Goal: Task Accomplishment & Management: Manage account settings

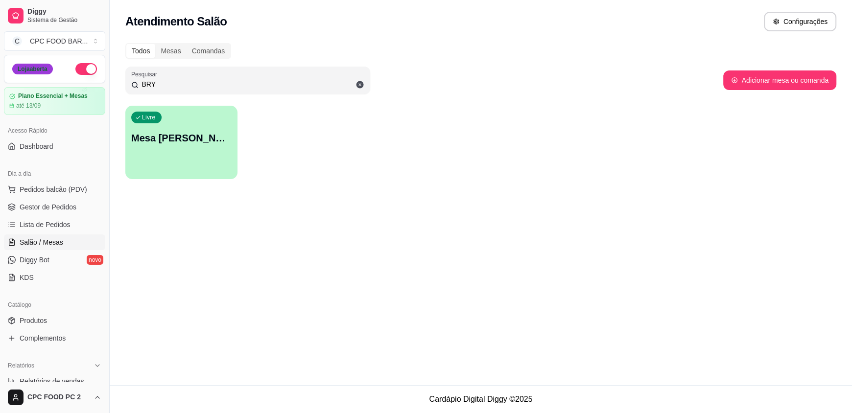
drag, startPoint x: 244, startPoint y: 84, endPoint x: 51, endPoint y: 71, distance: 193.5
click at [51, 71] on div "Diggy Sistema de Gestão C CPC FOOD BAR ... Loja aberta Plano Essencial + Mesas …" at bounding box center [426, 206] width 852 height 413
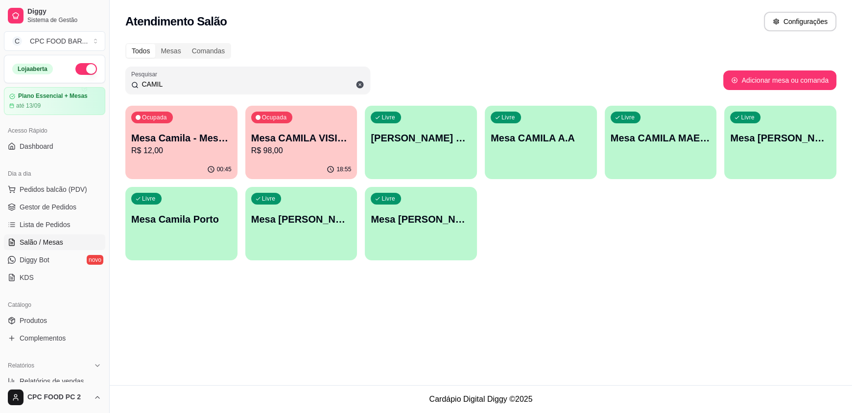
type input "CAMIL"
click at [195, 125] on div "Ocupada Mesa Camila - Mesa 23 R$ 12,00" at bounding box center [181, 133] width 112 height 54
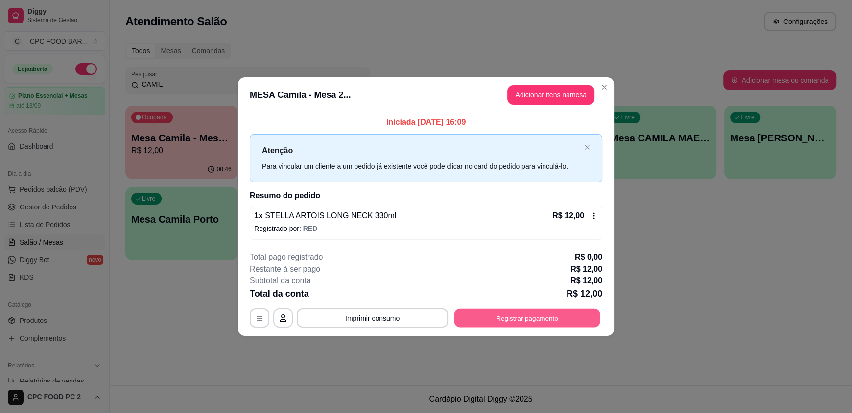
click at [511, 318] on button "Registrar pagamento" at bounding box center [528, 318] width 146 height 19
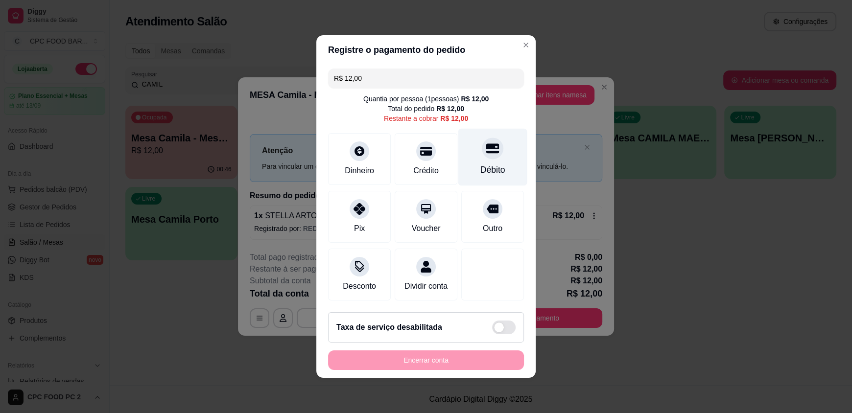
click at [485, 156] on div "Débito" at bounding box center [493, 157] width 69 height 57
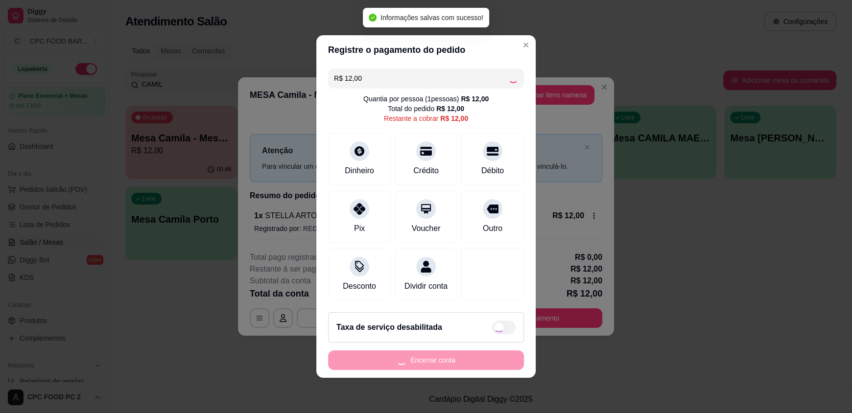
type input "R$ 0,00"
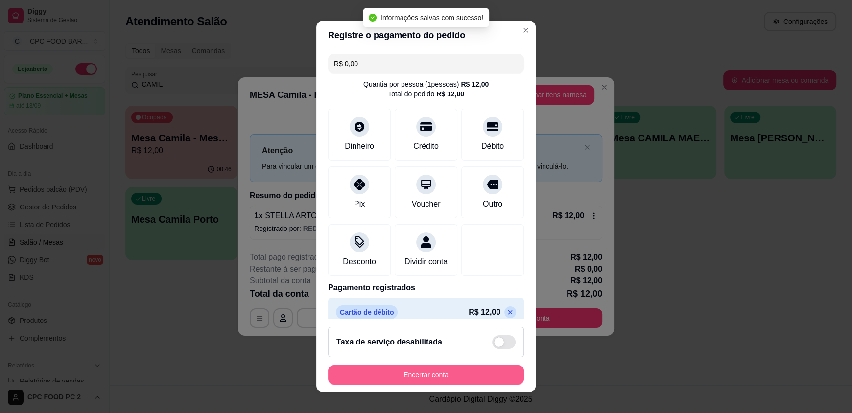
click at [388, 372] on button "Encerrar conta" at bounding box center [426, 375] width 196 height 20
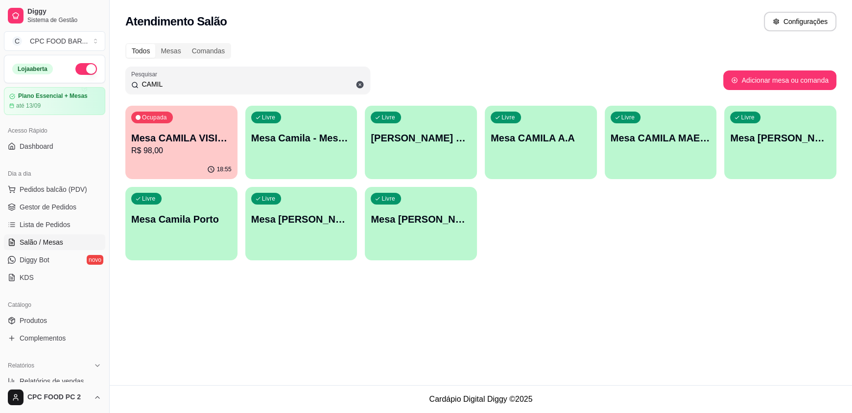
click at [204, 165] on div "18:55" at bounding box center [181, 169] width 112 height 19
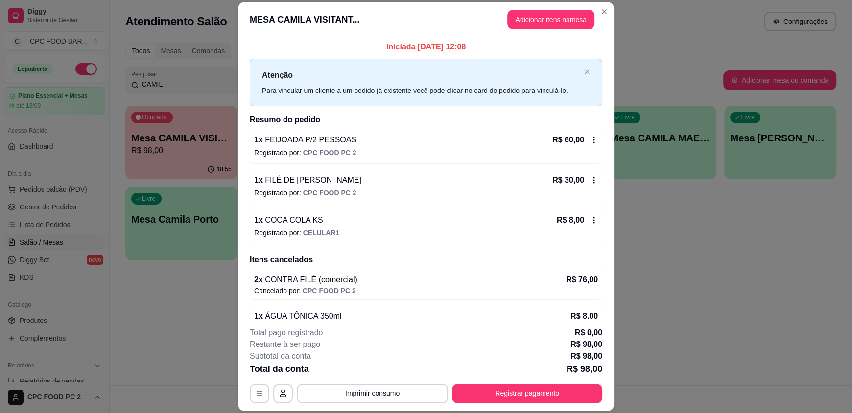
click at [343, 17] on header "MESA CAMILA VISITANT... Adicionar itens na mesa" at bounding box center [426, 19] width 376 height 35
click at [494, 389] on button "Registrar pagamento" at bounding box center [527, 394] width 150 height 20
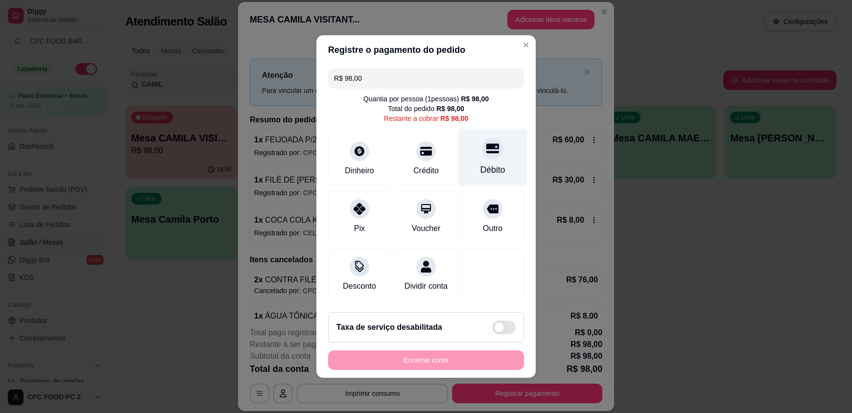
click at [481, 164] on div "Débito" at bounding box center [493, 170] width 25 height 13
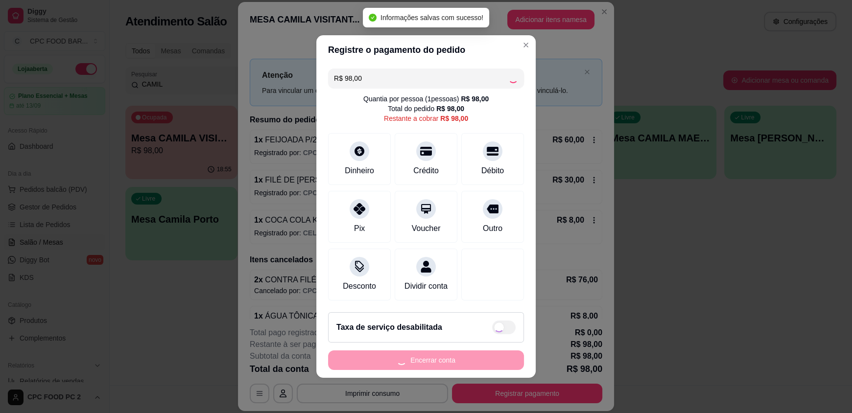
type input "R$ 0,00"
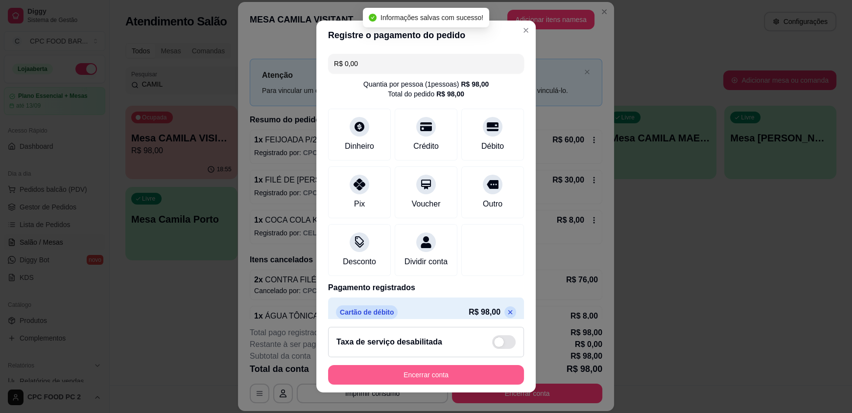
click at [398, 373] on button "Encerrar conta" at bounding box center [426, 375] width 196 height 20
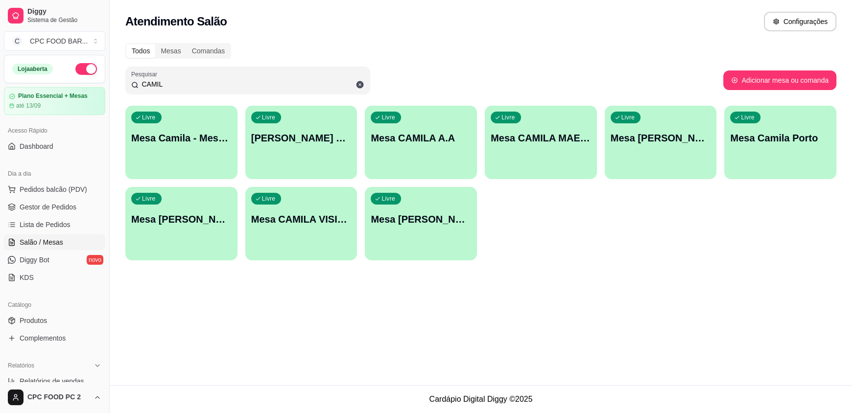
drag, startPoint x: 351, startPoint y: 83, endPoint x: 124, endPoint y: 100, distance: 228.0
click at [124, 100] on div "Todos Mesas Comandas Pesquisar CAMIL Adicionar mesa ou comanda Livre Mesa Camil…" at bounding box center [481, 154] width 743 height 235
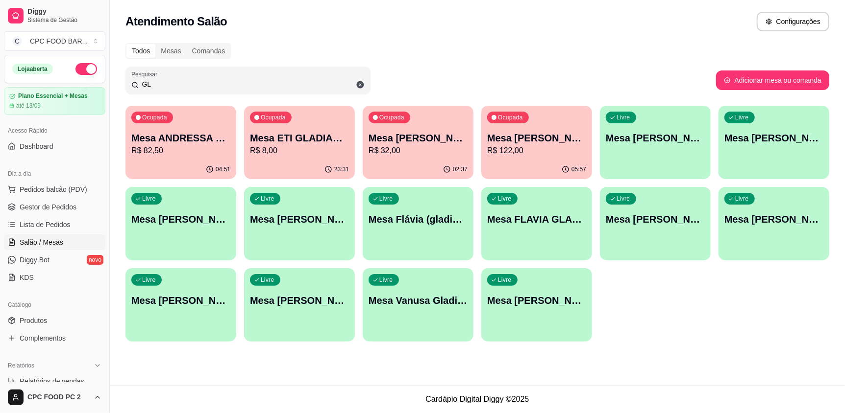
type input "G"
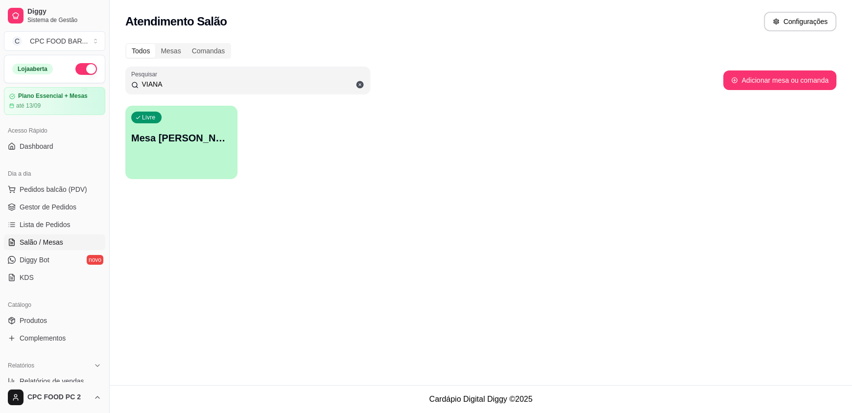
type input "VIANA"
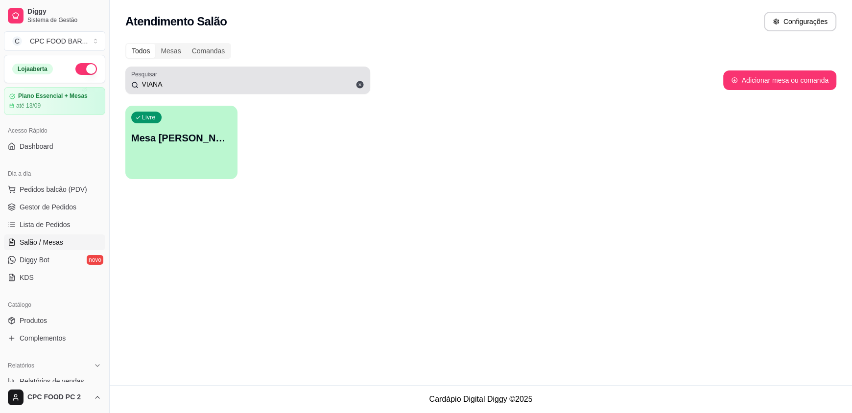
click at [358, 86] on icon at bounding box center [360, 84] width 7 height 7
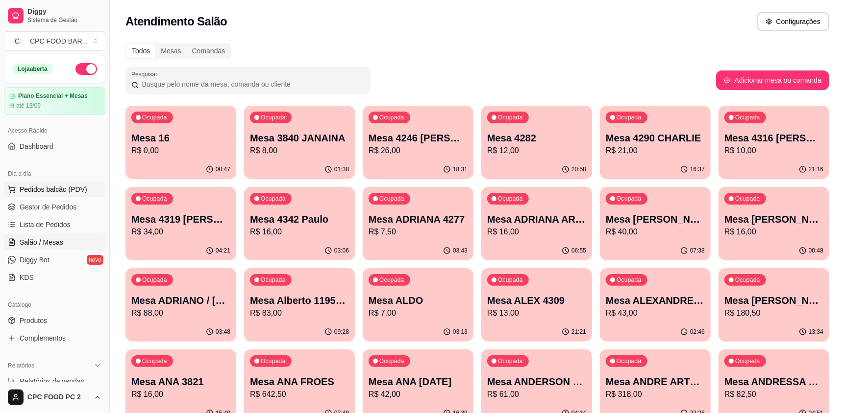
click at [50, 190] on span "Pedidos balcão (PDV)" at bounding box center [54, 190] width 68 height 10
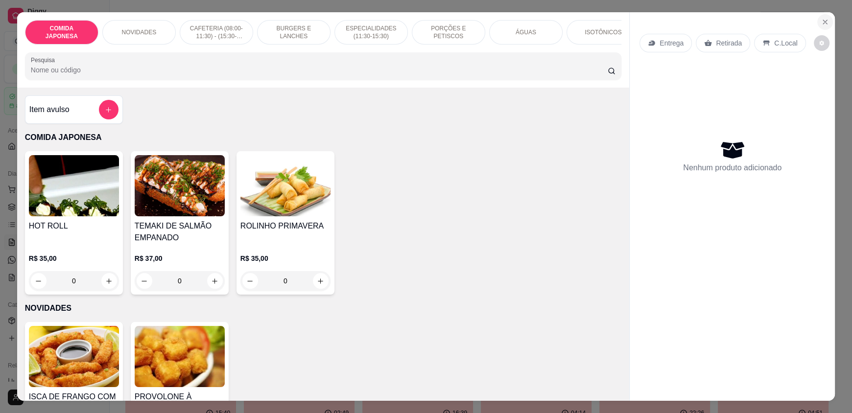
click at [824, 26] on button "Close" at bounding box center [826, 22] width 16 height 16
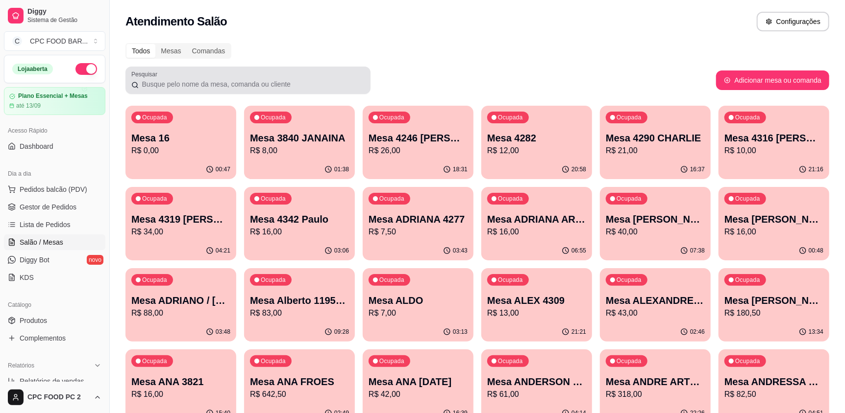
click at [294, 78] on div at bounding box center [247, 81] width 233 height 20
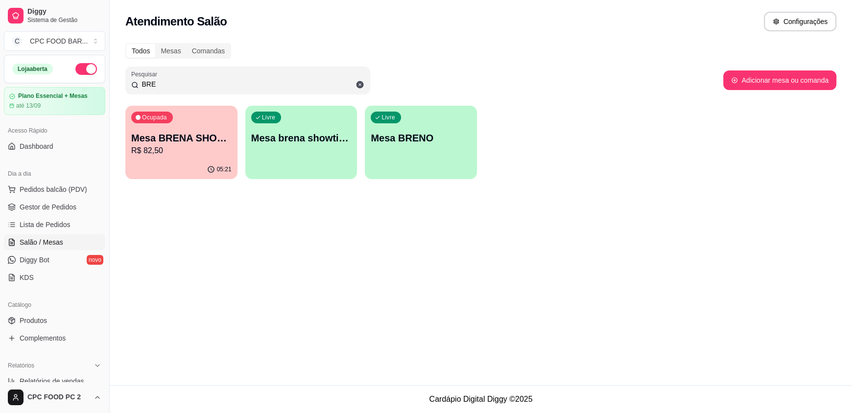
type input "BRE"
click at [192, 152] on p "R$ 82,50" at bounding box center [181, 151] width 100 height 12
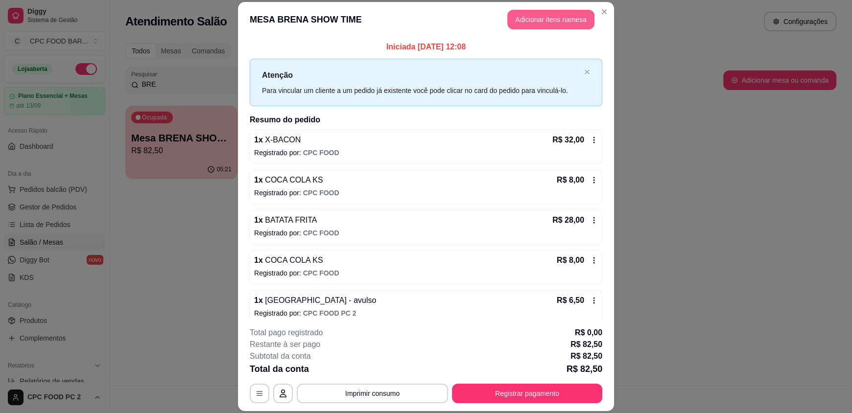
click at [553, 18] on button "Adicionar itens na mesa" at bounding box center [551, 20] width 87 height 20
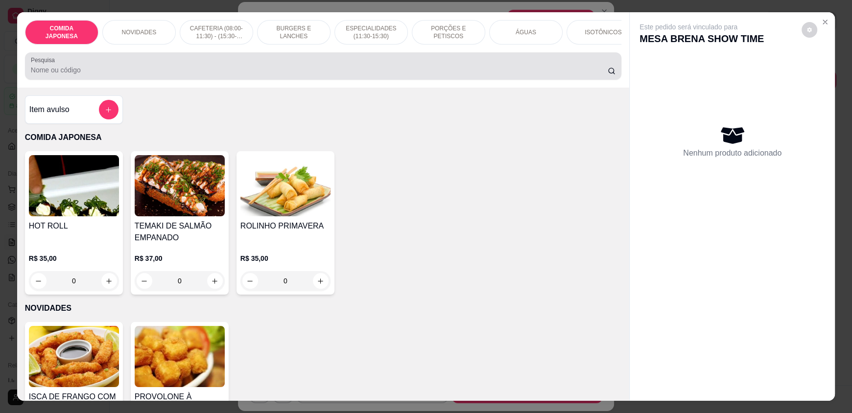
click at [362, 68] on div at bounding box center [323, 66] width 585 height 20
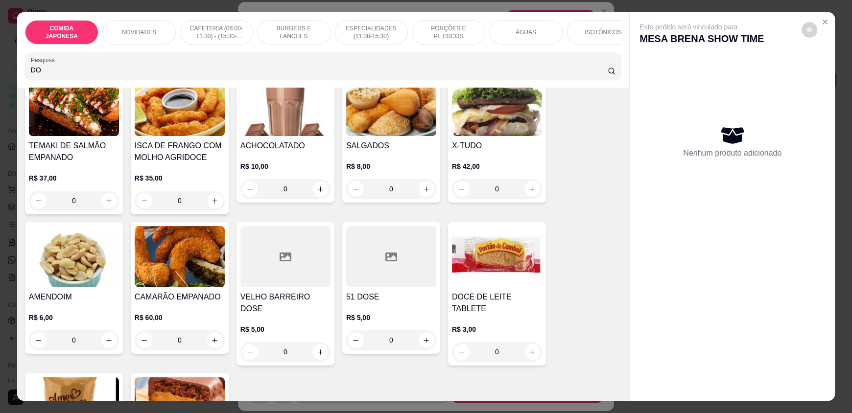
scroll to position [98, 0]
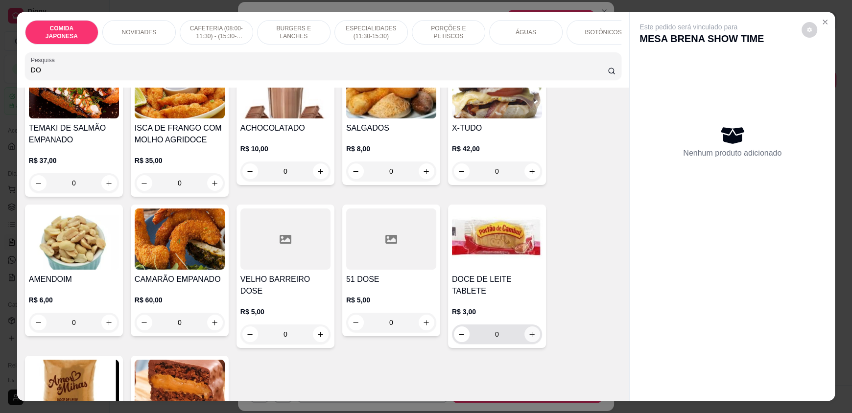
type input "DO"
click at [529, 331] on icon "increase-product-quantity" at bounding box center [532, 334] width 7 height 7
type input "1"
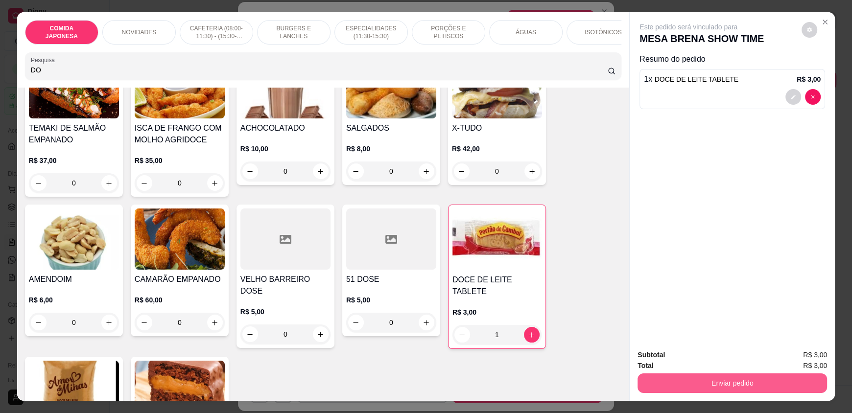
click at [771, 384] on button "Enviar pedido" at bounding box center [733, 384] width 190 height 20
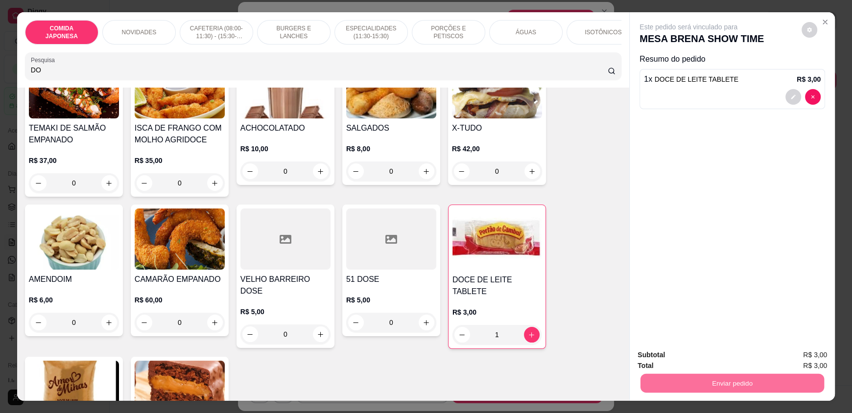
click at [712, 357] on button "Não registrar e enviar pedido" at bounding box center [700, 359] width 102 height 19
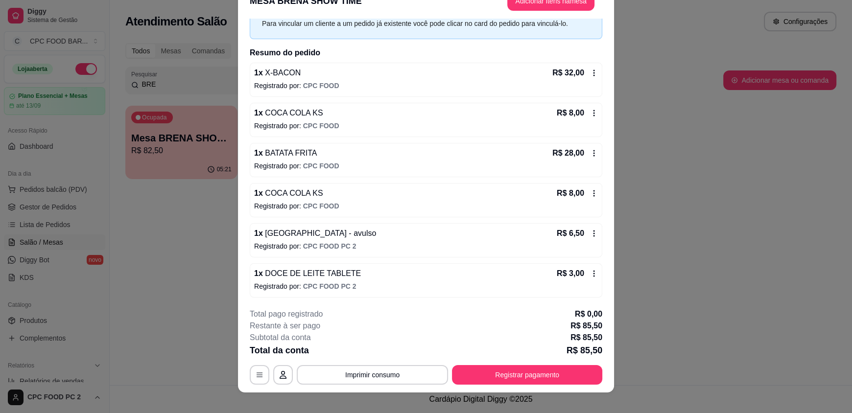
scroll to position [29, 0]
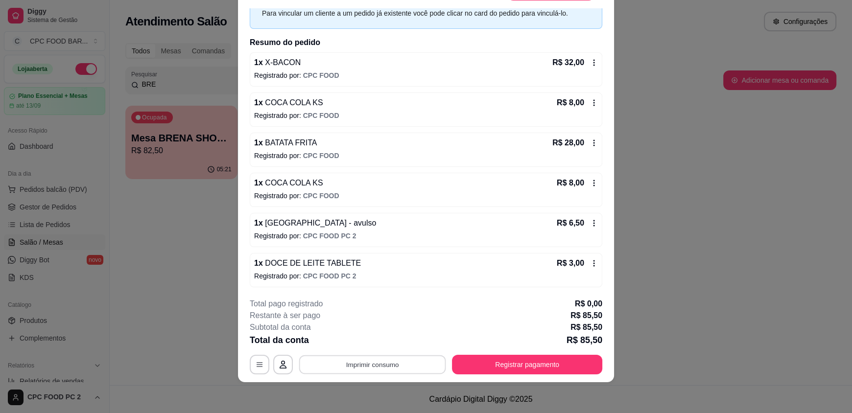
click at [341, 364] on button "Imprimir consumo" at bounding box center [372, 364] width 147 height 19
click at [375, 346] on button "IMPRESSORA" at bounding box center [372, 341] width 69 height 15
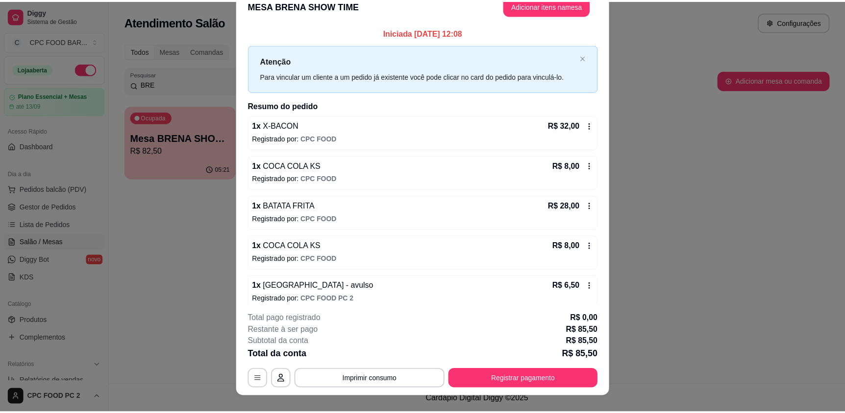
scroll to position [0, 0]
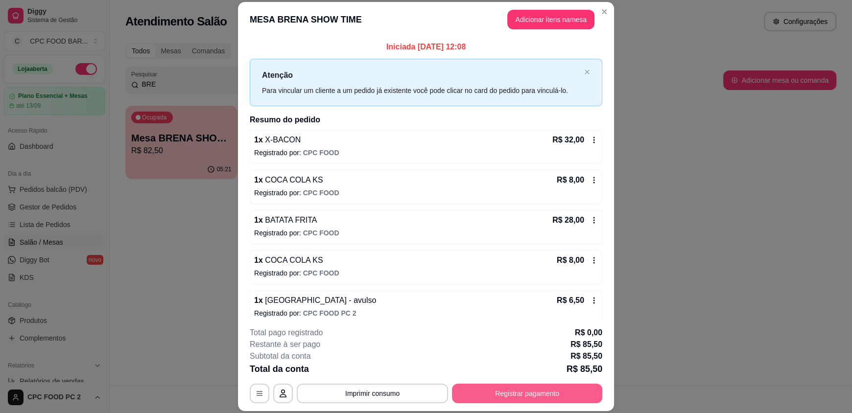
click at [510, 401] on button "Registrar pagamento" at bounding box center [527, 394] width 150 height 20
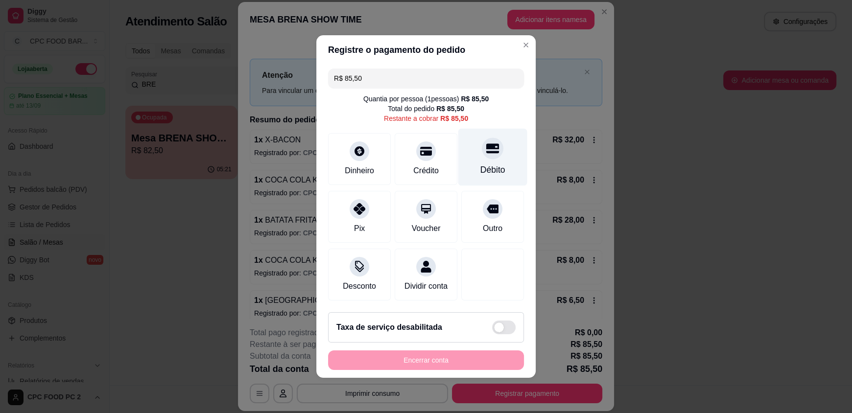
click at [481, 165] on div "Débito" at bounding box center [493, 170] width 25 height 13
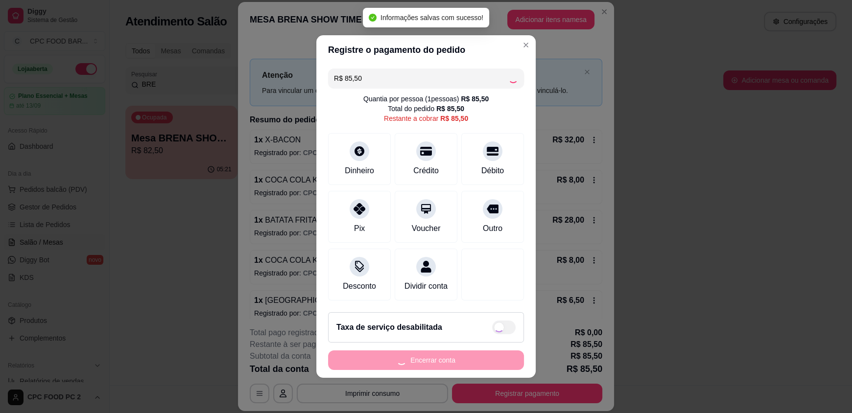
type input "R$ 0,00"
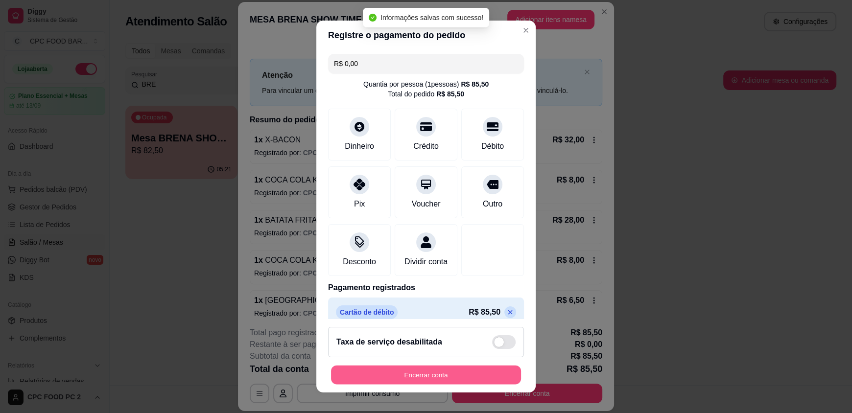
click at [423, 381] on button "Encerrar conta" at bounding box center [426, 374] width 190 height 19
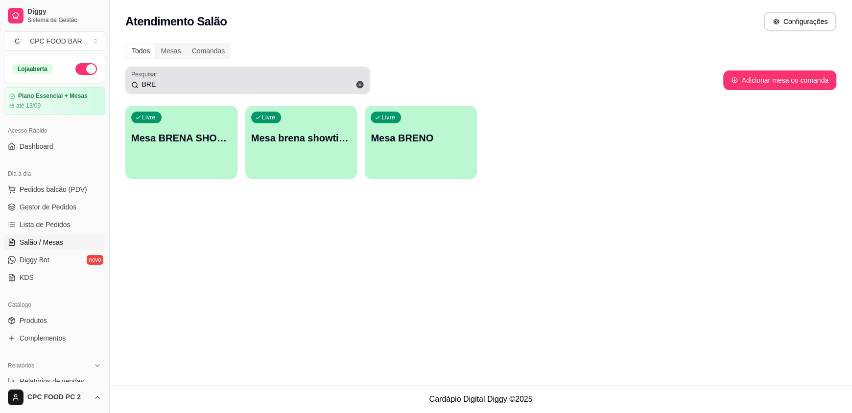
click at [168, 82] on input "BRE" at bounding box center [252, 84] width 226 height 10
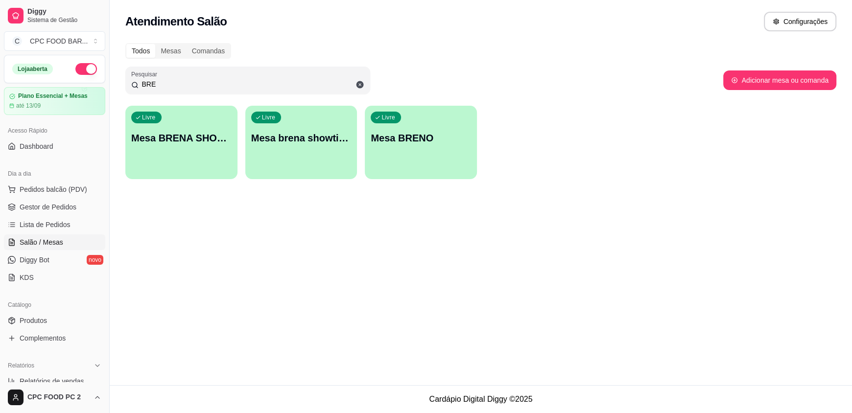
click at [165, 82] on input "BRE" at bounding box center [252, 84] width 226 height 10
type input "BREN"
click at [158, 158] on div "Livre Mesa BRENA SHOW TIME" at bounding box center [181, 137] width 112 height 62
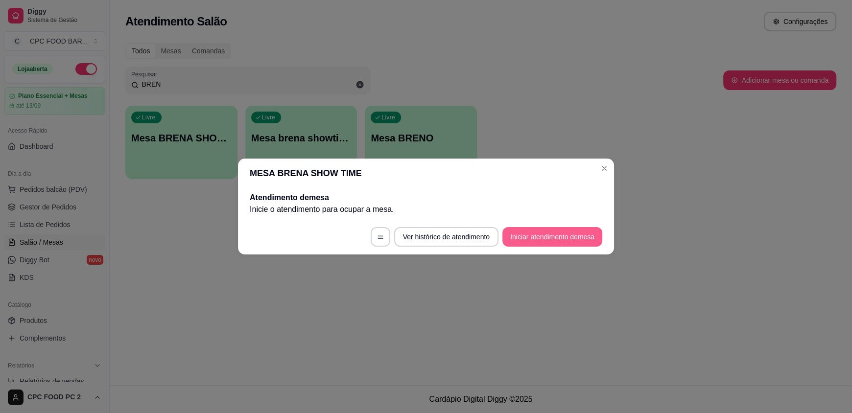
click at [557, 235] on button "Iniciar atendimento de mesa" at bounding box center [553, 237] width 100 height 20
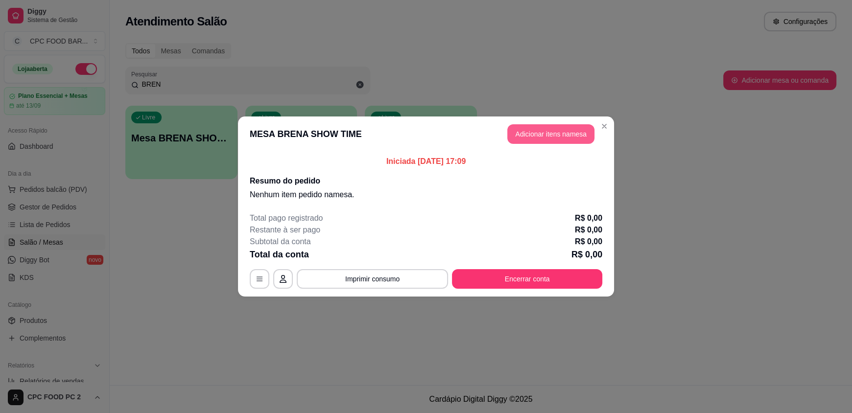
click at [537, 129] on button "Adicionar itens na mesa" at bounding box center [551, 134] width 87 height 20
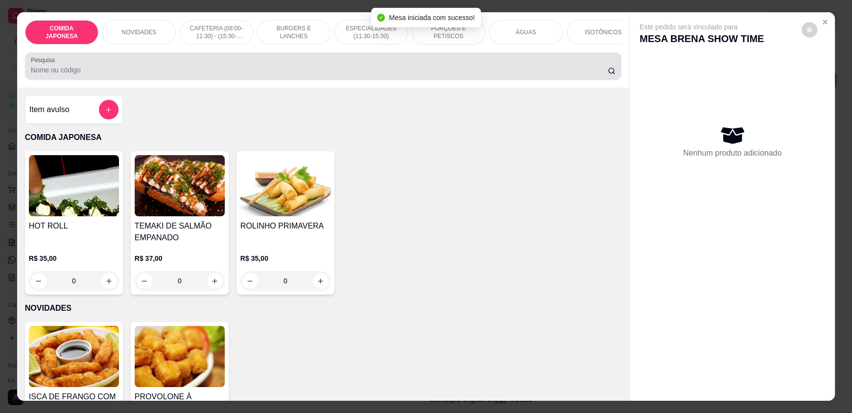
click at [339, 75] on input "Pesquisa" at bounding box center [320, 70] width 578 height 10
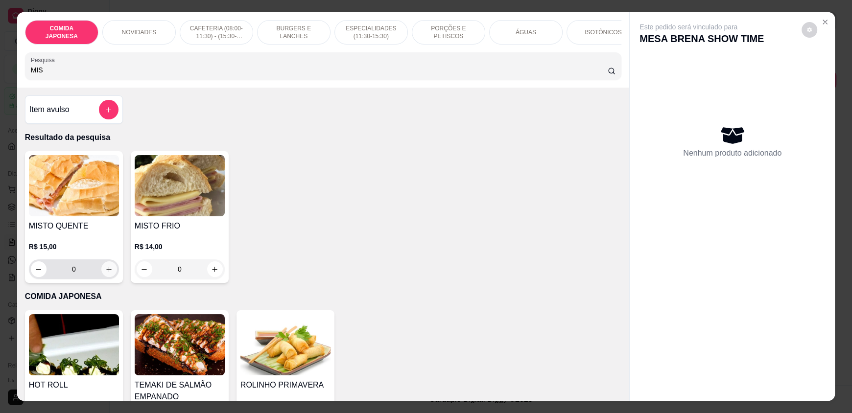
type input "MIS"
click at [107, 273] on icon "increase-product-quantity" at bounding box center [108, 269] width 7 height 7
type input "1"
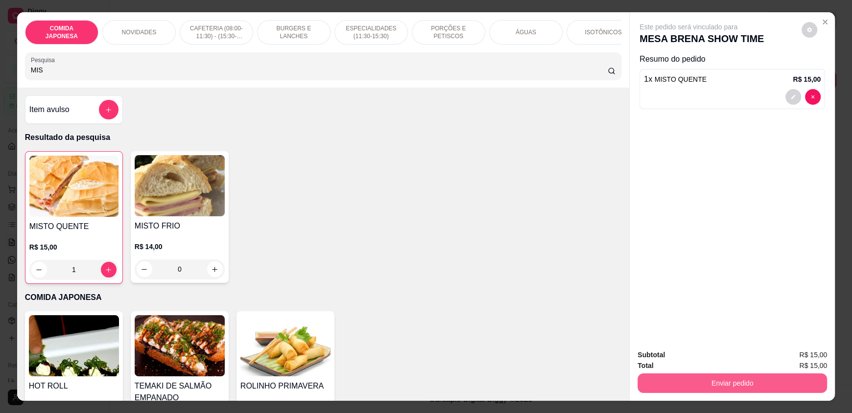
click at [665, 380] on button "Enviar pedido" at bounding box center [733, 384] width 190 height 20
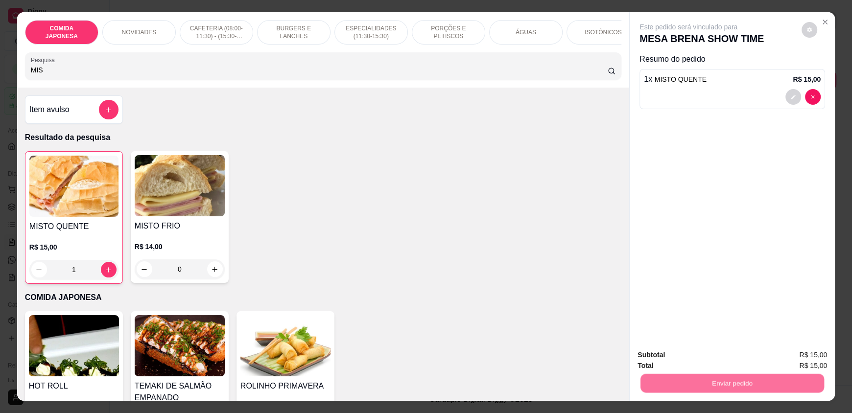
click at [674, 362] on button "Não registrar e enviar pedido" at bounding box center [700, 359] width 102 height 19
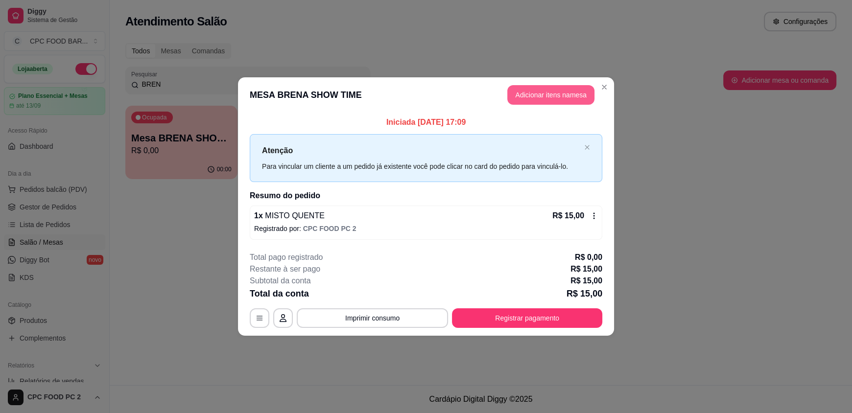
click at [550, 91] on button "Adicionar itens na mesa" at bounding box center [551, 95] width 87 height 20
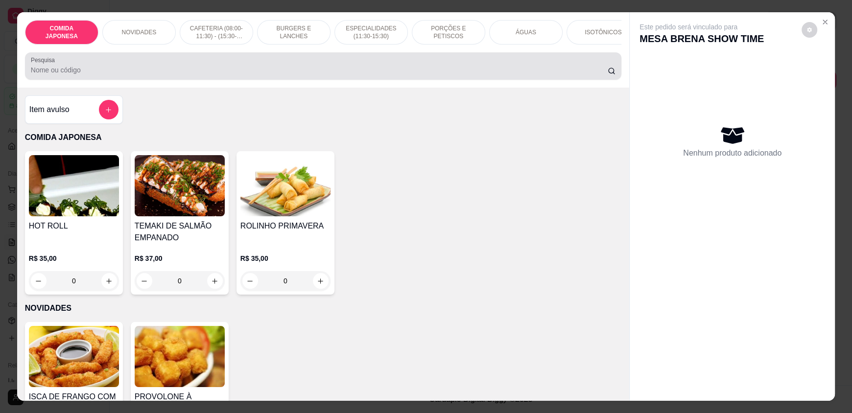
click at [423, 74] on input "Pesquisa" at bounding box center [320, 70] width 578 height 10
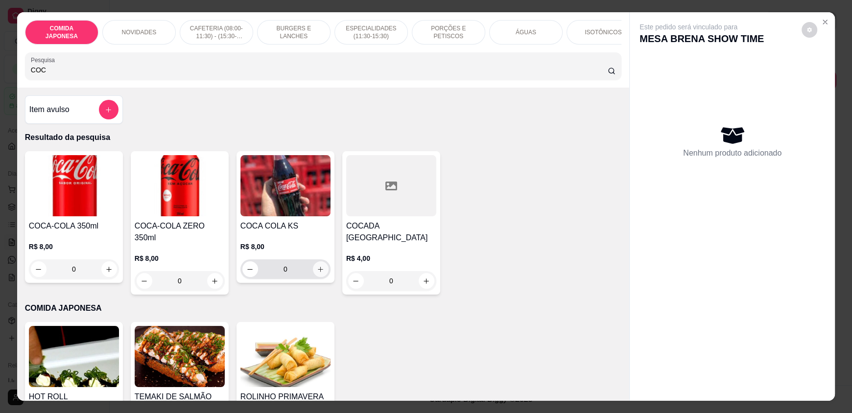
type input "COC"
click at [317, 273] on icon "increase-product-quantity" at bounding box center [320, 269] width 7 height 7
type input "1"
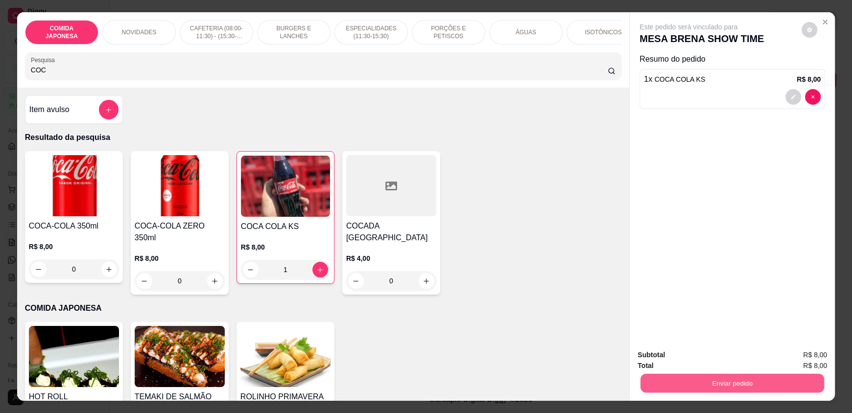
click at [666, 382] on button "Enviar pedido" at bounding box center [733, 383] width 184 height 19
click at [672, 361] on button "Não registrar e enviar pedido" at bounding box center [700, 359] width 102 height 19
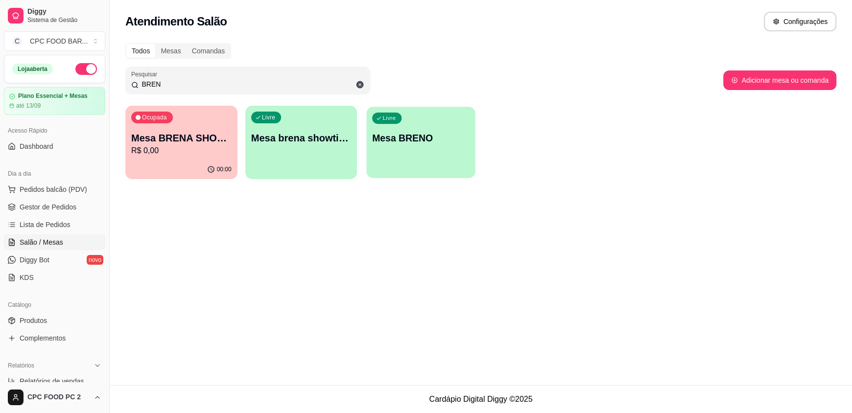
click at [428, 149] on div "Livre Mesa BRENO" at bounding box center [421, 137] width 109 height 60
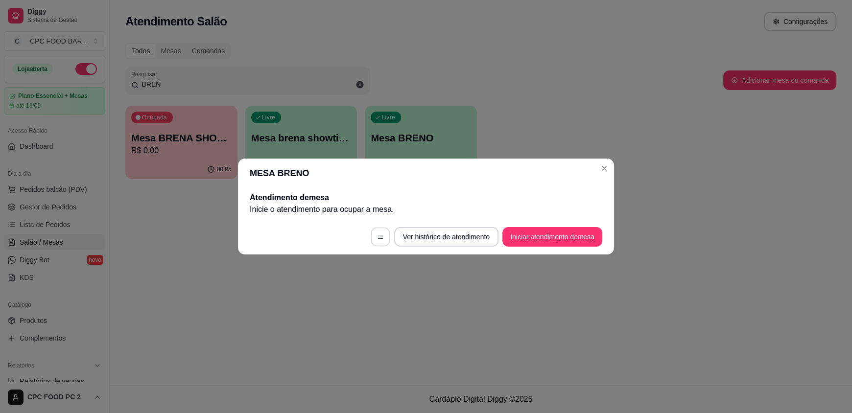
click at [380, 243] on button "button" at bounding box center [380, 237] width 19 height 19
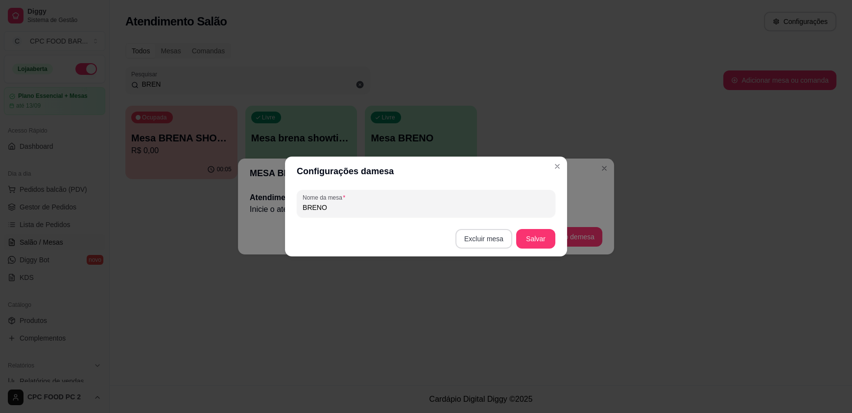
click at [493, 245] on button "Excluir mesa" at bounding box center [484, 239] width 57 height 20
click at [484, 300] on button "Confirmar" at bounding box center [486, 300] width 35 height 15
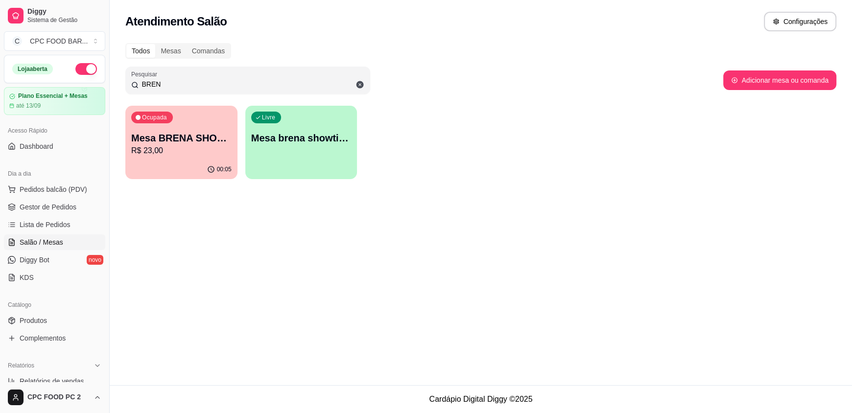
click at [340, 169] on div "button" at bounding box center [301, 174] width 112 height 12
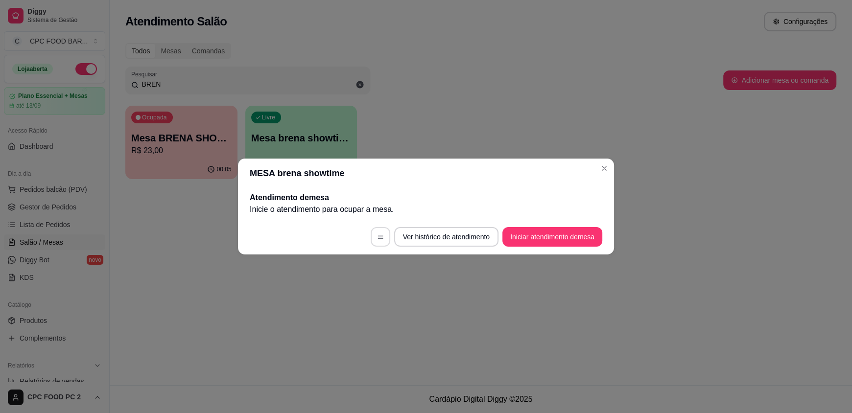
click at [382, 242] on button "button" at bounding box center [381, 237] width 20 height 20
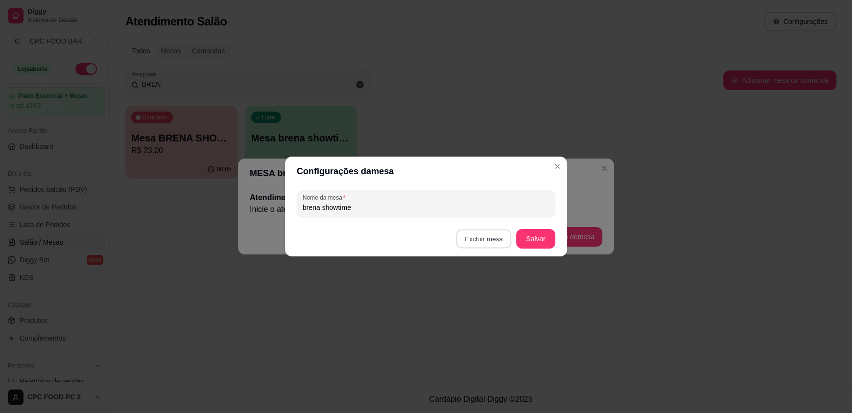
click at [486, 243] on button "Excluir mesa" at bounding box center [484, 239] width 55 height 19
click at [484, 308] on button "Confirmar" at bounding box center [486, 300] width 36 height 15
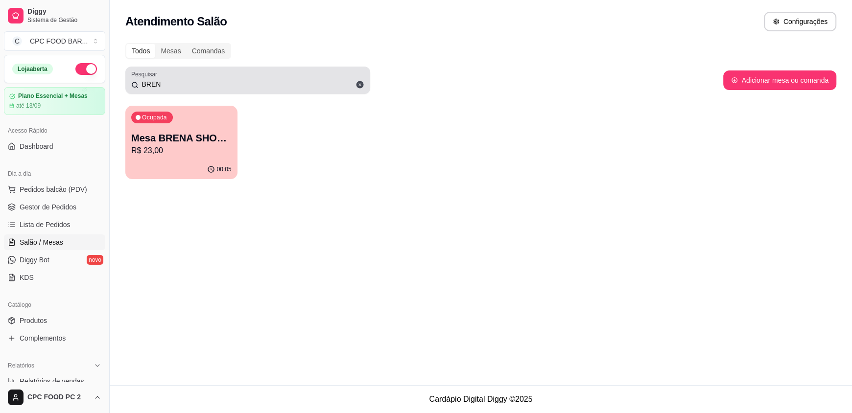
click at [358, 84] on icon at bounding box center [360, 84] width 7 height 7
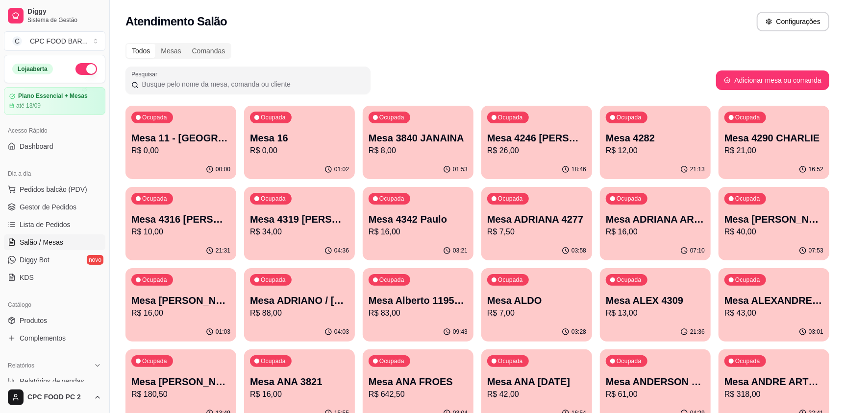
click at [157, 159] on div "Ocupada Mesa 11 - Airton R$ 0,00" at bounding box center [180, 133] width 111 height 54
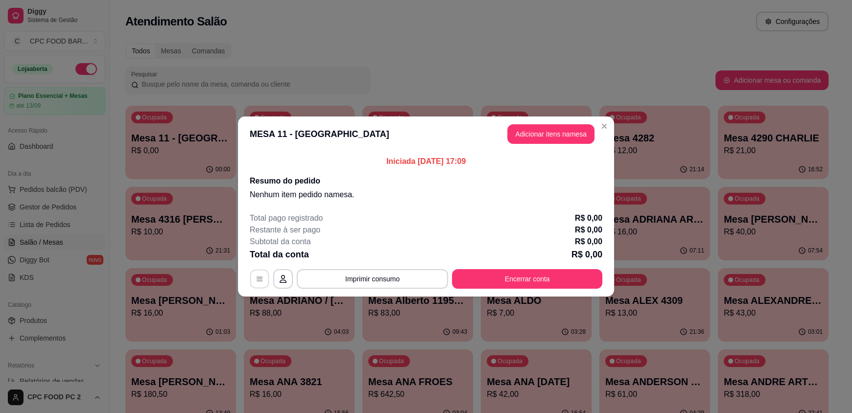
click at [254, 281] on button "button" at bounding box center [259, 279] width 19 height 19
click at [517, 279] on button "Encerrar conta" at bounding box center [527, 279] width 150 height 20
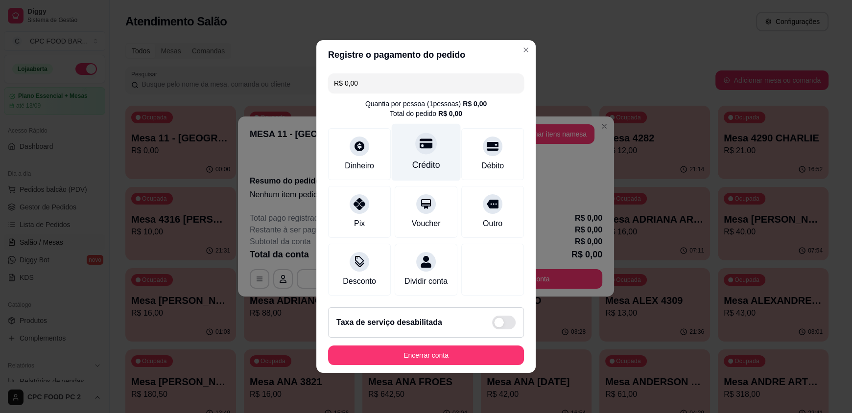
click at [430, 159] on div "Crédito" at bounding box center [427, 165] width 28 height 13
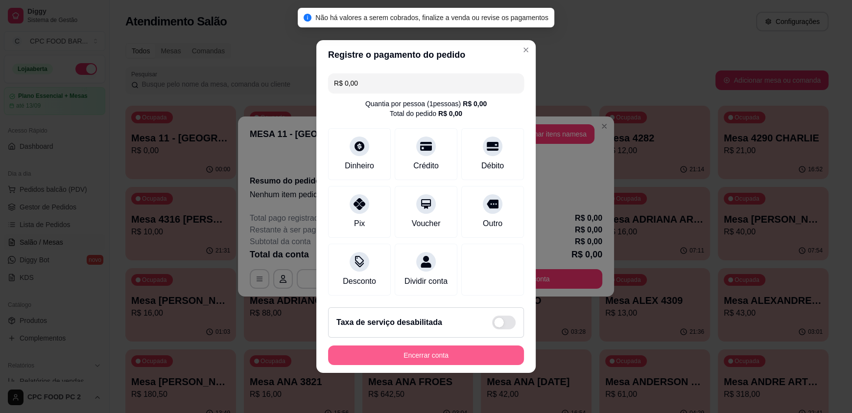
click at [389, 362] on button "Encerrar conta" at bounding box center [426, 356] width 196 height 20
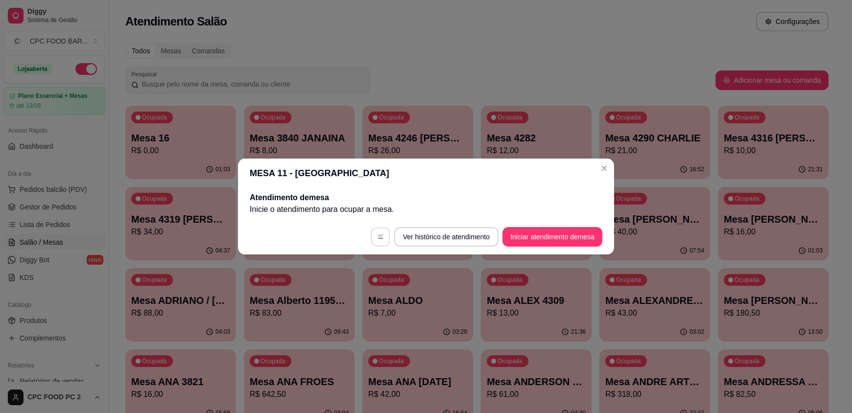
click at [382, 240] on button "button" at bounding box center [380, 237] width 19 height 19
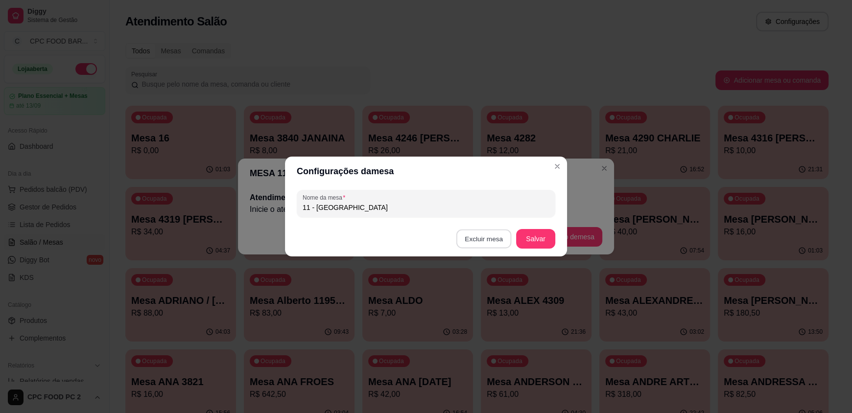
click at [479, 241] on button "Excluir mesa" at bounding box center [484, 239] width 55 height 19
click at [493, 304] on button "Confirmar" at bounding box center [485, 302] width 36 height 15
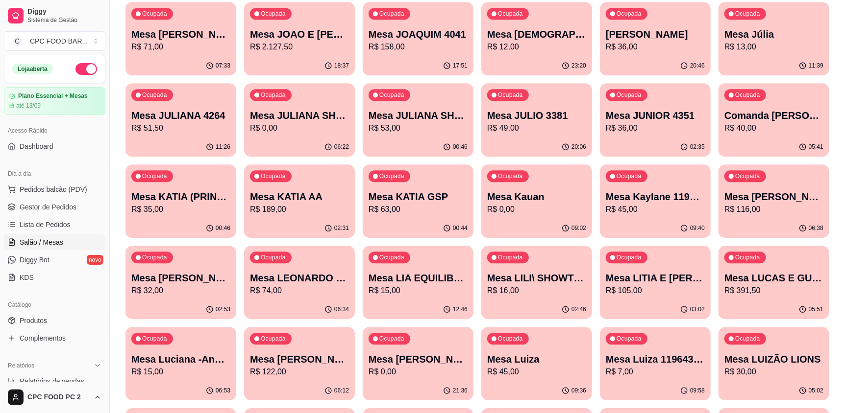
scroll to position [1519, 0]
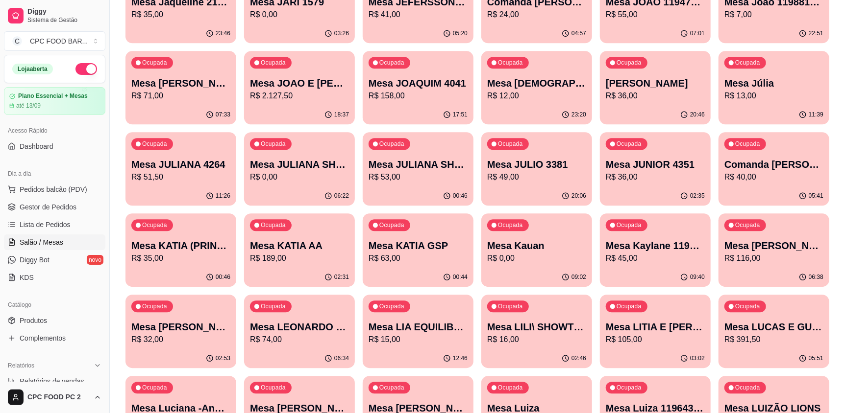
click at [428, 190] on div "00:46" at bounding box center [418, 196] width 111 height 19
click at [511, 341] on p "R$ 16,00" at bounding box center [536, 339] width 96 height 11
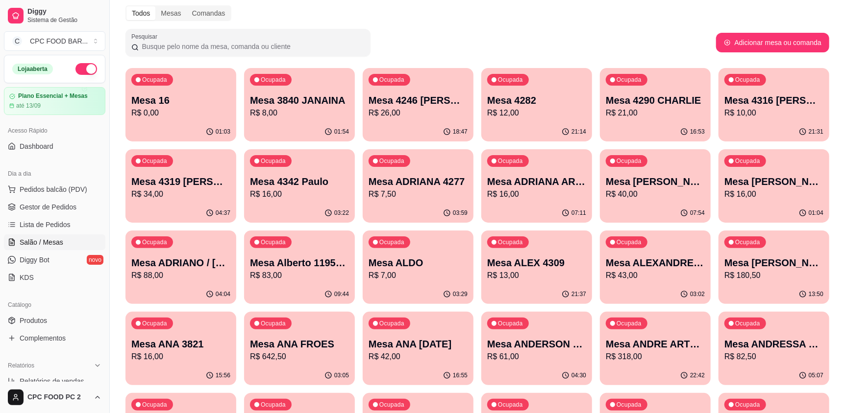
scroll to position [0, 0]
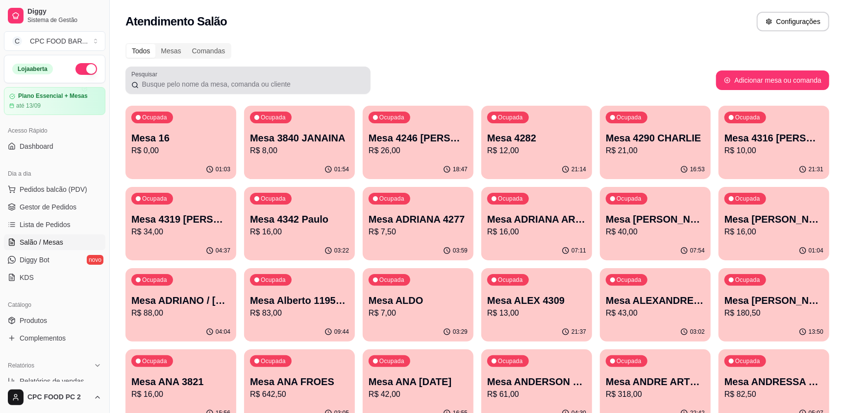
click at [293, 81] on input "Pesquisar" at bounding box center [252, 84] width 226 height 10
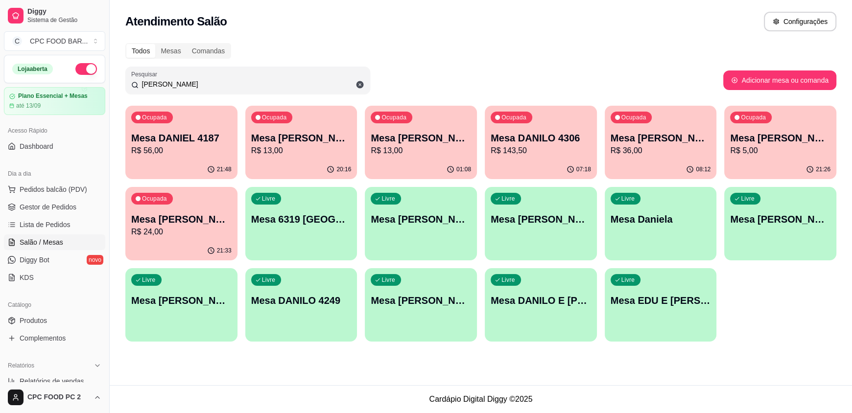
type input "[PERSON_NAME]"
click at [200, 159] on button "Ocupada Mesa DANIEL 4187 R$ 56,00 21:48" at bounding box center [181, 143] width 109 height 72
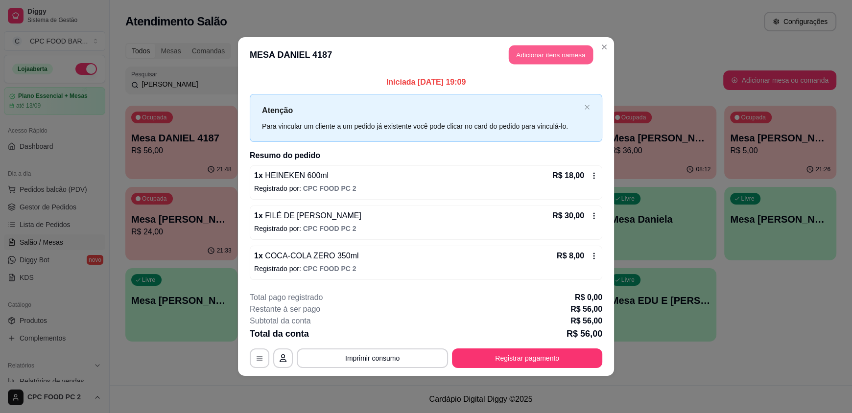
click at [545, 53] on button "Adicionar itens na mesa" at bounding box center [551, 55] width 84 height 19
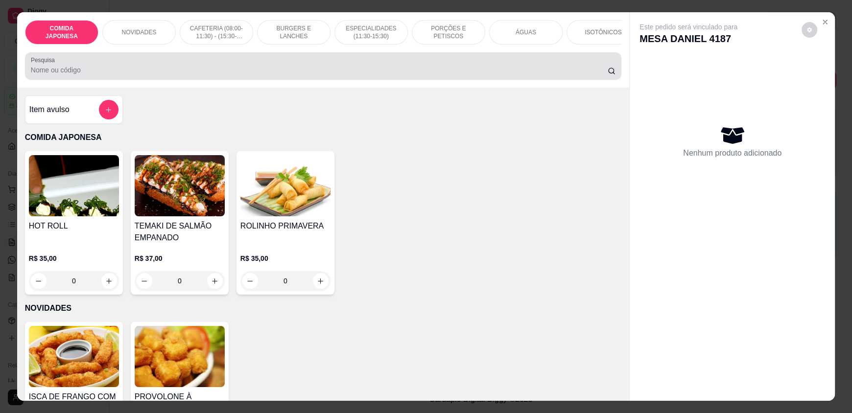
click at [219, 75] on input "Pesquisa" at bounding box center [320, 70] width 578 height 10
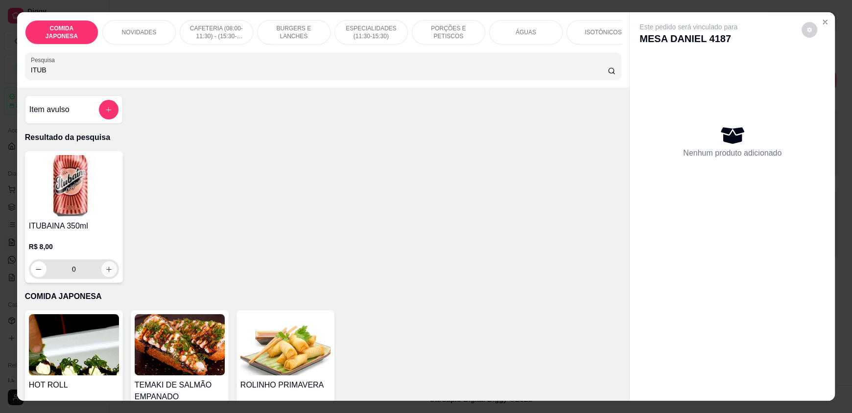
type input "ITUB"
click at [101, 277] on button "increase-product-quantity" at bounding box center [108, 269] width 15 height 15
type input "1"
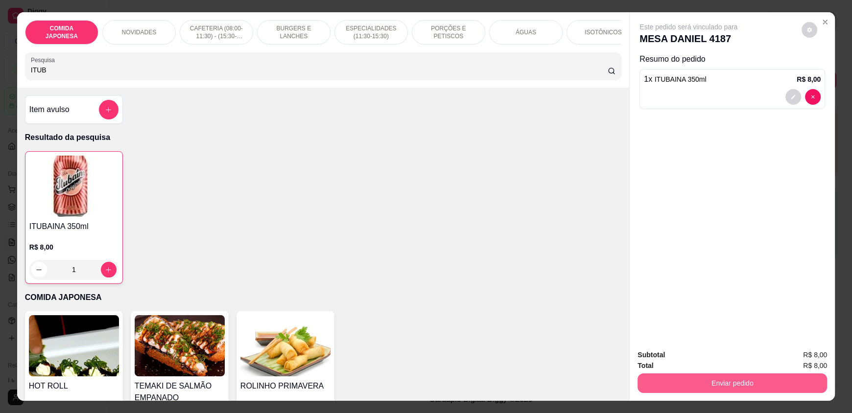
click at [656, 376] on button "Enviar pedido" at bounding box center [733, 384] width 190 height 20
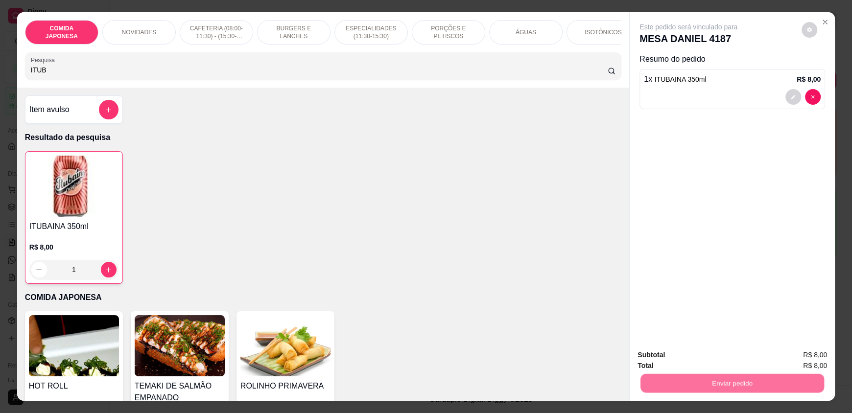
click at [667, 355] on button "Não registrar e enviar pedido" at bounding box center [700, 359] width 102 height 19
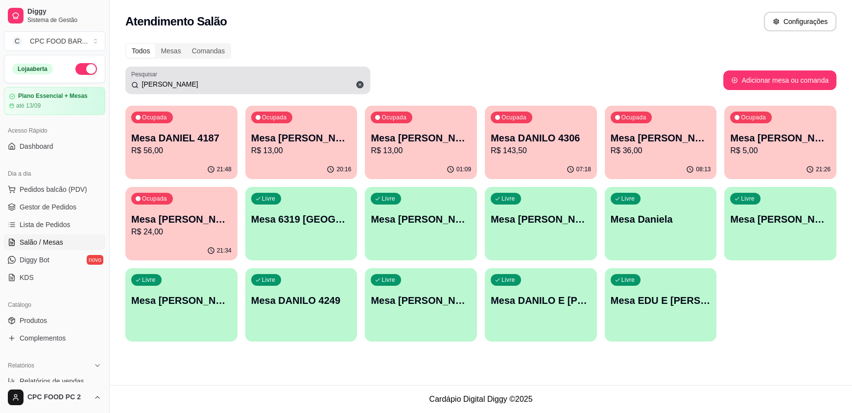
click at [210, 83] on input "[PERSON_NAME]" at bounding box center [252, 84] width 226 height 10
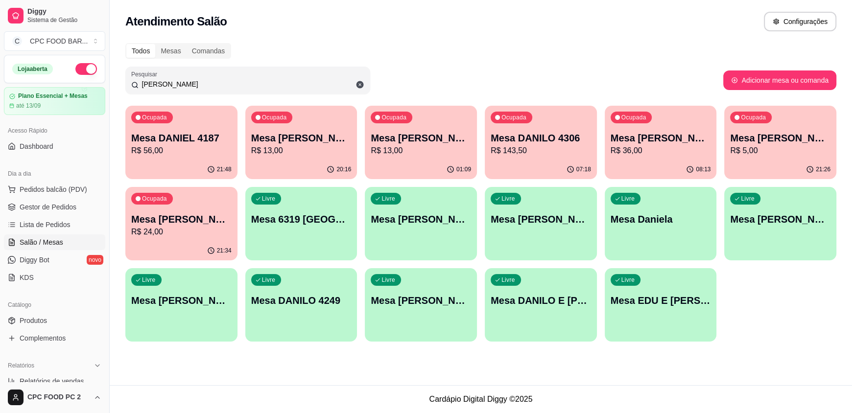
click at [209, 83] on input "[PERSON_NAME]" at bounding box center [252, 84] width 226 height 10
click at [207, 84] on input "[PERSON_NAME]" at bounding box center [252, 84] width 226 height 10
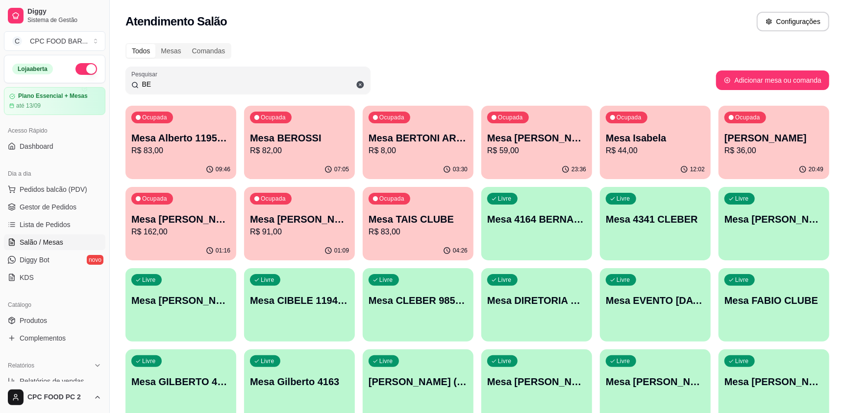
type input "BE"
click at [291, 141] on p "Mesa BEROSSI" at bounding box center [299, 138] width 99 height 14
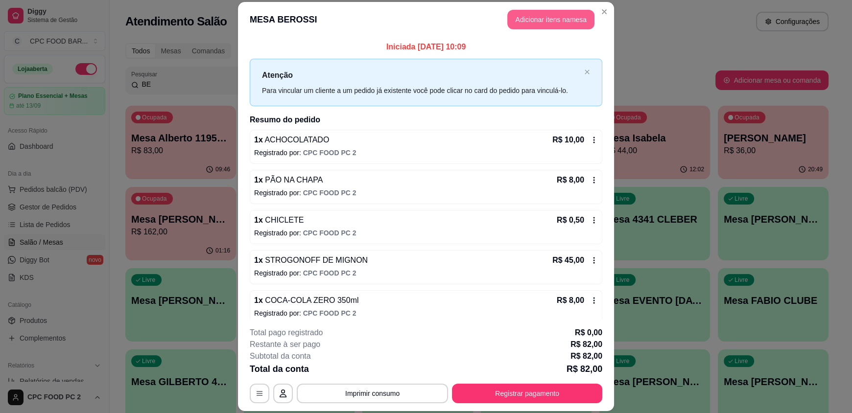
click at [541, 18] on button "Adicionar itens na mesa" at bounding box center [551, 20] width 87 height 20
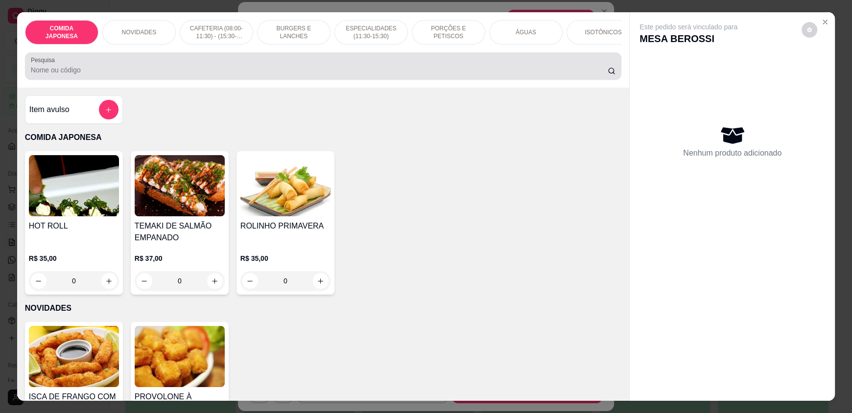
click at [340, 75] on input "Pesquisa" at bounding box center [320, 70] width 578 height 10
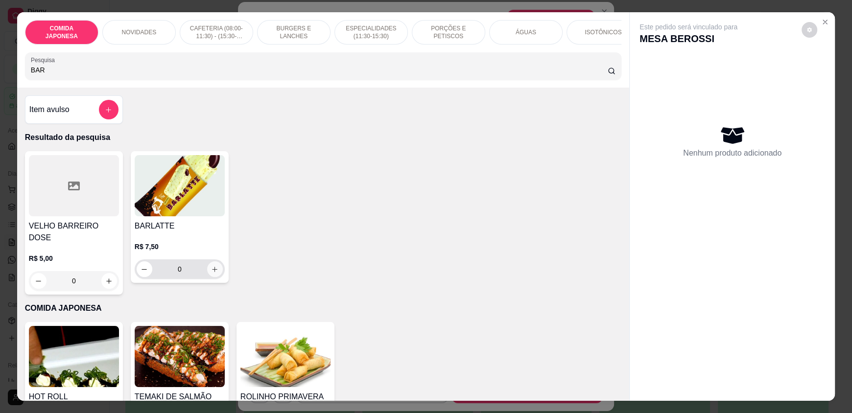
type input "BAR"
click at [212, 273] on icon "increase-product-quantity" at bounding box center [215, 269] width 7 height 7
type input "1"
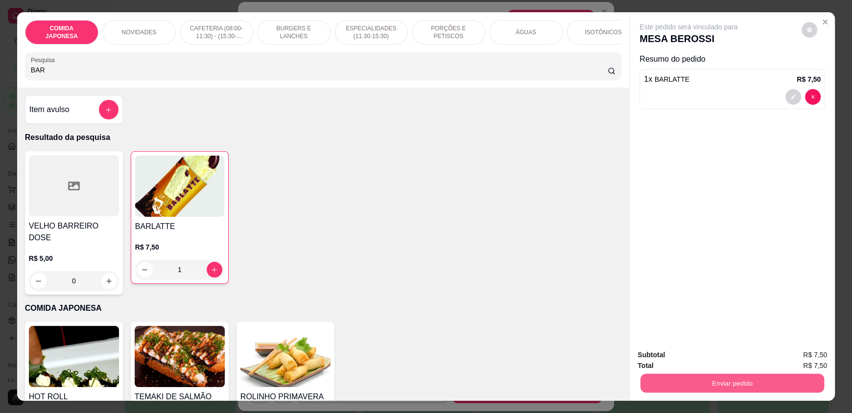
click at [702, 376] on button "Enviar pedido" at bounding box center [733, 383] width 184 height 19
click at [675, 353] on button "Não registrar e enviar pedido" at bounding box center [700, 359] width 99 height 18
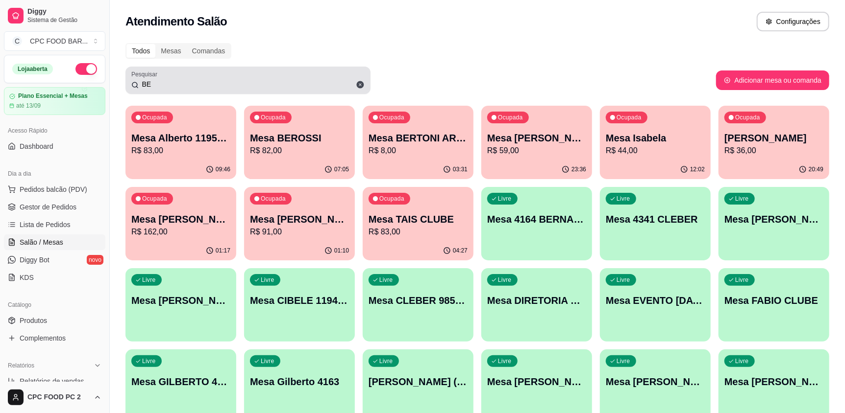
click at [182, 84] on input "BE" at bounding box center [252, 84] width 226 height 10
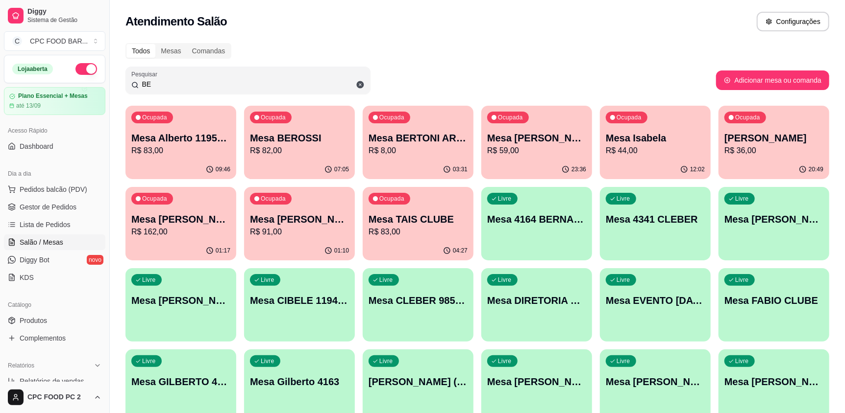
click at [182, 84] on input "BE" at bounding box center [252, 84] width 226 height 10
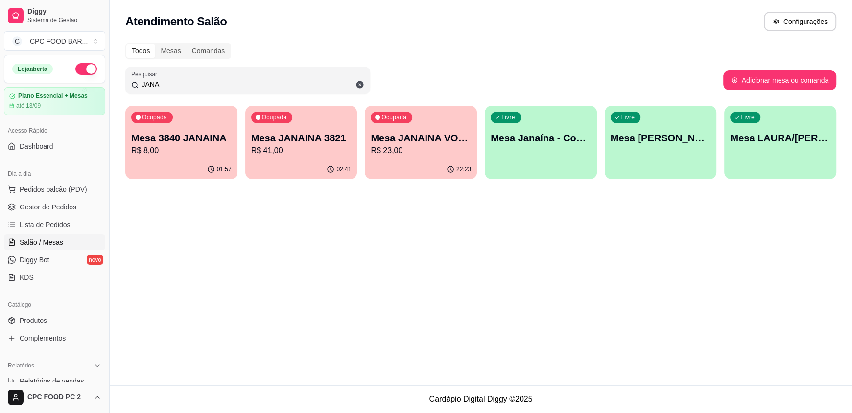
type input "JANA"
click at [317, 158] on div "Ocupada Mesa JANAINA 3821 R$ 41,00" at bounding box center [301, 133] width 109 height 53
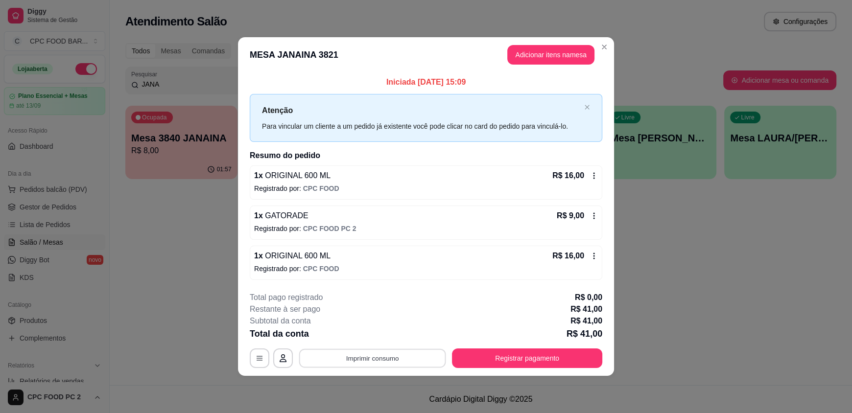
click at [409, 358] on button "Imprimir consumo" at bounding box center [372, 358] width 147 height 19
click at [386, 334] on button "IMPRESSORA" at bounding box center [375, 336] width 71 height 16
click at [545, 361] on button "Registrar pagamento" at bounding box center [528, 358] width 146 height 19
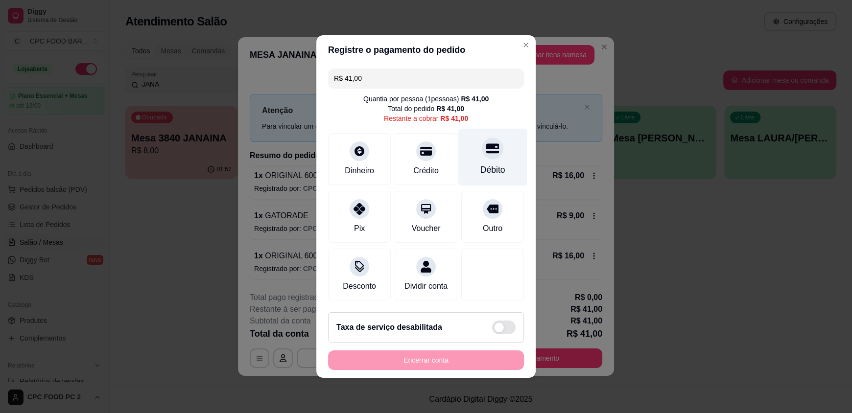
click at [481, 164] on div "Débito" at bounding box center [493, 170] width 25 height 13
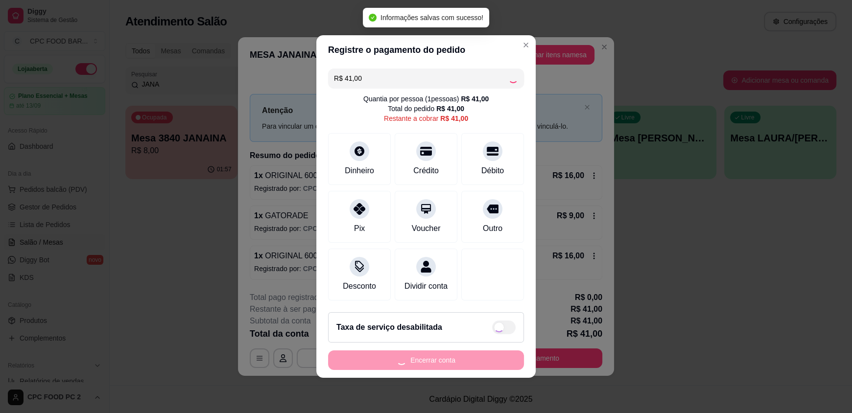
type input "R$ 0,00"
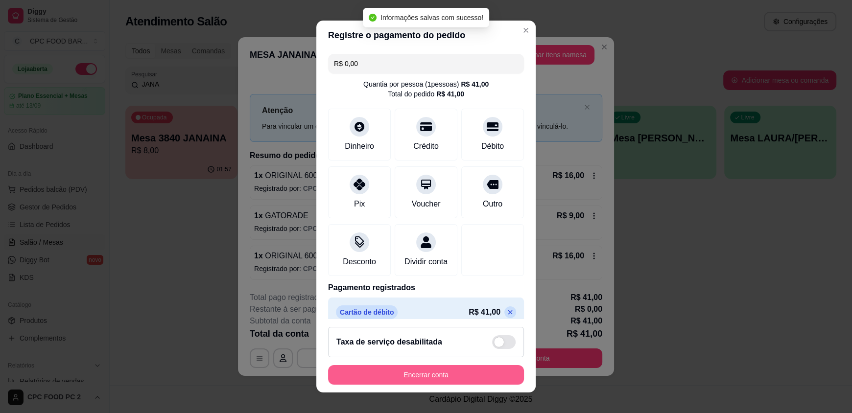
click at [403, 376] on button "Encerrar conta" at bounding box center [426, 375] width 196 height 20
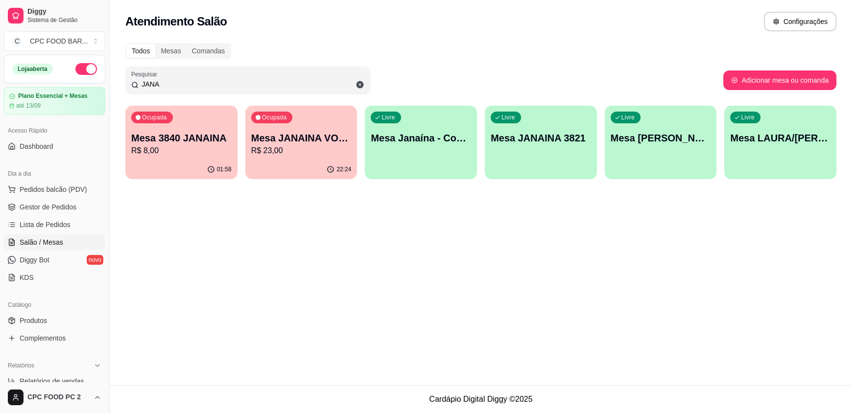
drag, startPoint x: 785, startPoint y: 160, endPoint x: 367, endPoint y: 314, distance: 445.8
click at [363, 315] on div "Atendimento Salão Configurações Todos Mesas Comandas Pesquisar JANA Adicionar m…" at bounding box center [481, 193] width 743 height 386
click at [759, 153] on div "Livre Mesa LAURA/[PERSON_NAME]" at bounding box center [781, 137] width 109 height 60
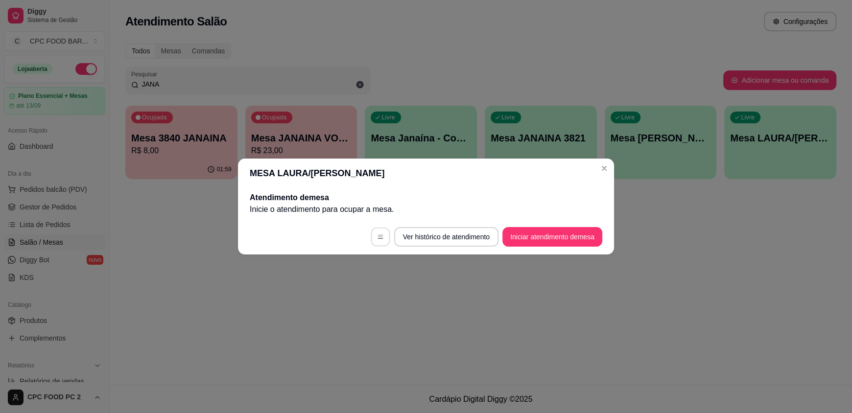
click at [377, 235] on icon "button" at bounding box center [380, 237] width 7 height 7
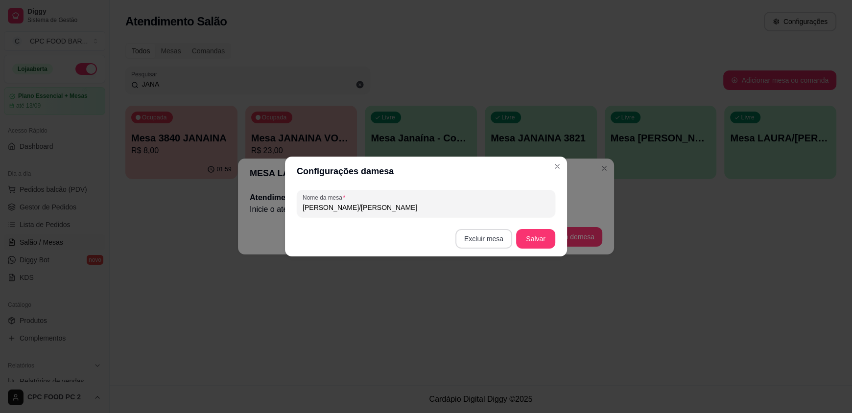
click at [484, 240] on button "Excluir mesa" at bounding box center [484, 239] width 57 height 20
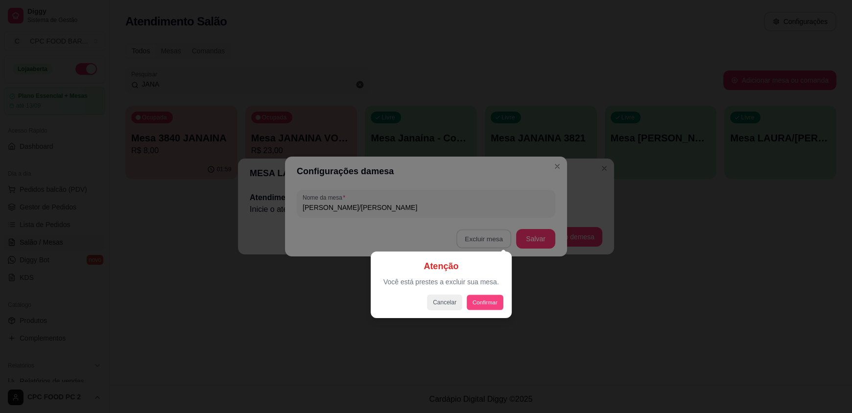
click at [486, 305] on button "Confirmar" at bounding box center [485, 302] width 36 height 15
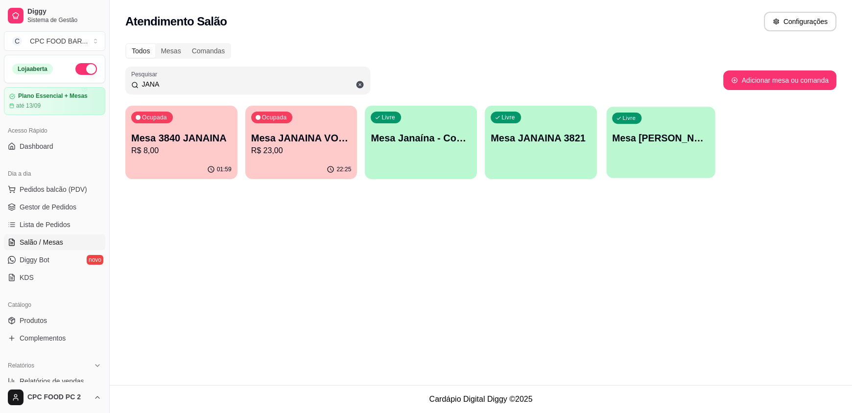
click at [637, 168] on div "button" at bounding box center [661, 172] width 109 height 11
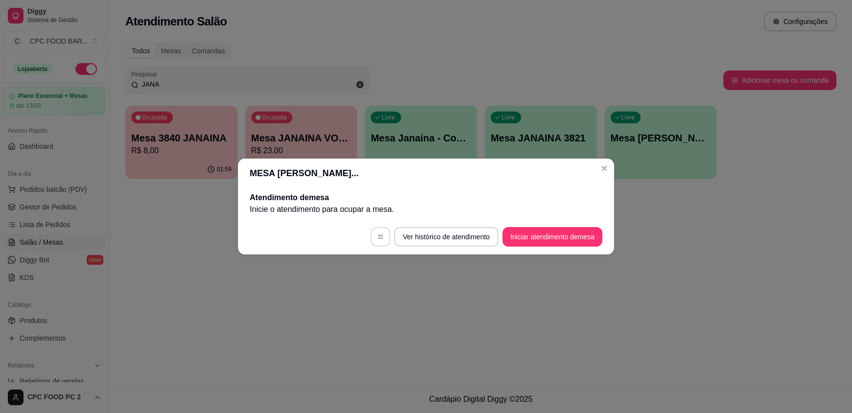
click at [381, 239] on button "button" at bounding box center [381, 237] width 20 height 20
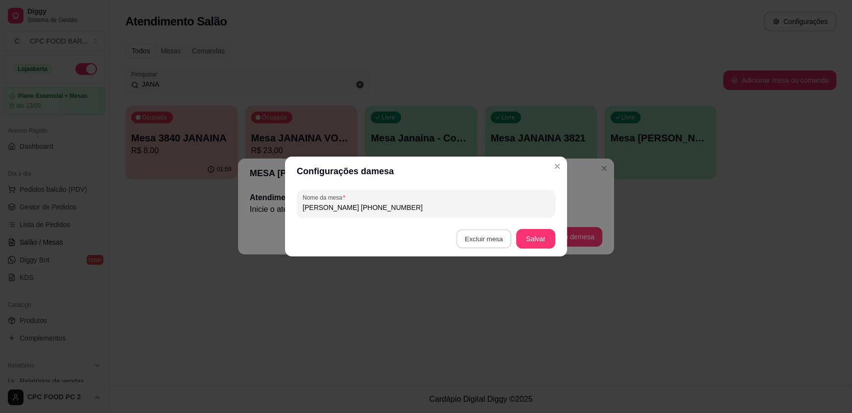
click at [485, 238] on button "Excluir mesa" at bounding box center [484, 239] width 55 height 19
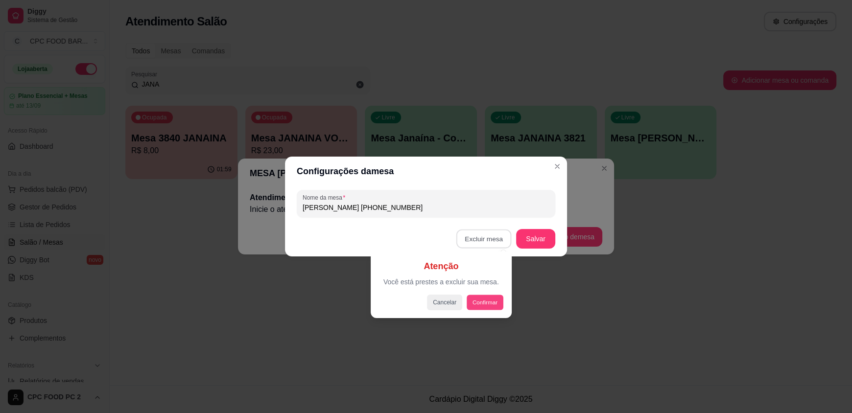
click at [482, 302] on button "Confirmar" at bounding box center [485, 302] width 36 height 15
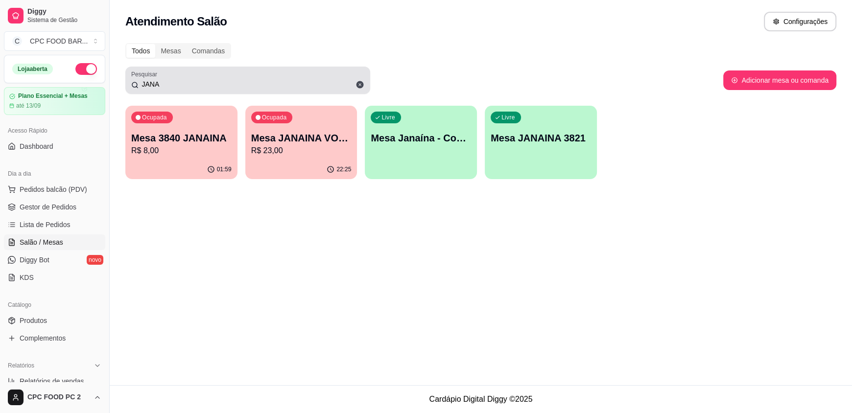
click at [362, 84] on icon at bounding box center [360, 84] width 7 height 7
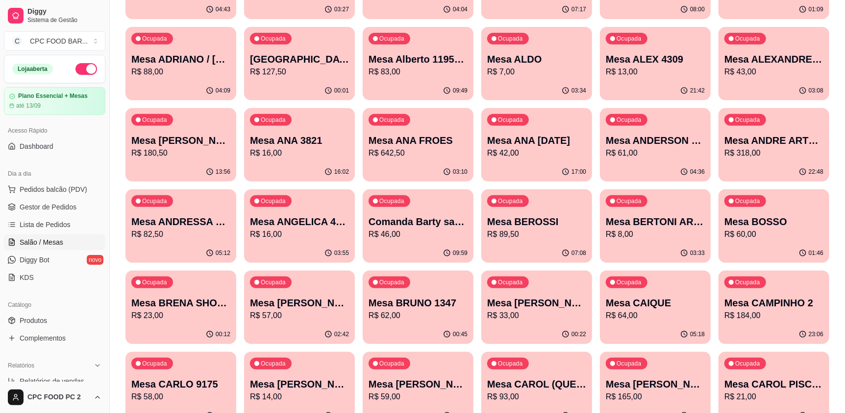
scroll to position [244, 0]
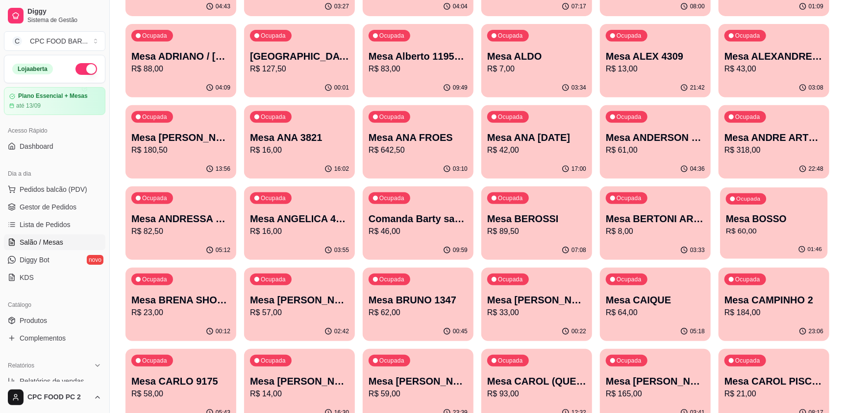
click at [768, 214] on p "Mesa BOSSO" at bounding box center [774, 219] width 96 height 13
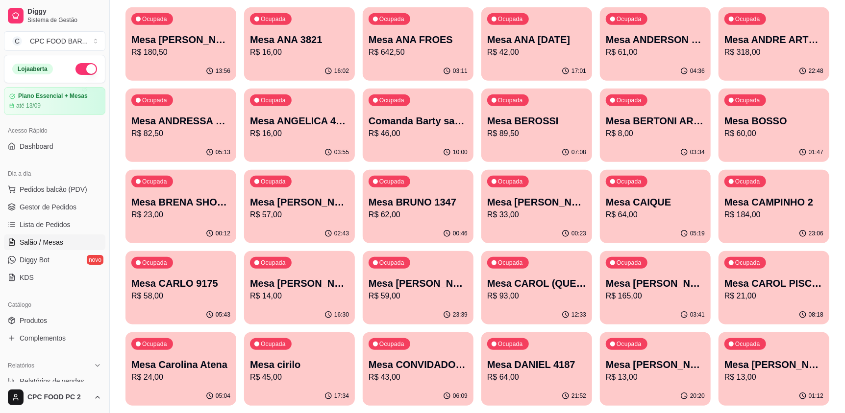
scroll to position [391, 0]
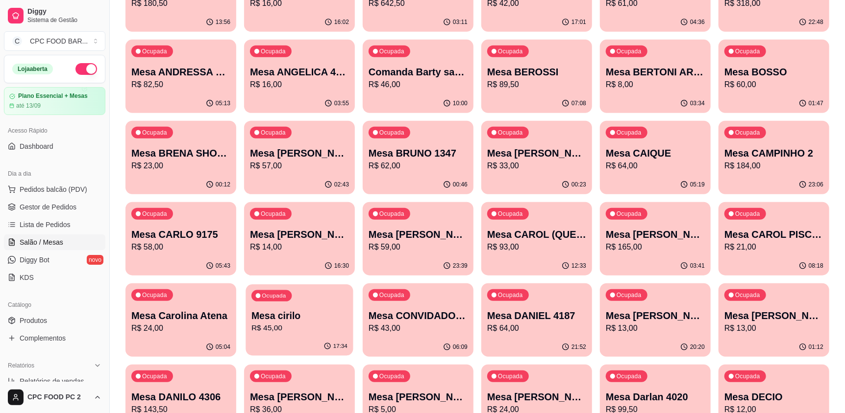
click at [324, 334] on div "Ocupada Mesa cirilo R$ 45,00" at bounding box center [298, 311] width 107 height 53
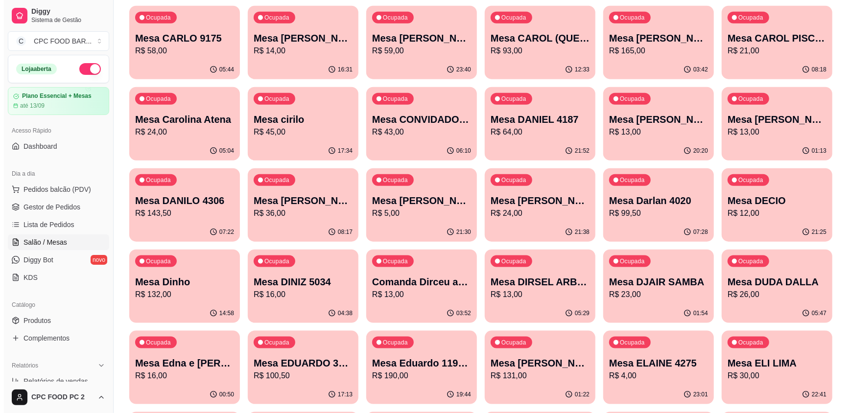
scroll to position [636, 0]
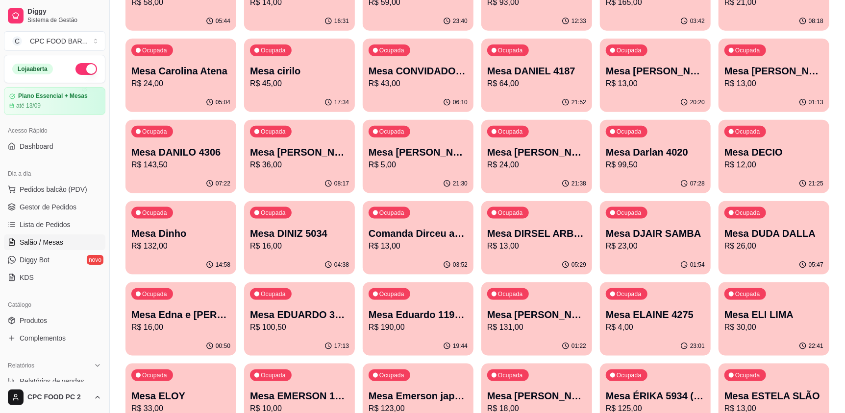
click at [644, 156] on p "Mesa Darlan 4020" at bounding box center [655, 153] width 99 height 14
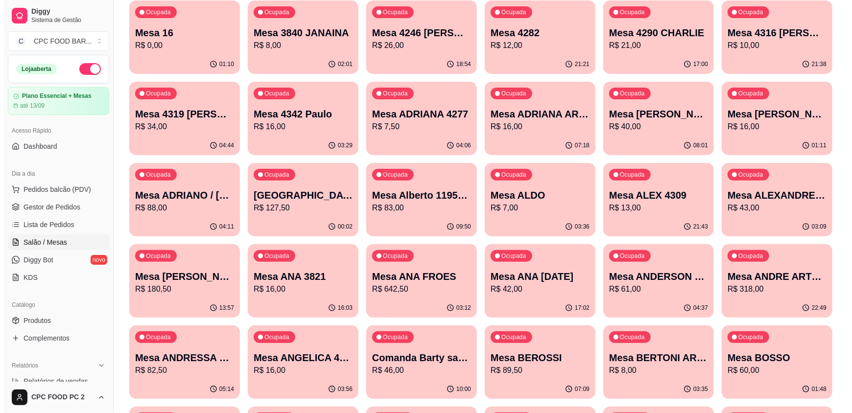
scroll to position [0, 0]
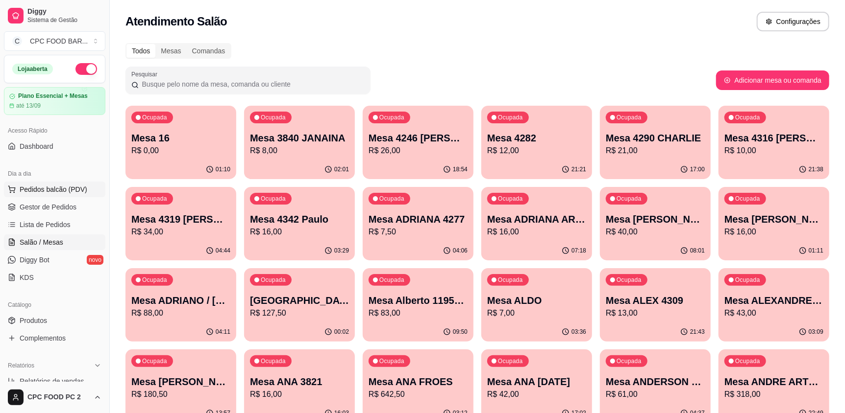
click at [67, 191] on span "Pedidos balcão (PDV)" at bounding box center [54, 190] width 68 height 10
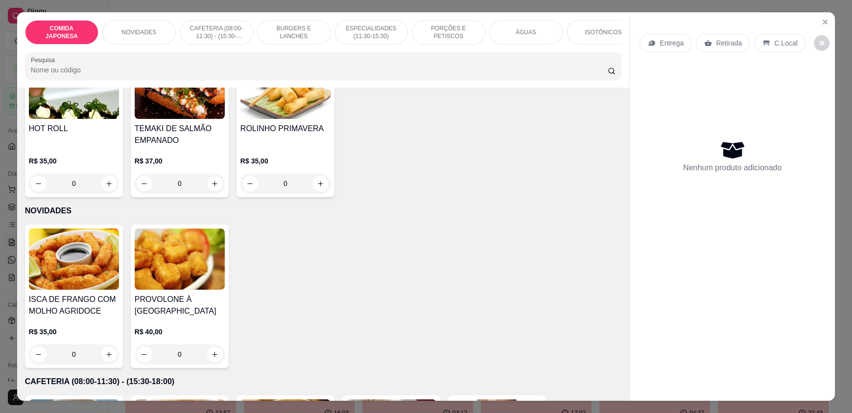
scroll to position [98, 0]
click at [439, 33] on p "PORÇÕES E PETISCOS" at bounding box center [448, 32] width 57 height 16
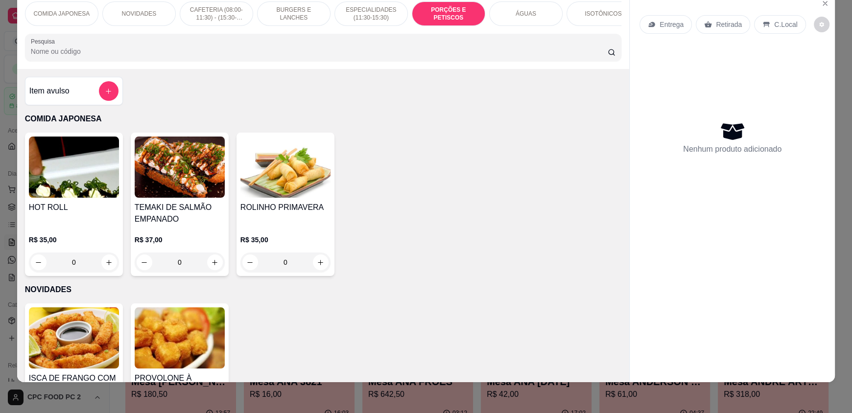
scroll to position [0, 0]
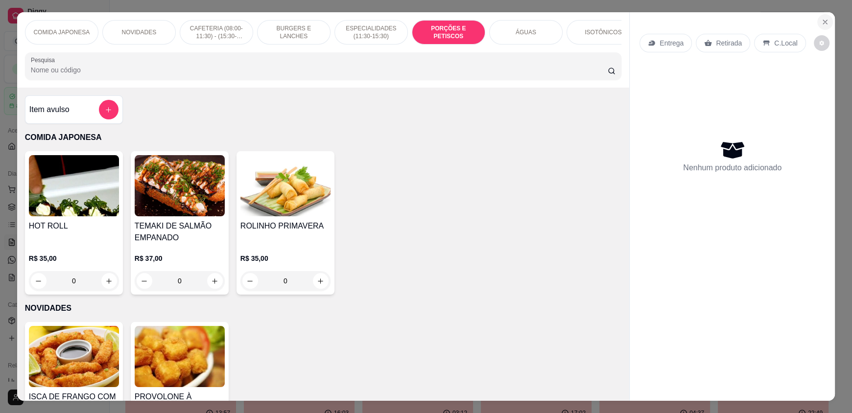
click at [822, 24] on icon "Close" at bounding box center [826, 22] width 8 height 8
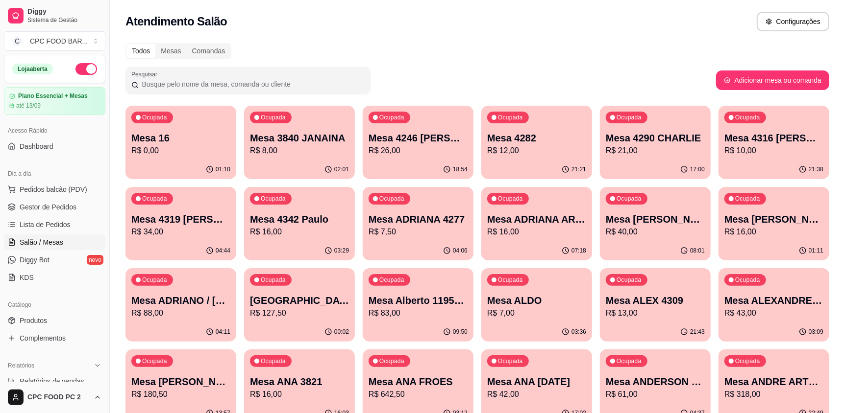
click at [58, 245] on span "Salão / Mesas" at bounding box center [42, 243] width 44 height 10
click at [61, 192] on span "Pedidos balcão (PDV)" at bounding box center [54, 190] width 68 height 10
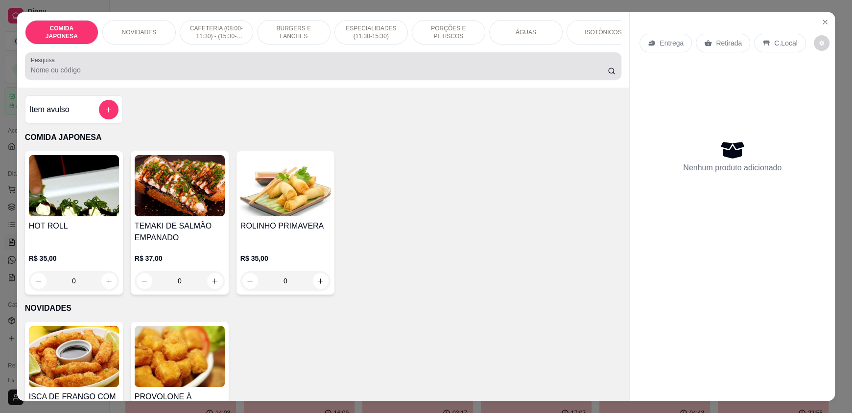
click at [120, 68] on div at bounding box center [323, 66] width 585 height 20
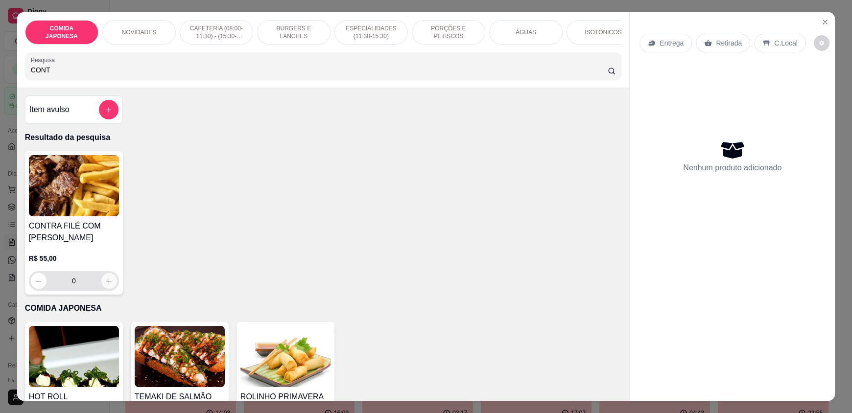
type input "CONT"
click at [105, 285] on icon "increase-product-quantity" at bounding box center [108, 281] width 7 height 7
type input "1"
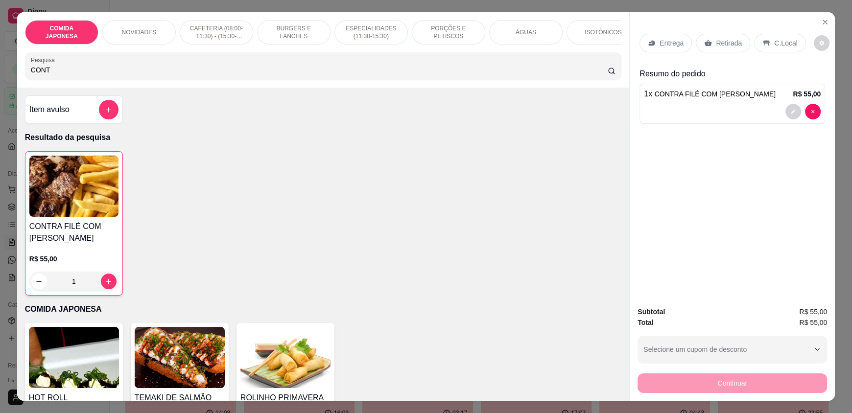
click at [779, 387] on div "Continuar" at bounding box center [733, 382] width 190 height 22
click at [719, 43] on p "Retirada" at bounding box center [729, 43] width 26 height 10
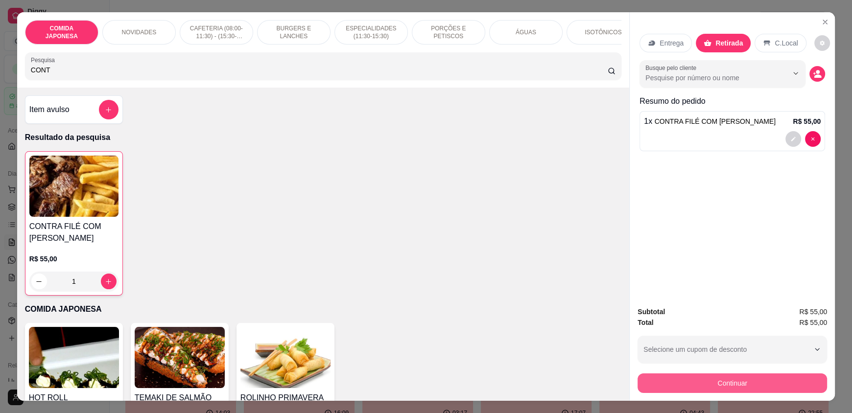
click at [716, 381] on button "Continuar" at bounding box center [733, 384] width 190 height 20
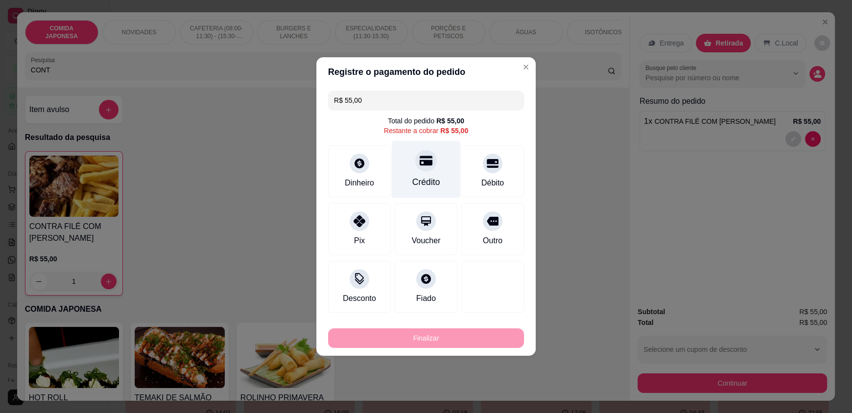
click at [427, 183] on div "Crédito" at bounding box center [427, 182] width 28 height 13
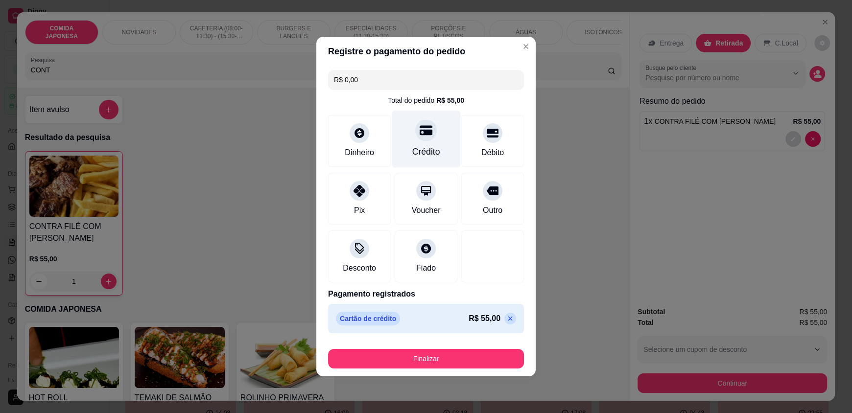
type input "R$ 0,00"
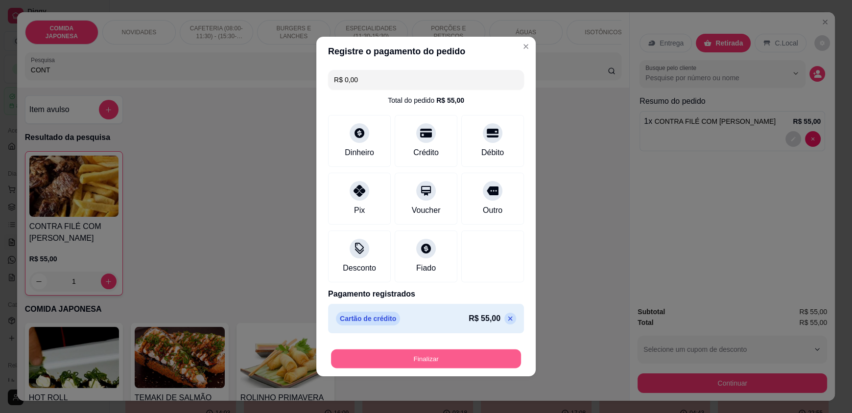
click at [435, 362] on button "Finalizar" at bounding box center [426, 359] width 190 height 19
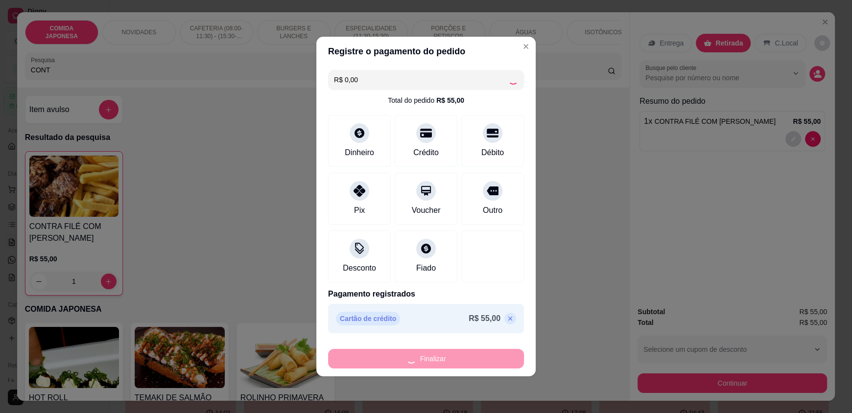
type input "0"
type input "-R$ 55,00"
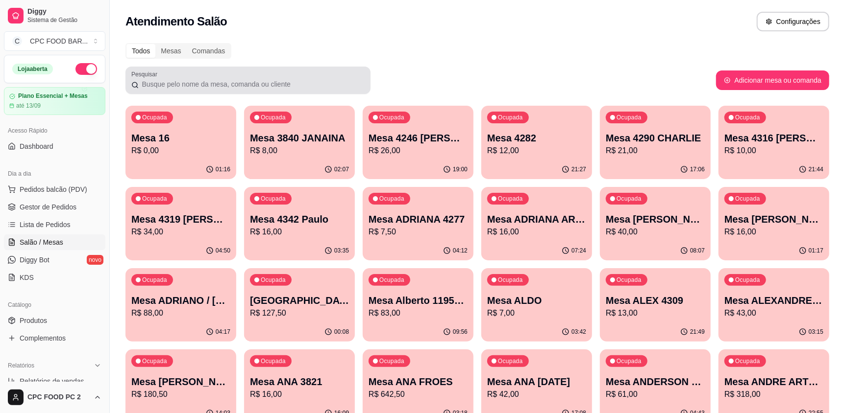
click at [185, 88] on input "Pesquisar" at bounding box center [252, 84] width 226 height 10
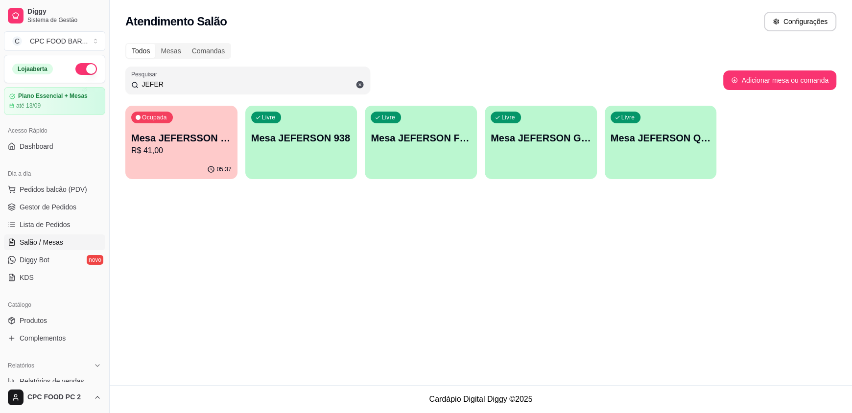
type input "JEFER"
click at [175, 130] on div "Ocupada Mesa JEFERSSON GSP R$ 41,00" at bounding box center [181, 133] width 112 height 54
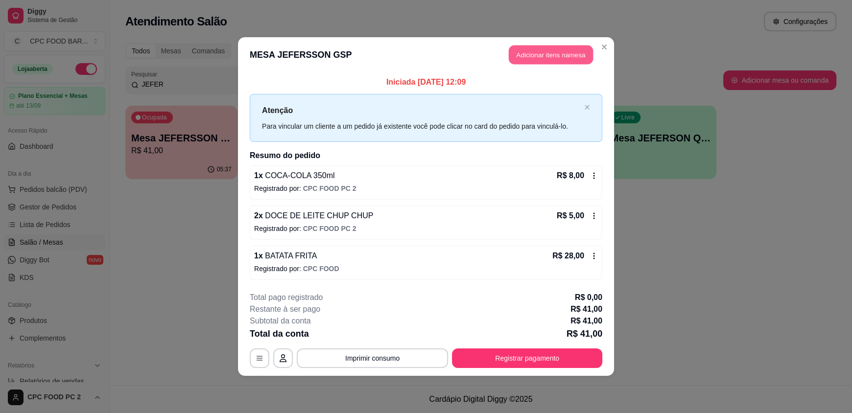
click at [519, 50] on button "Adicionar itens na mesa" at bounding box center [551, 55] width 84 height 19
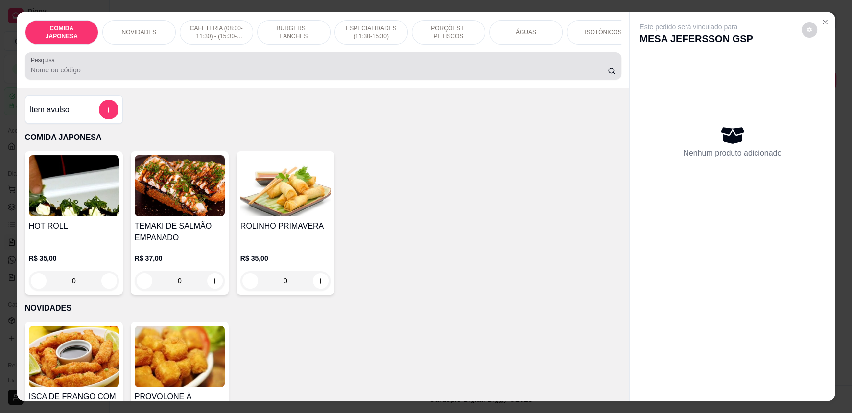
click at [322, 75] on input "Pesquisa" at bounding box center [320, 70] width 578 height 10
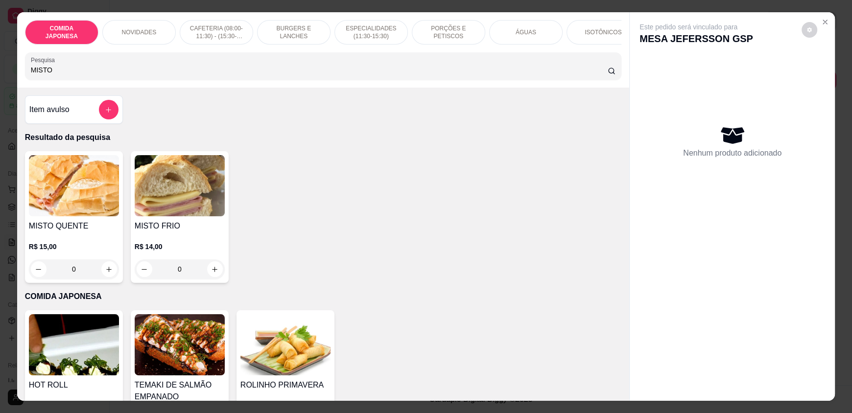
type input "MISTO"
click at [107, 273] on icon "increase-product-quantity" at bounding box center [109, 269] width 7 height 7
type input "1"
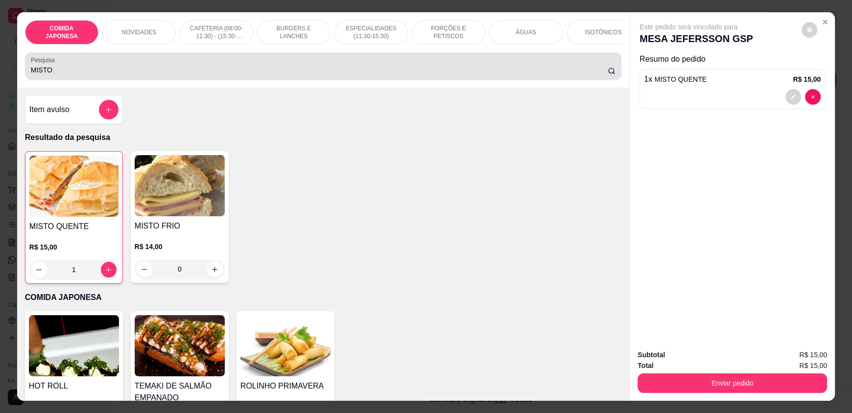
click at [52, 75] on input "MISTO" at bounding box center [320, 70] width 578 height 10
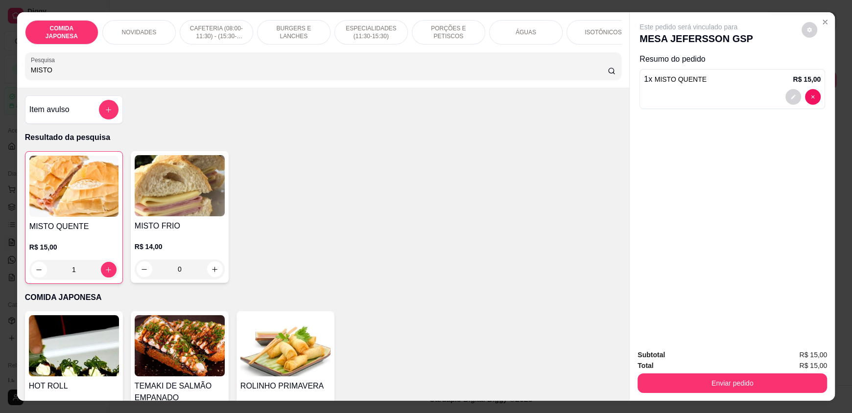
click at [51, 75] on input "MISTO" at bounding box center [320, 70] width 578 height 10
click at [48, 75] on input "MISTO" at bounding box center [320, 70] width 578 height 10
click at [47, 75] on input "MISTO" at bounding box center [320, 70] width 578 height 10
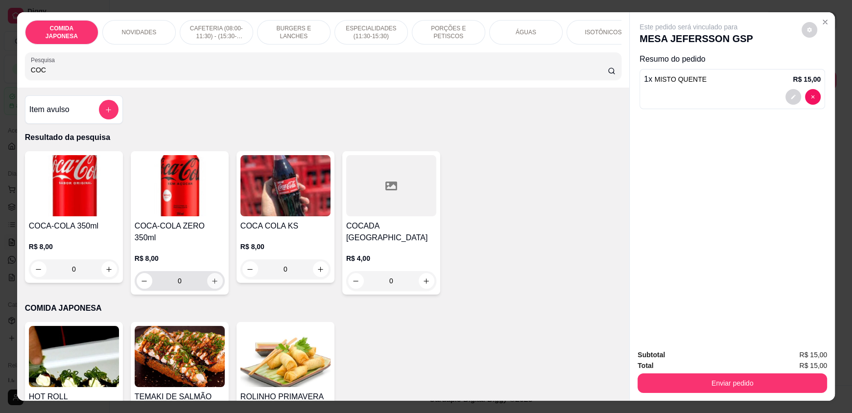
type input "COC"
click at [214, 282] on button "increase-product-quantity" at bounding box center [215, 281] width 16 height 16
type input "1"
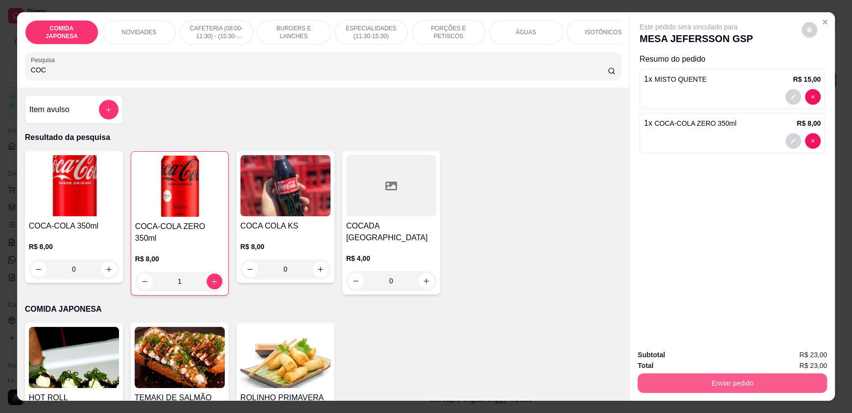
click at [707, 392] on button "Enviar pedido" at bounding box center [733, 384] width 190 height 20
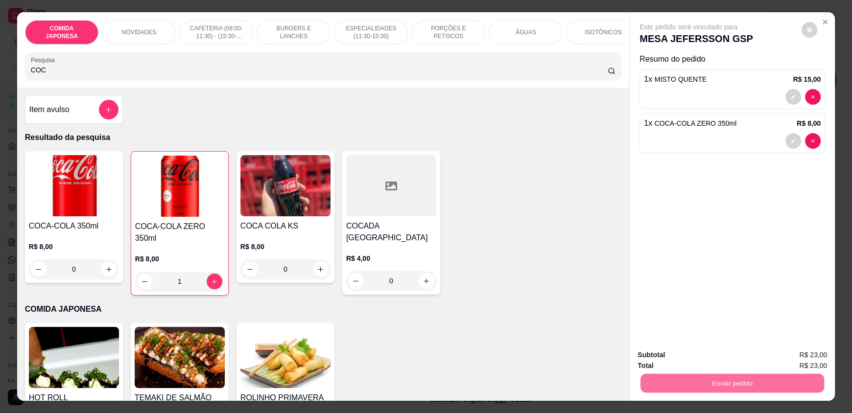
click at [681, 366] on button "Não registrar e enviar pedido" at bounding box center [700, 359] width 102 height 19
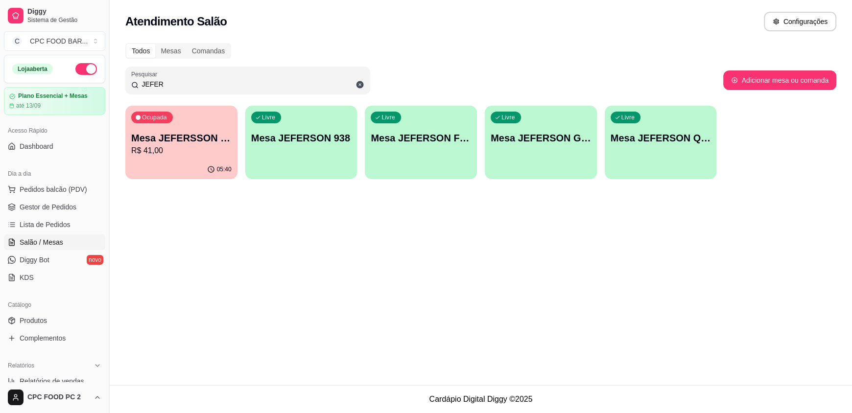
click at [310, 126] on div "Livre Mesa JEFERSON 938" at bounding box center [301, 137] width 112 height 62
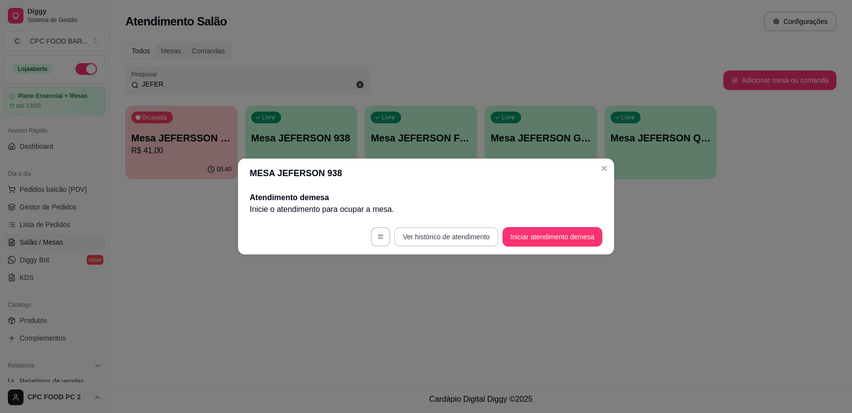
click at [461, 234] on button "Ver histórico de atendimento" at bounding box center [446, 237] width 104 height 20
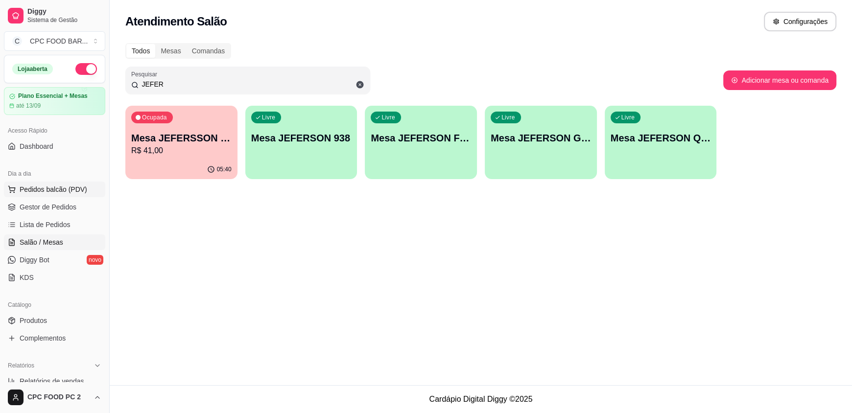
click at [63, 194] on span "Pedidos balcão (PDV)" at bounding box center [54, 190] width 68 height 10
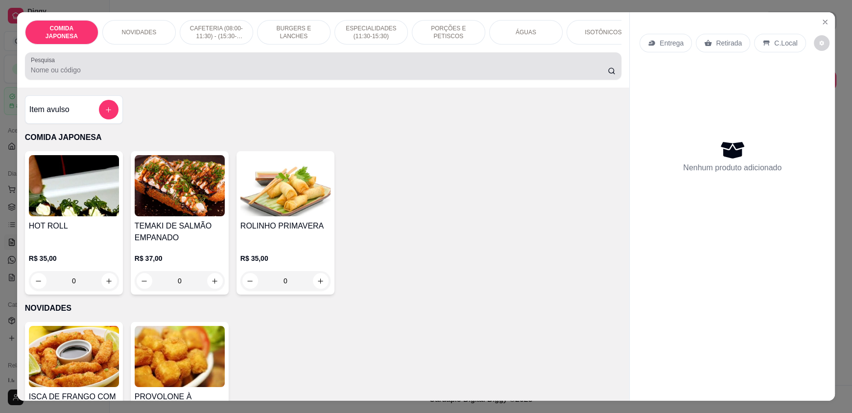
click at [178, 75] on input "Pesquisa" at bounding box center [320, 70] width 578 height 10
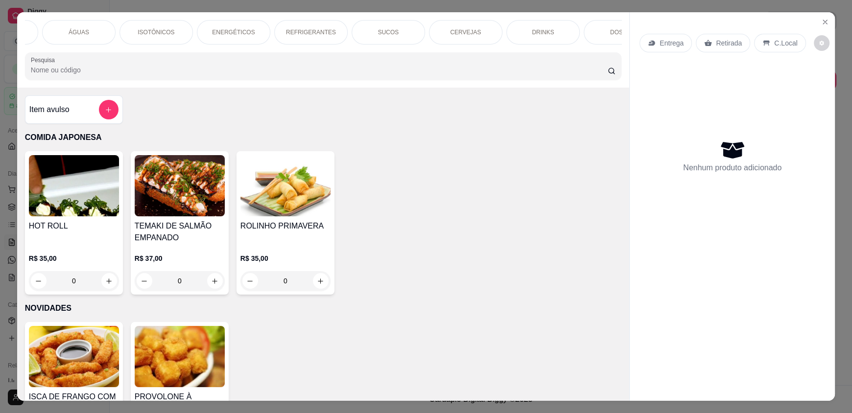
scroll to position [0, 451]
click at [478, 37] on div "CERVEJAS" at bounding box center [462, 32] width 73 height 24
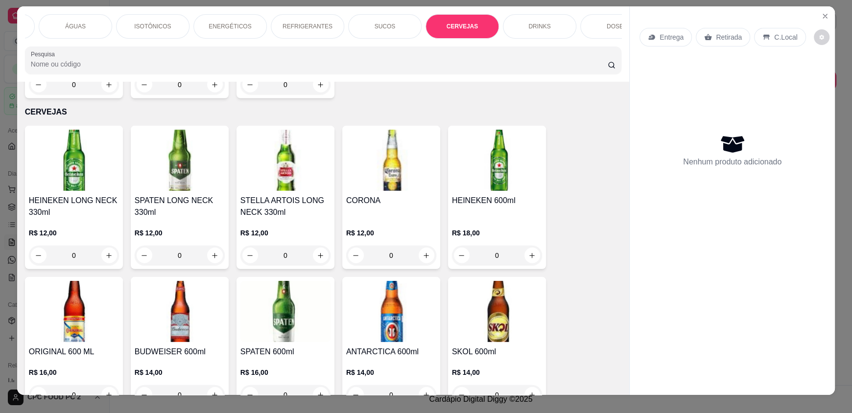
scroll to position [0, 0]
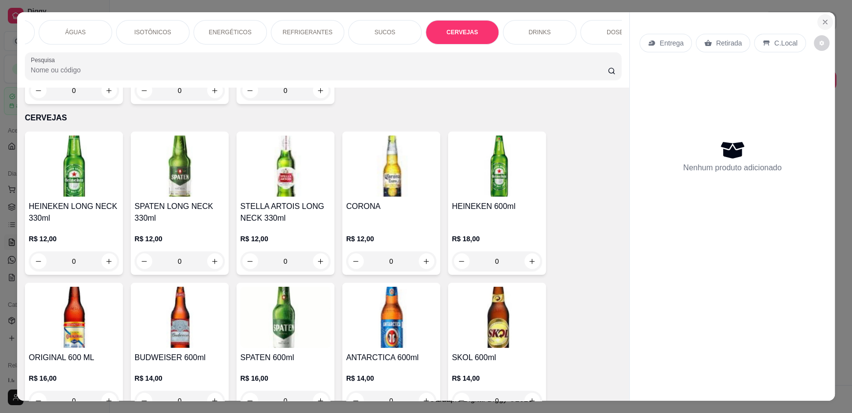
click at [822, 22] on icon "Close" at bounding box center [826, 22] width 8 height 8
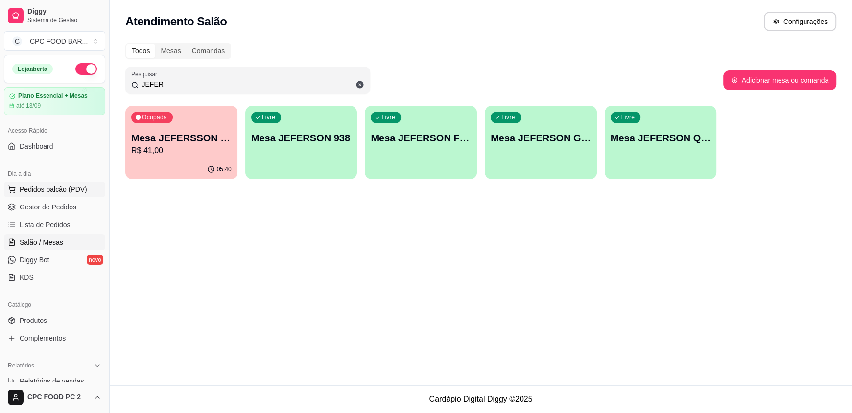
click at [47, 187] on span "Pedidos balcão (PDV)" at bounding box center [54, 190] width 68 height 10
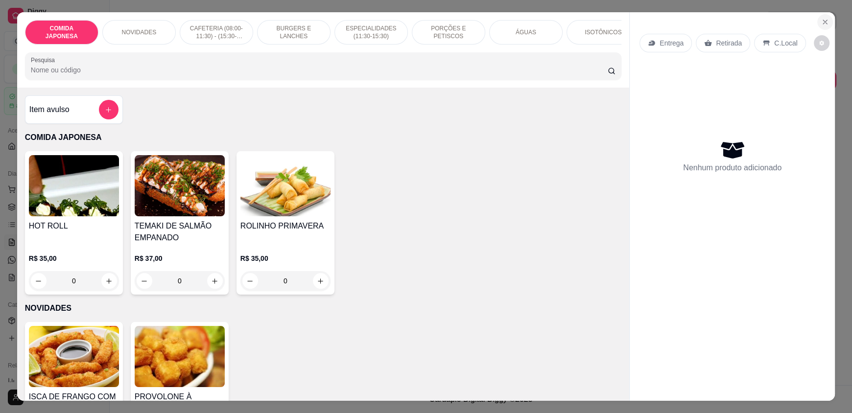
click at [822, 23] on icon "Close" at bounding box center [826, 22] width 8 height 8
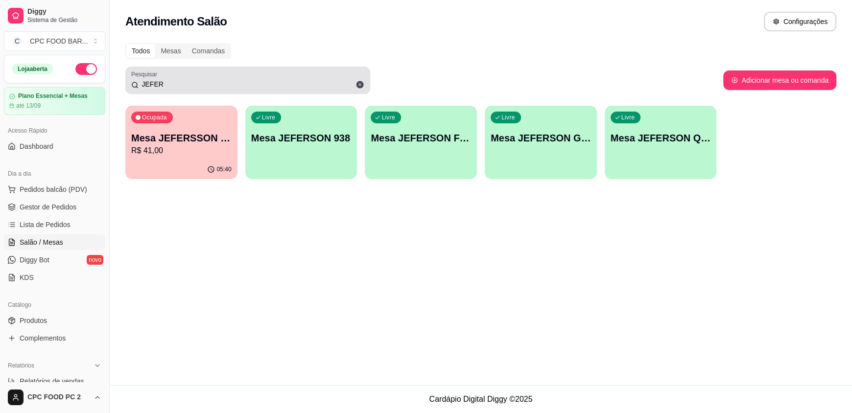
click at [358, 83] on icon at bounding box center [360, 84] width 7 height 7
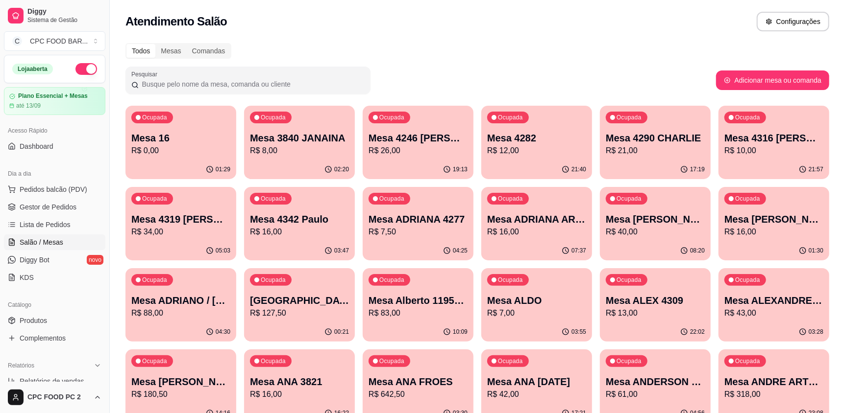
click at [235, 82] on input "Pesquisar" at bounding box center [252, 84] width 226 height 10
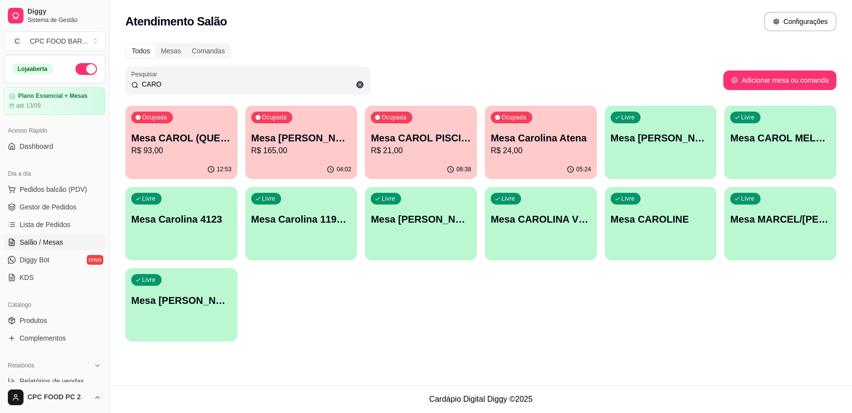
type input "CARO"
click at [450, 152] on p "R$ 21,00" at bounding box center [420, 150] width 97 height 11
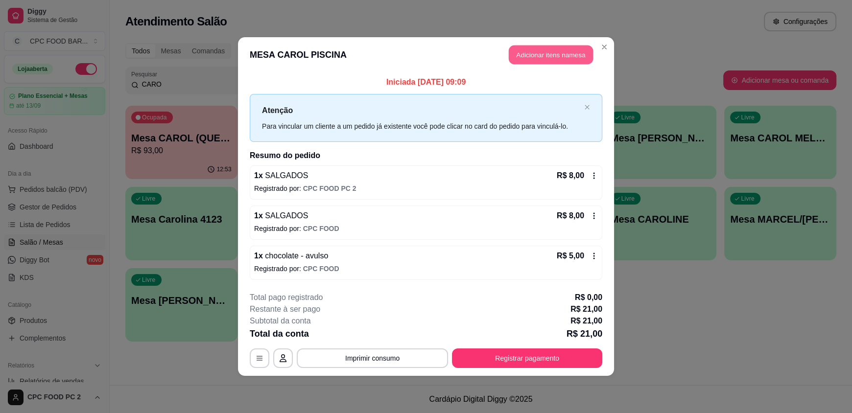
click at [532, 58] on button "Adicionar itens na mesa" at bounding box center [551, 55] width 84 height 19
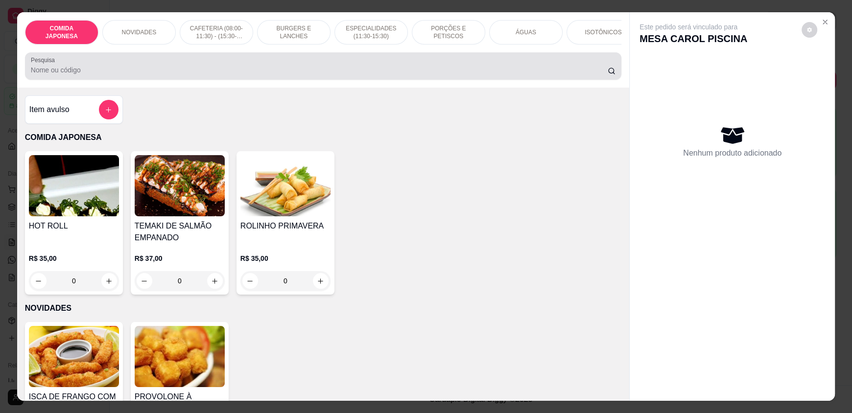
click at [505, 72] on div at bounding box center [323, 66] width 585 height 20
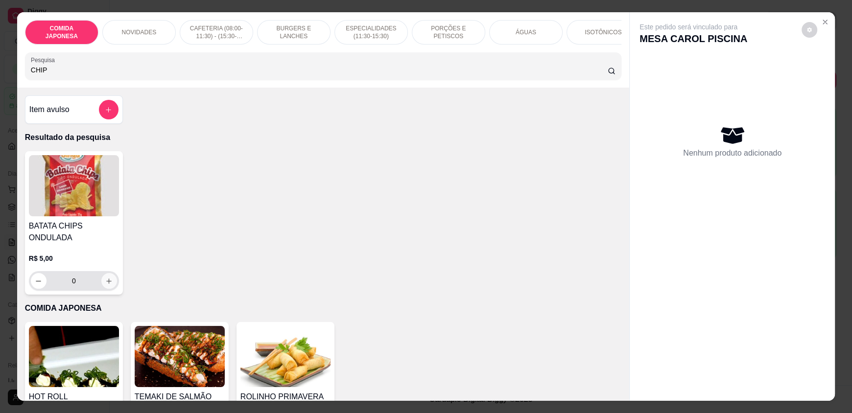
type input "CHIP"
click at [110, 282] on button "increase-product-quantity" at bounding box center [109, 281] width 16 height 16
type input "1"
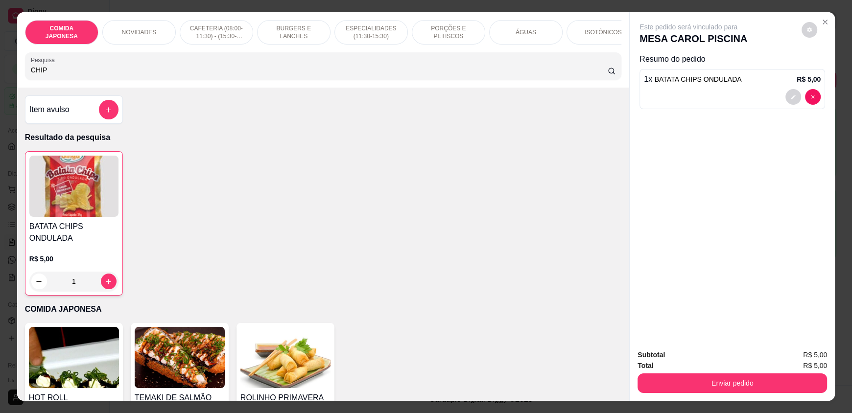
click at [647, 370] on strong "Total" at bounding box center [646, 366] width 16 height 8
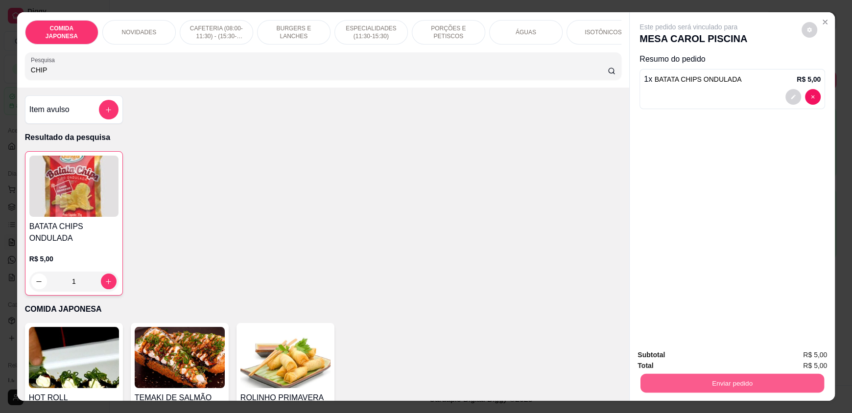
click at [654, 376] on button "Enviar pedido" at bounding box center [733, 383] width 184 height 19
click at [657, 360] on button "Não registrar e enviar pedido" at bounding box center [700, 359] width 102 height 19
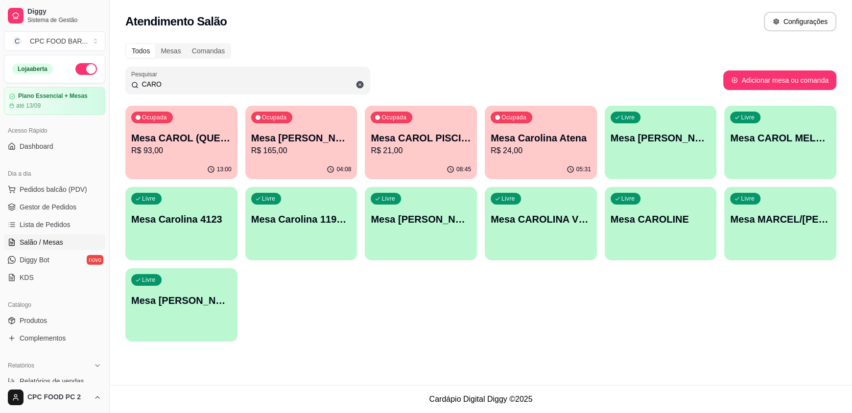
drag, startPoint x: 162, startPoint y: 87, endPoint x: 131, endPoint y: 85, distance: 30.4
click at [131, 85] on div "CARO" at bounding box center [247, 81] width 233 height 20
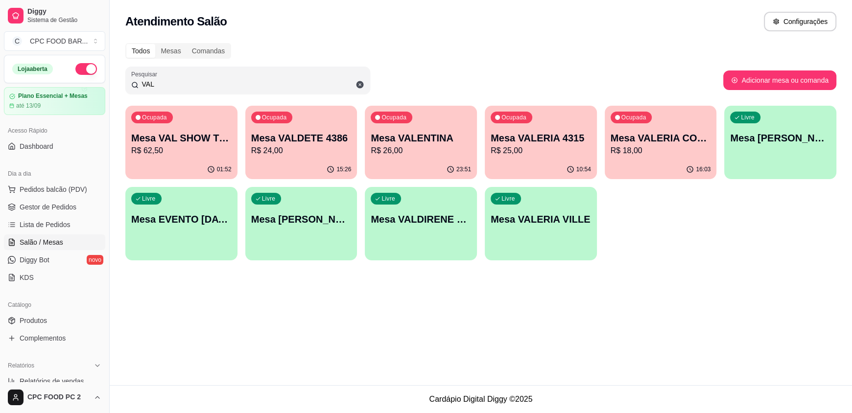
type input "VAL"
click at [180, 135] on p "Mesa VAL SHOW TIME" at bounding box center [181, 138] width 97 height 13
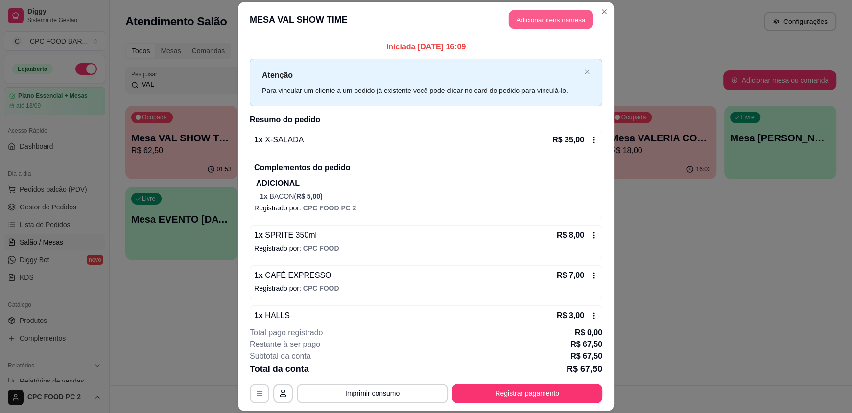
click at [536, 14] on button "Adicionar itens na mesa" at bounding box center [551, 19] width 84 height 19
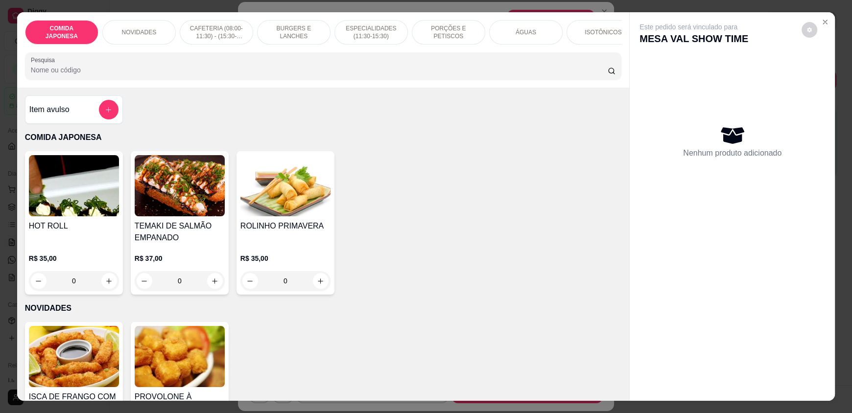
click at [375, 59] on div "COMIDA JAPONESA NOVIDADES CAFETERIA (08:00-11:30) - (15:30-18:00) BURGERS E LAN…" at bounding box center [323, 49] width 612 height 75
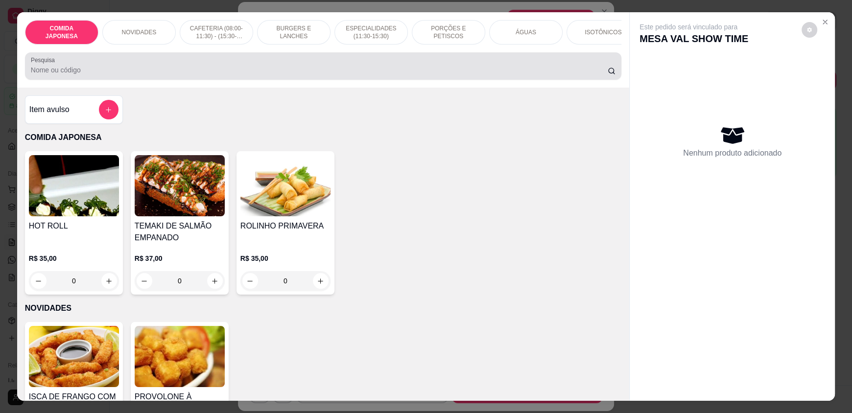
click at [377, 68] on div at bounding box center [323, 66] width 585 height 20
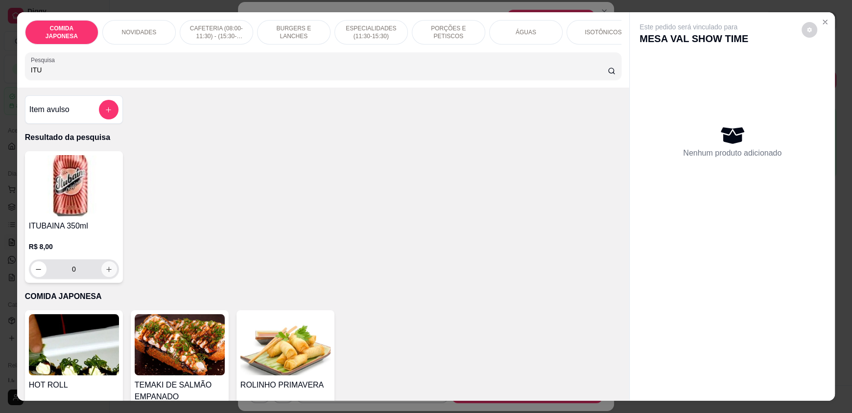
type input "ITU"
click at [107, 272] on icon "increase-product-quantity" at bounding box center [109, 269] width 5 height 5
type input "1"
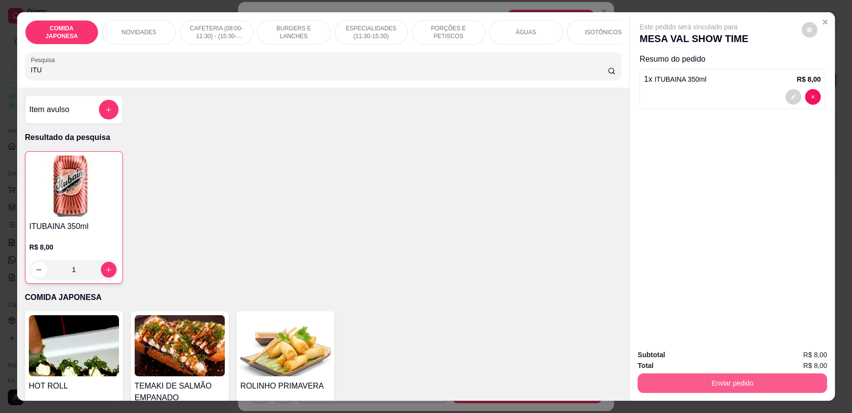
click at [668, 385] on button "Enviar pedido" at bounding box center [733, 384] width 190 height 20
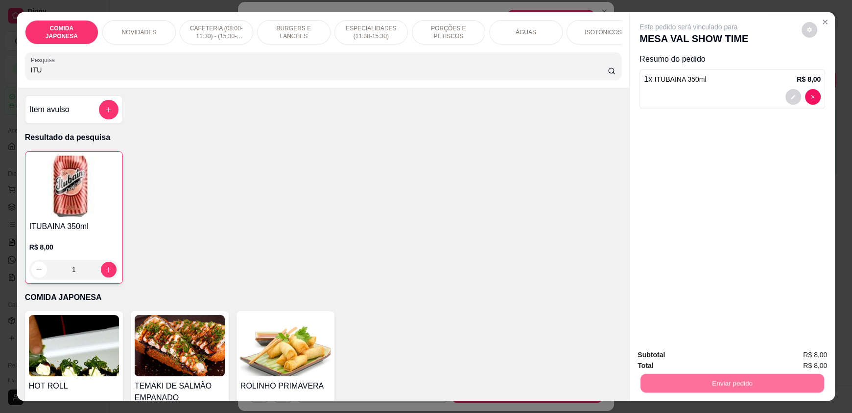
click at [682, 361] on button "Não registrar e enviar pedido" at bounding box center [700, 359] width 102 height 19
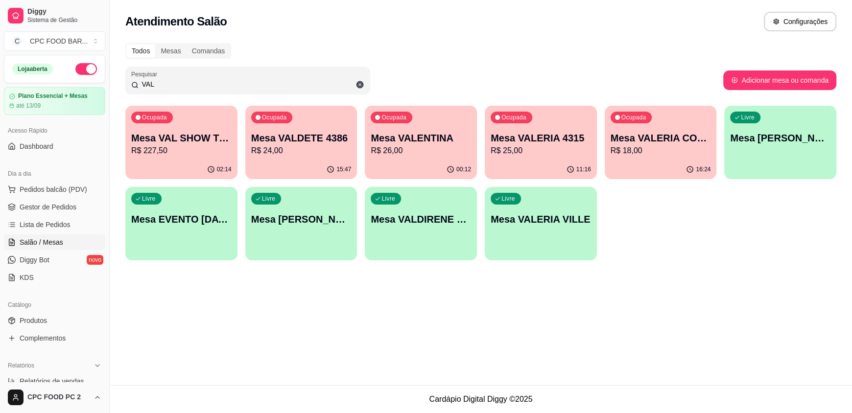
click at [54, 243] on span "Salão / Mesas" at bounding box center [42, 243] width 44 height 10
click at [26, 239] on span "Salão / Mesas" at bounding box center [42, 243] width 44 height 10
click at [42, 192] on span "Pedidos balcão (PDV)" at bounding box center [54, 190] width 68 height 10
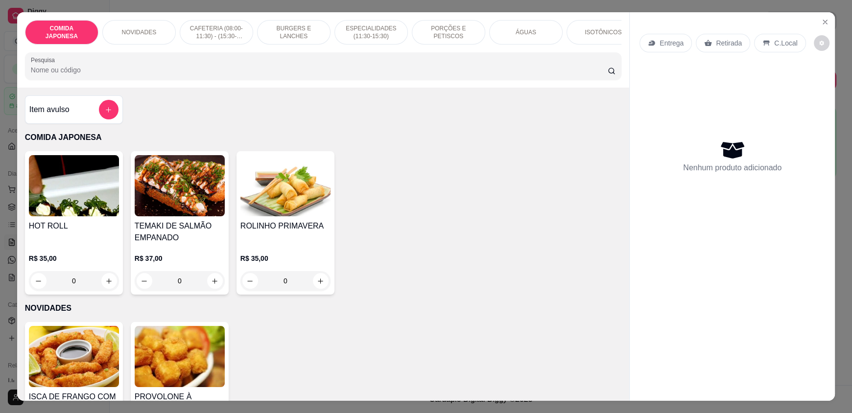
click at [96, 75] on input "Pesquisa" at bounding box center [320, 70] width 578 height 10
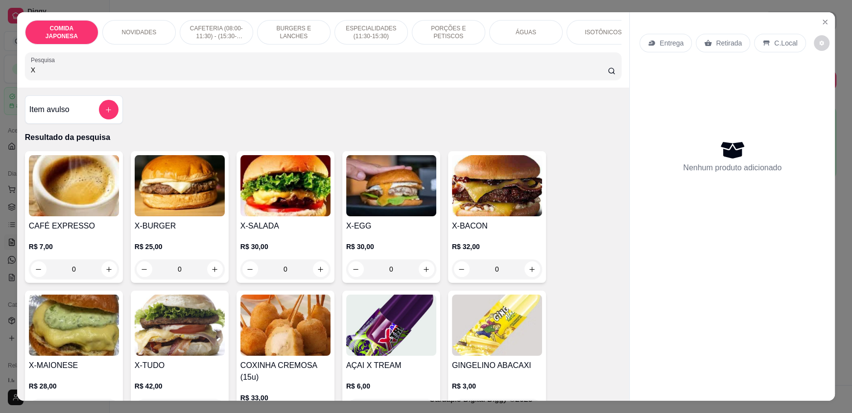
type input "X"
click at [531, 275] on div "0" at bounding box center [497, 270] width 90 height 20
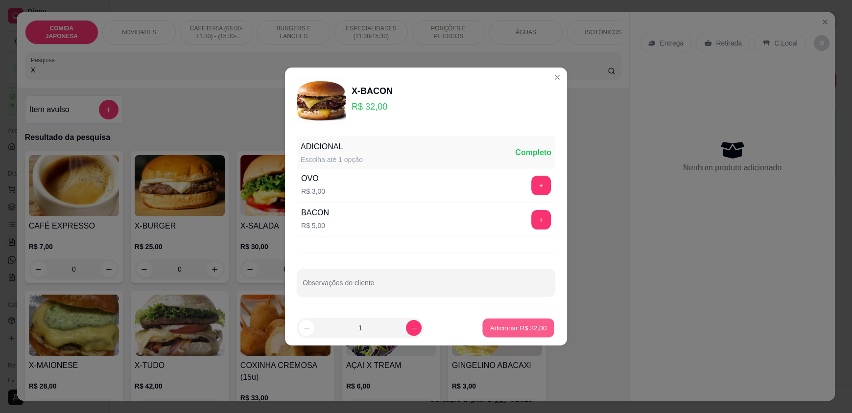
click at [498, 333] on button "Adicionar R$ 32,00" at bounding box center [519, 328] width 72 height 19
type input "1"
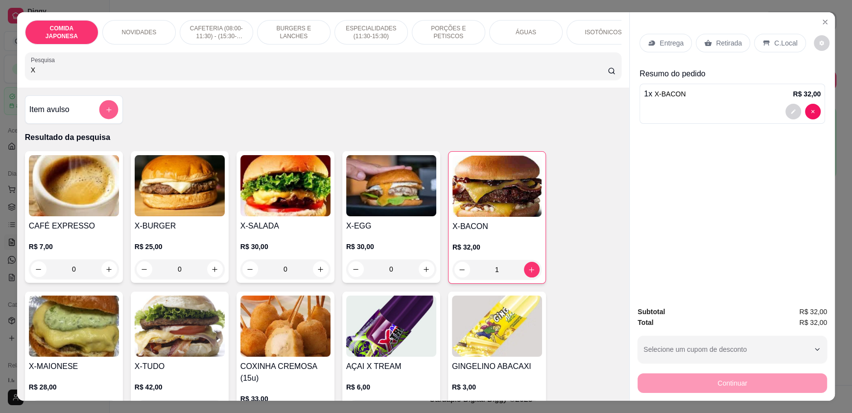
click at [106, 120] on button "add-separate-item" at bounding box center [108, 109] width 19 height 19
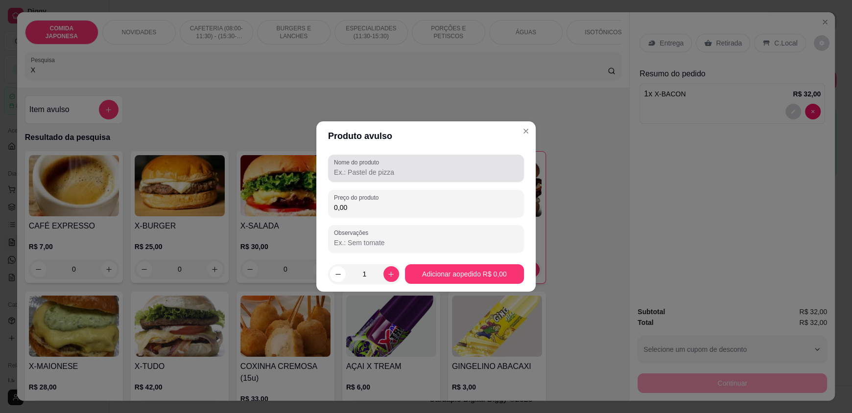
click at [365, 174] on input "Nome do produto" at bounding box center [426, 173] width 184 height 10
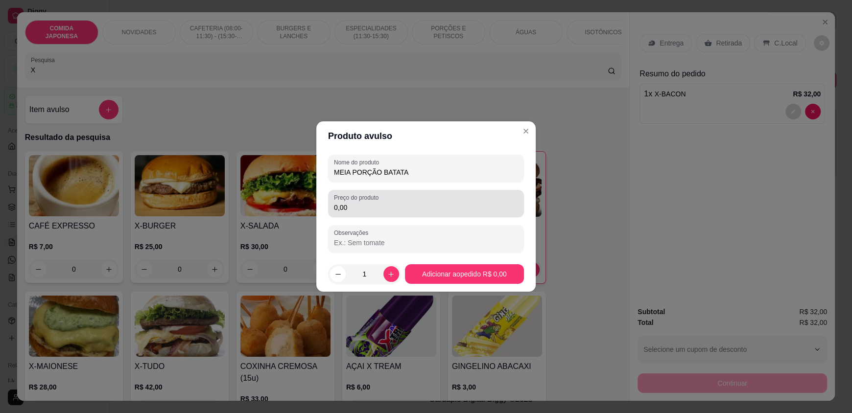
type input "MEIA PORÇÃO BATATA"
click at [413, 205] on input "0,00" at bounding box center [426, 208] width 184 height 10
type input "14,00"
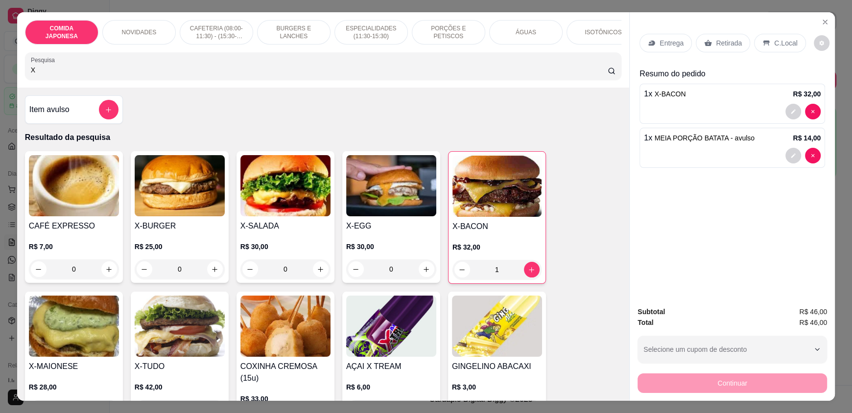
click at [716, 38] on p "Retirada" at bounding box center [729, 43] width 26 height 10
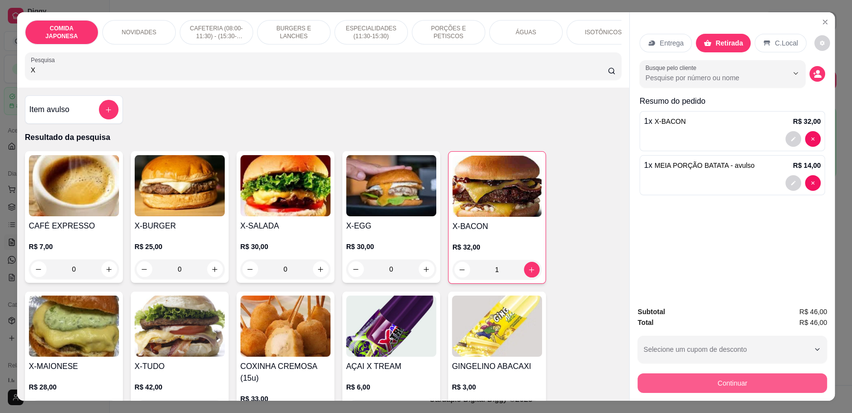
click at [723, 380] on button "Continuar" at bounding box center [733, 384] width 190 height 20
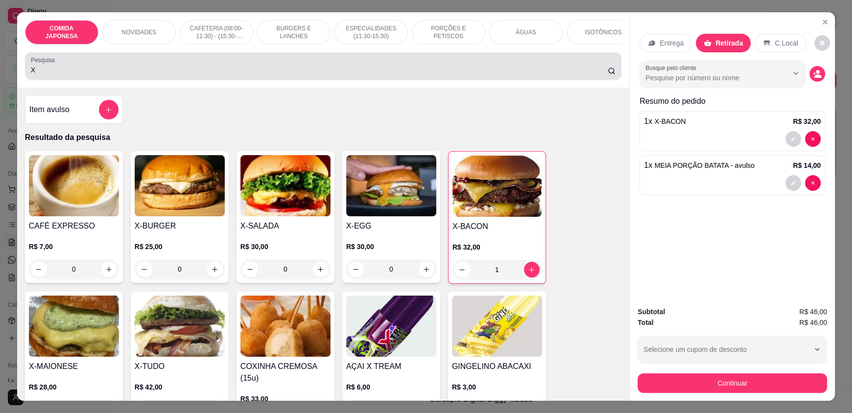
click at [120, 75] on input "X" at bounding box center [320, 70] width 578 height 10
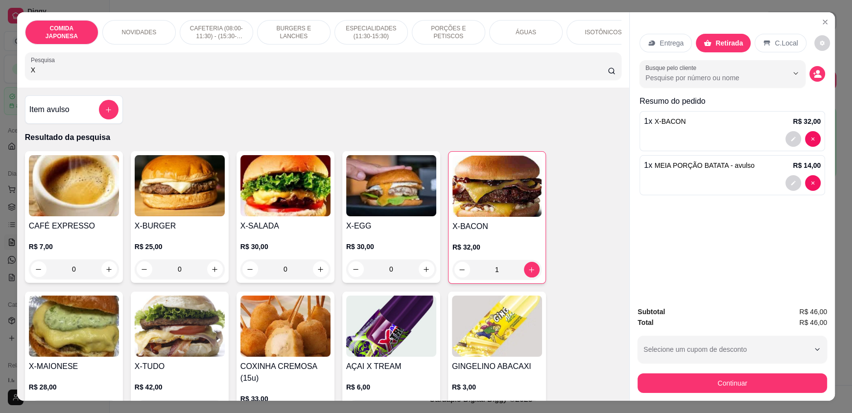
click at [120, 75] on input "X" at bounding box center [320, 70] width 578 height 10
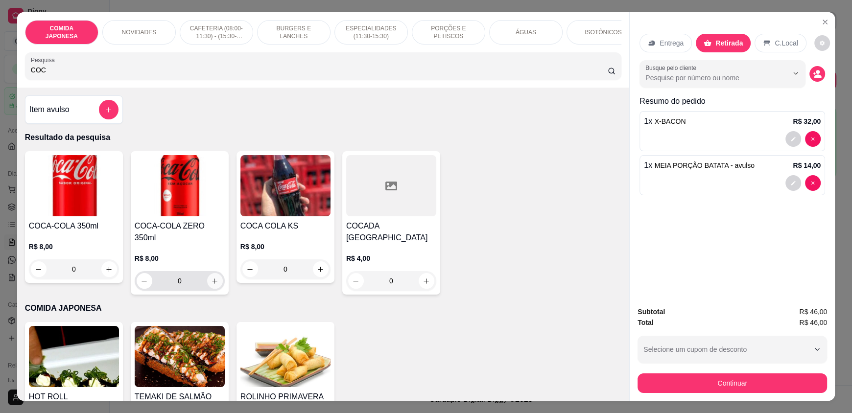
type input "COC"
click at [213, 281] on button "increase-product-quantity" at bounding box center [214, 281] width 15 height 15
type input "1"
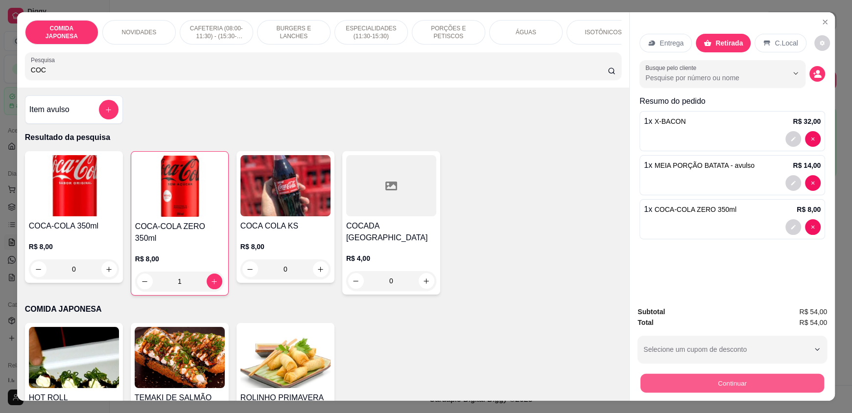
click at [762, 387] on button "Continuar" at bounding box center [733, 383] width 184 height 19
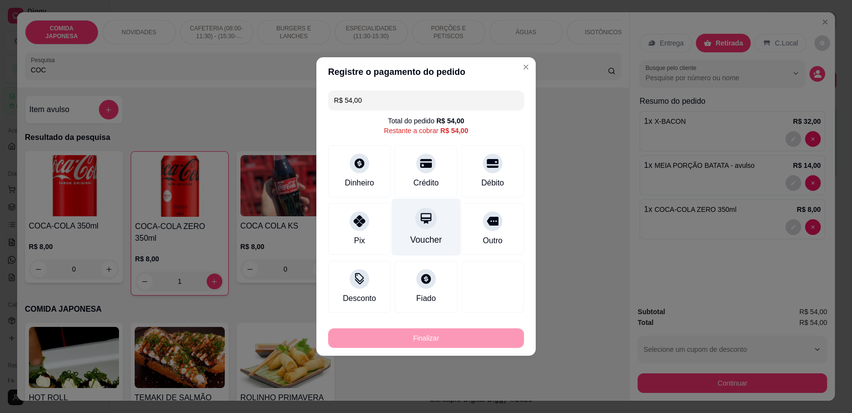
click at [411, 174] on div "Crédito" at bounding box center [426, 172] width 63 height 52
type input "R$ 0,00"
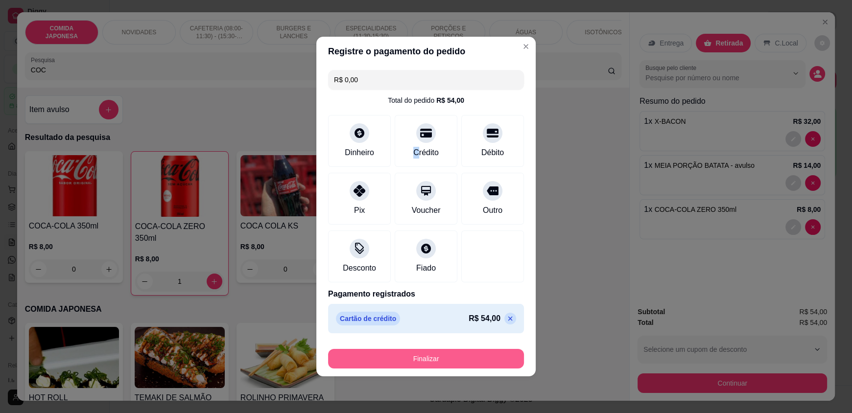
click at [422, 364] on button "Finalizar" at bounding box center [426, 359] width 196 height 20
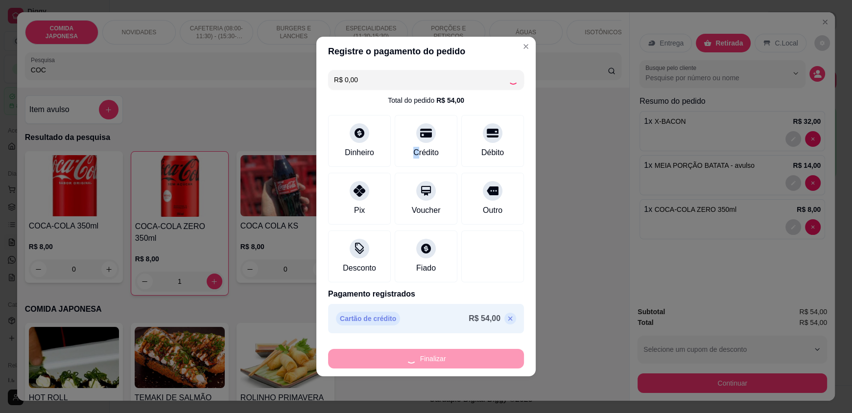
type input "0"
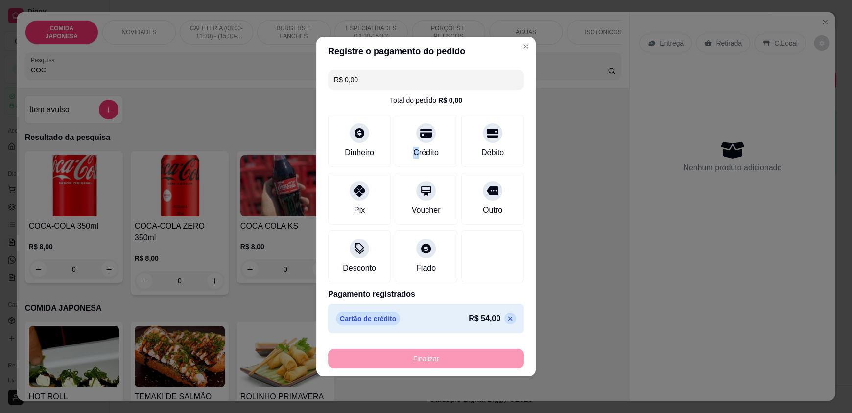
type input "-R$ 54,00"
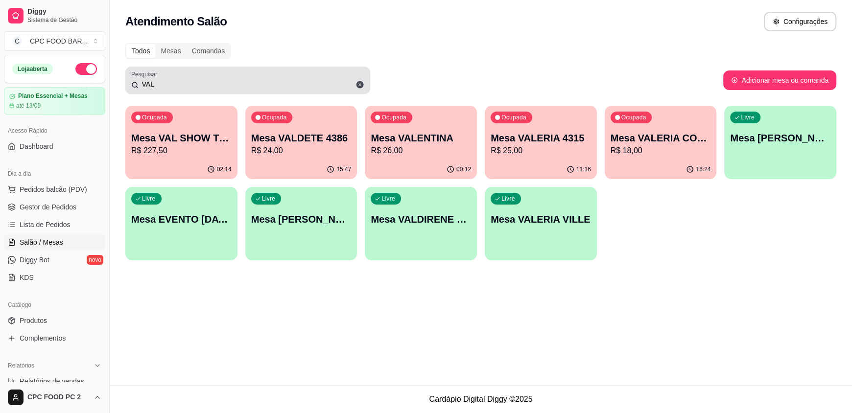
click at [168, 80] on input "VAL" at bounding box center [252, 84] width 226 height 10
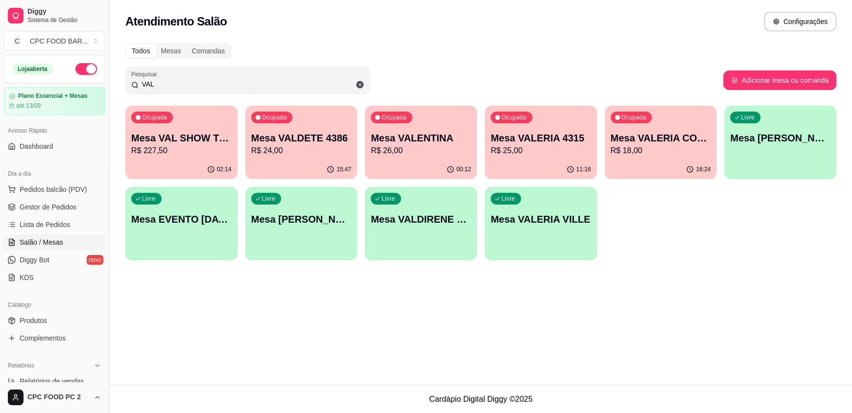
click at [168, 80] on input "VAL" at bounding box center [252, 84] width 226 height 10
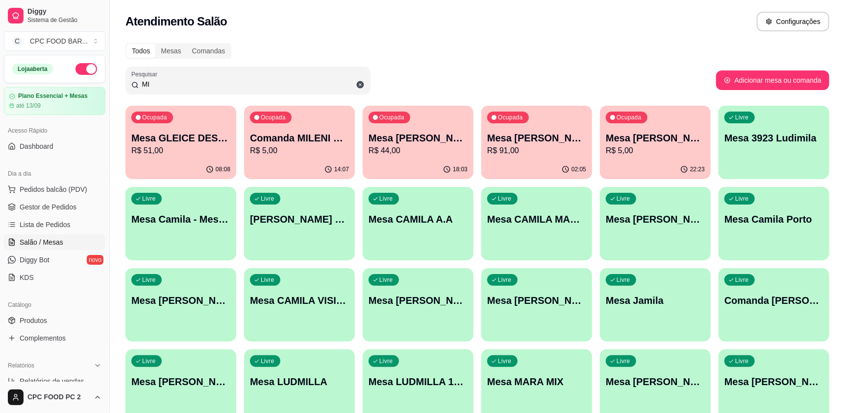
type input "M"
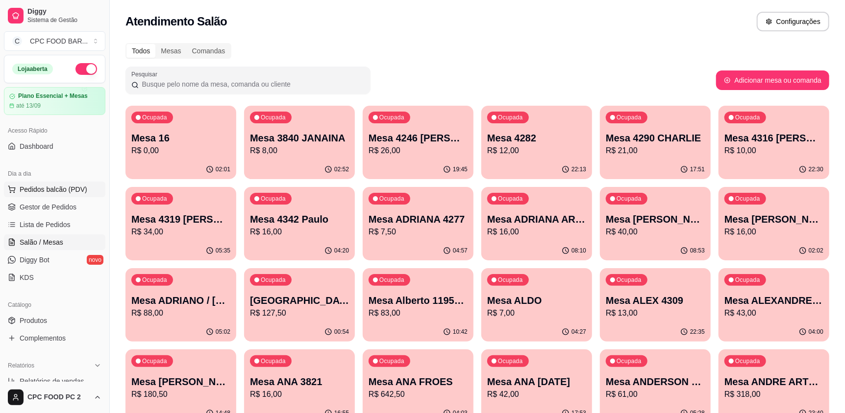
click at [65, 192] on span "Pedidos balcão (PDV)" at bounding box center [54, 190] width 68 height 10
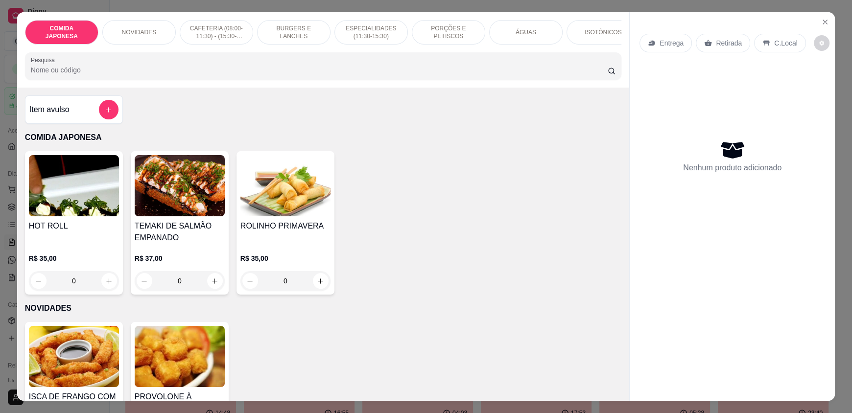
click at [104, 75] on input "Pesquisa" at bounding box center [320, 70] width 578 height 10
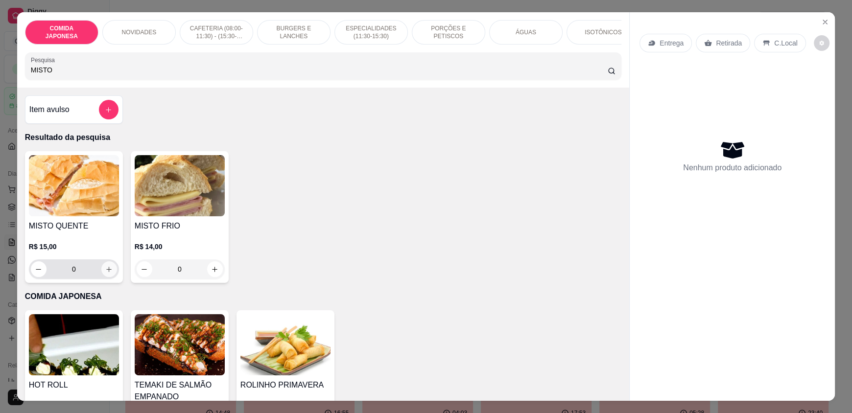
type input "MISTO"
click at [105, 273] on icon "increase-product-quantity" at bounding box center [108, 269] width 7 height 7
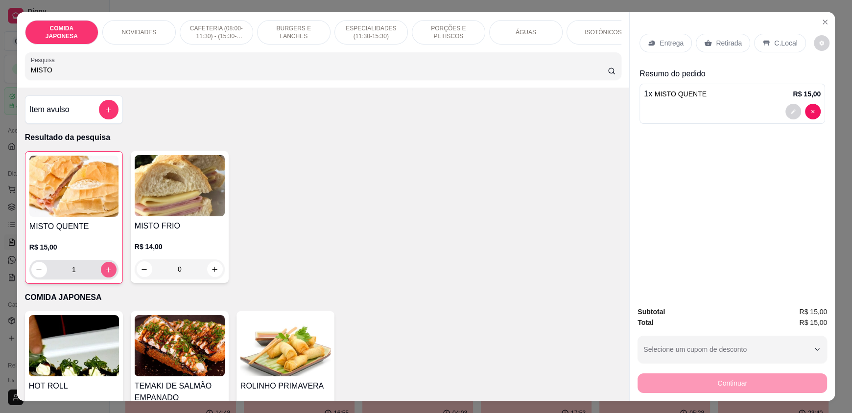
type input "1"
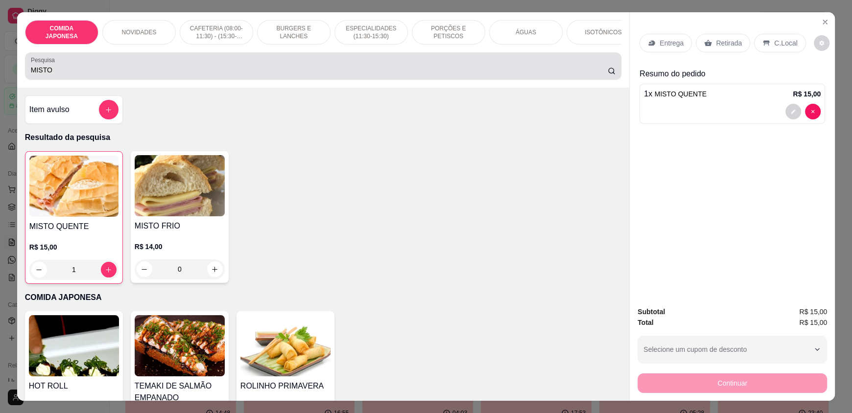
click at [46, 75] on input "MISTO" at bounding box center [320, 70] width 578 height 10
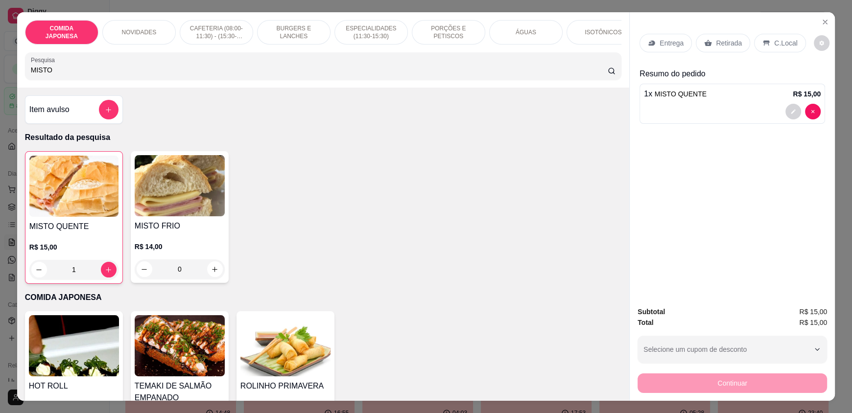
click at [46, 75] on input "MISTO" at bounding box center [320, 70] width 578 height 10
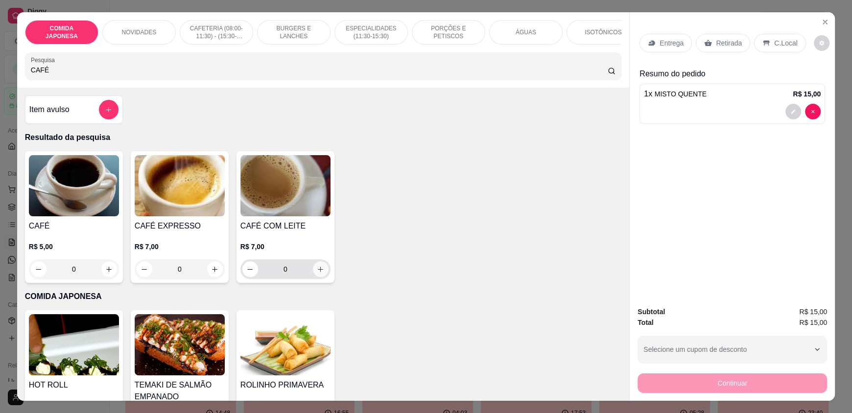
type input "CAFÉ"
click at [319, 273] on icon "increase-product-quantity" at bounding box center [320, 269] width 7 height 7
type input "1"
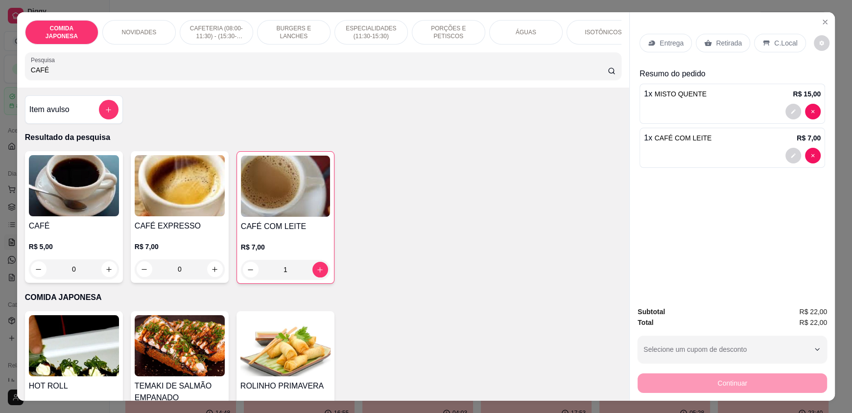
click at [738, 42] on div "Retirada" at bounding box center [723, 43] width 54 height 19
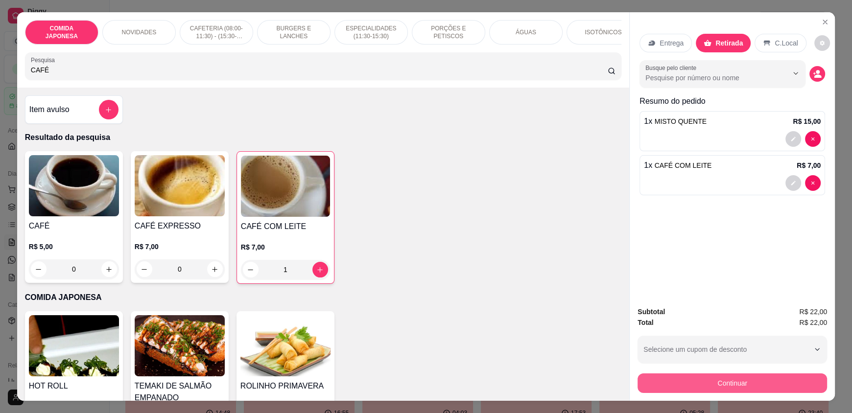
click at [738, 377] on button "Continuar" at bounding box center [733, 384] width 190 height 20
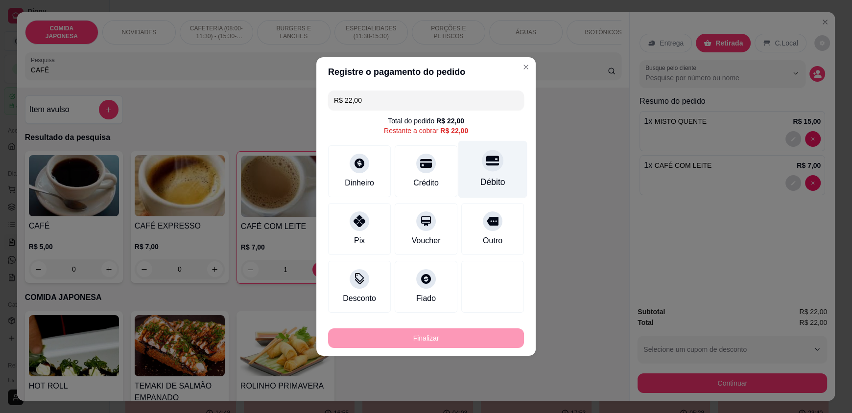
click at [481, 181] on div "Débito" at bounding box center [493, 182] width 25 height 13
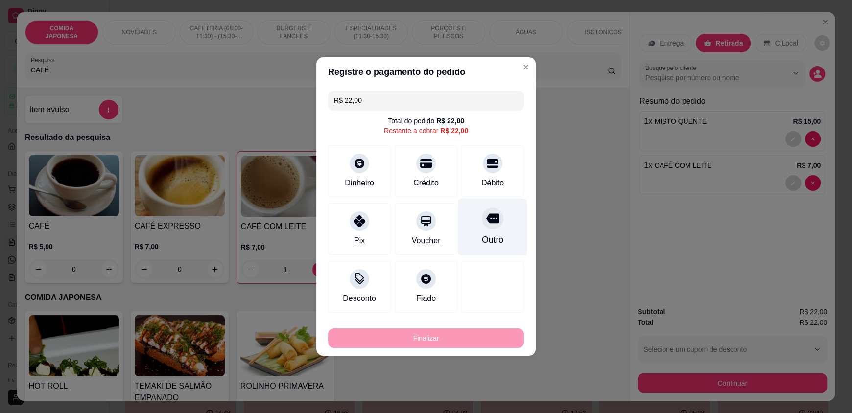
type input "R$ 0,00"
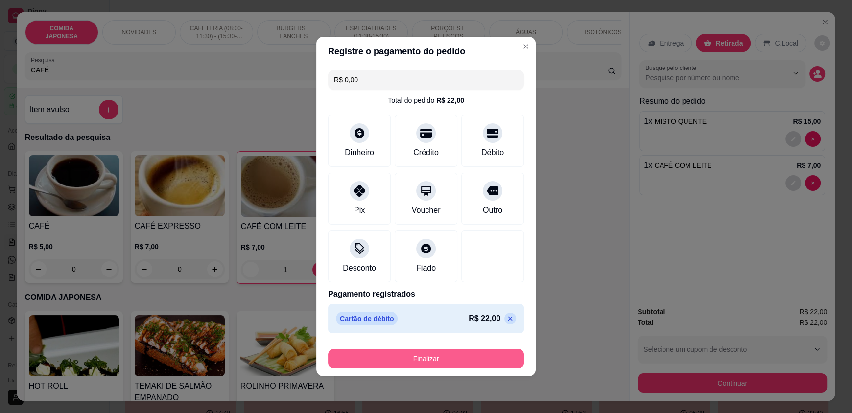
click at [421, 354] on button "Finalizar" at bounding box center [426, 359] width 196 height 20
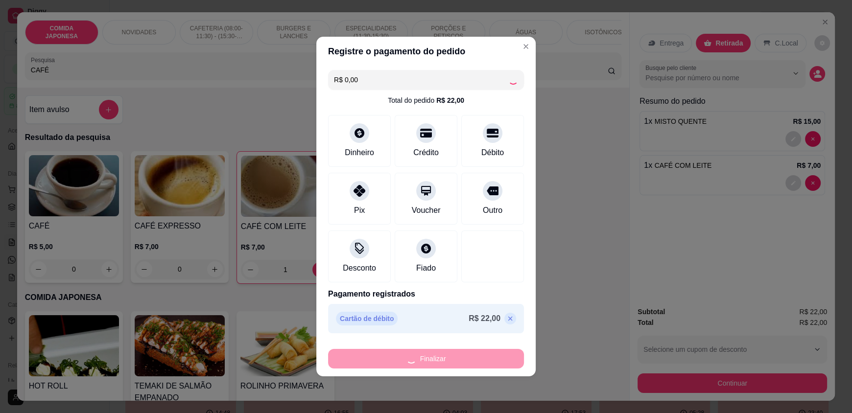
type input "0"
type input "-R$ 22,00"
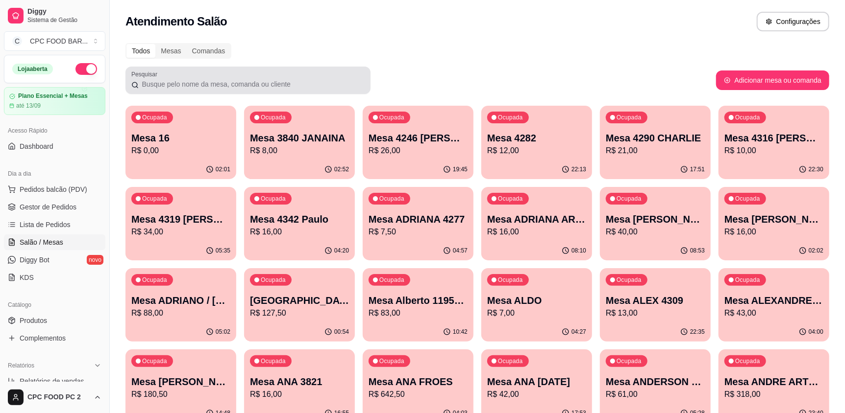
drag, startPoint x: 195, startPoint y: 82, endPoint x: 192, endPoint y: 88, distance: 7.5
click at [195, 82] on input "Pesquisar" at bounding box center [252, 84] width 226 height 10
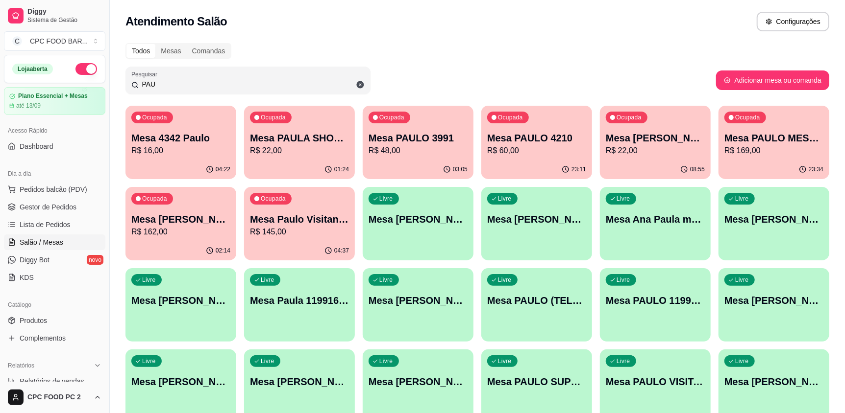
type input "PAU"
click at [297, 168] on div "01:24" at bounding box center [298, 169] width 107 height 19
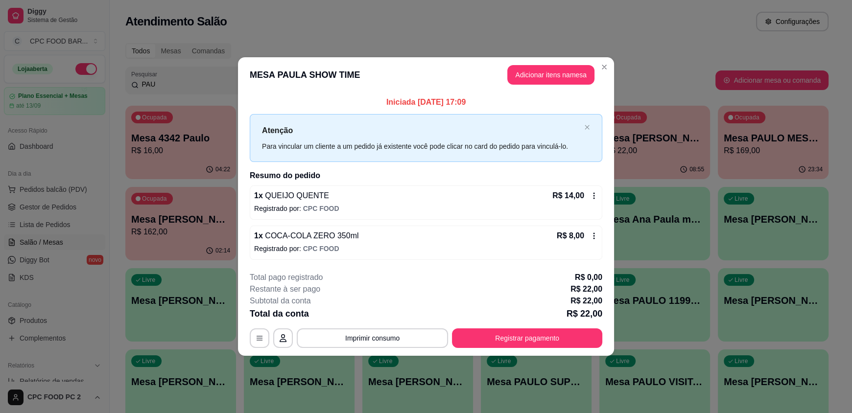
click at [561, 79] on button "Adicionar itens na mesa" at bounding box center [551, 75] width 87 height 20
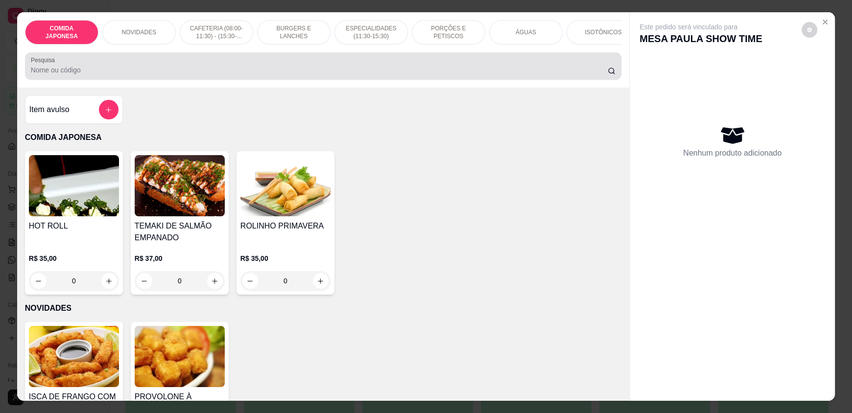
click at [329, 75] on input "Pesquisa" at bounding box center [320, 70] width 578 height 10
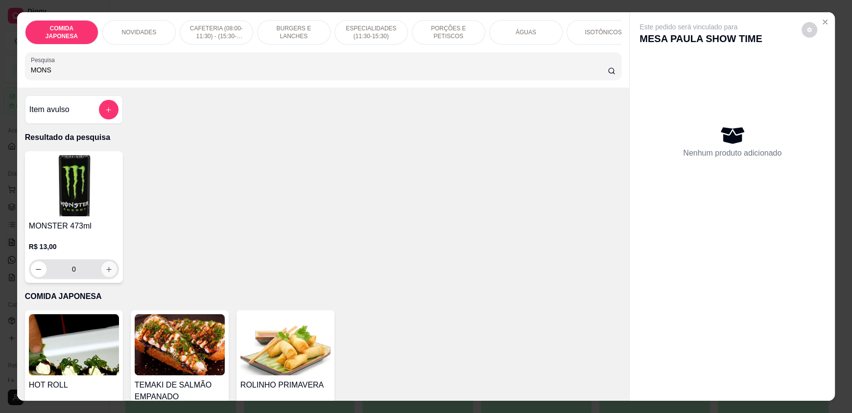
type input "MONS"
click at [106, 273] on icon "increase-product-quantity" at bounding box center [109, 269] width 7 height 7
type input "1"
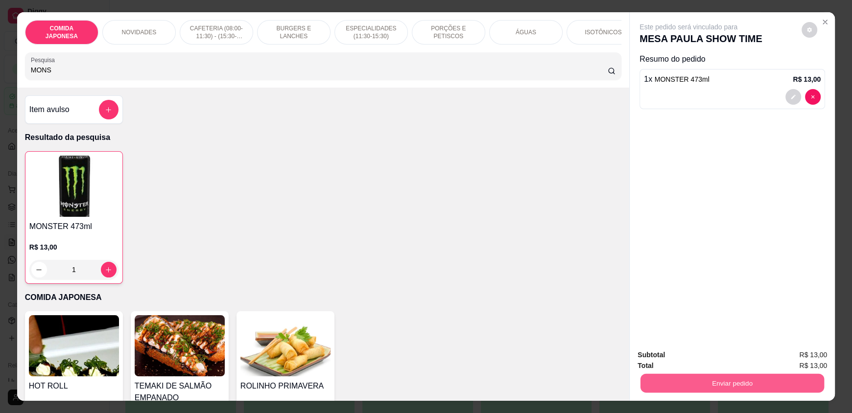
click at [704, 385] on button "Enviar pedido" at bounding box center [733, 383] width 184 height 19
click at [698, 358] on button "Não registrar e enviar pedido" at bounding box center [700, 359] width 99 height 18
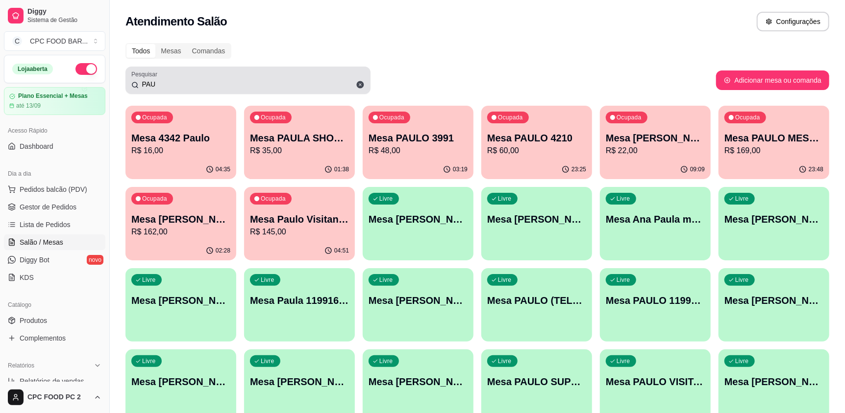
click at [229, 80] on input "PAU" at bounding box center [252, 84] width 226 height 10
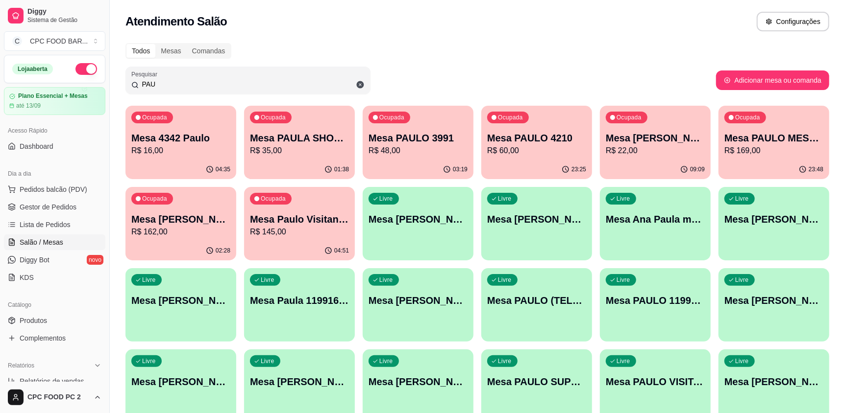
click at [226, 82] on input "PAU" at bounding box center [252, 84] width 226 height 10
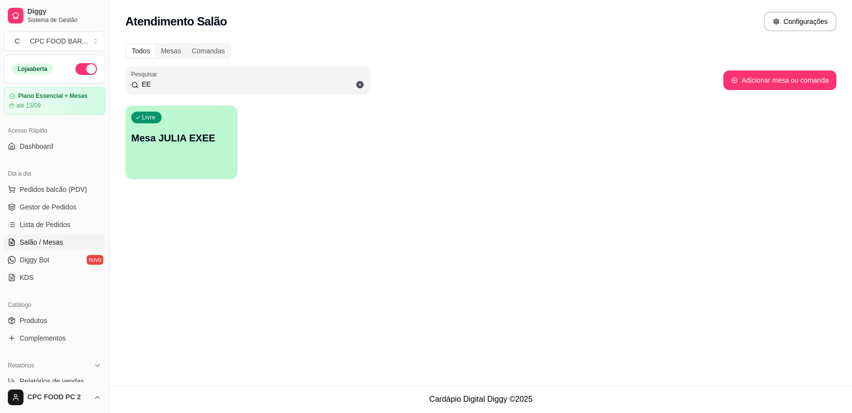
type input "E"
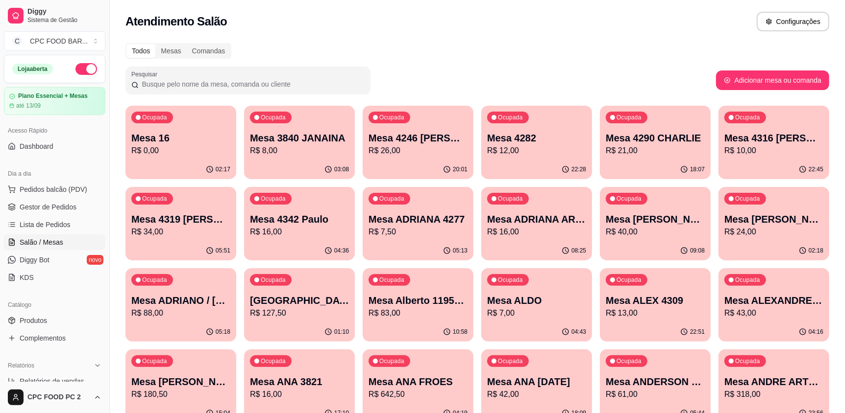
click at [221, 80] on input "Pesquisar" at bounding box center [252, 84] width 226 height 10
click at [51, 193] on span "Pedidos balcão (PDV)" at bounding box center [54, 190] width 68 height 10
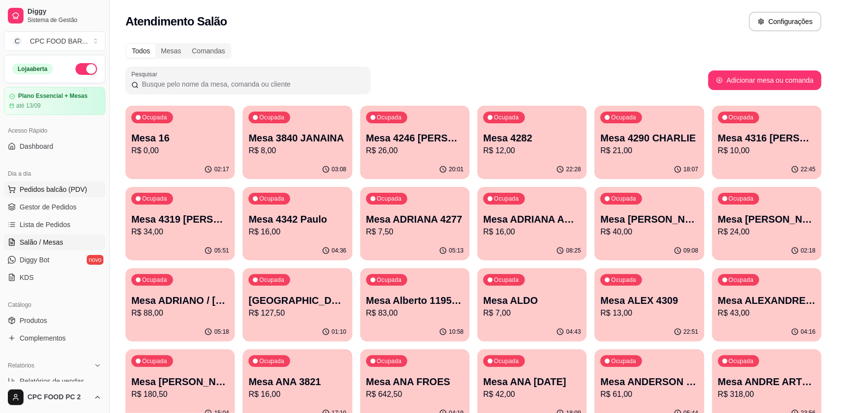
click at [50, 193] on img at bounding box center [68, 186] width 92 height 62
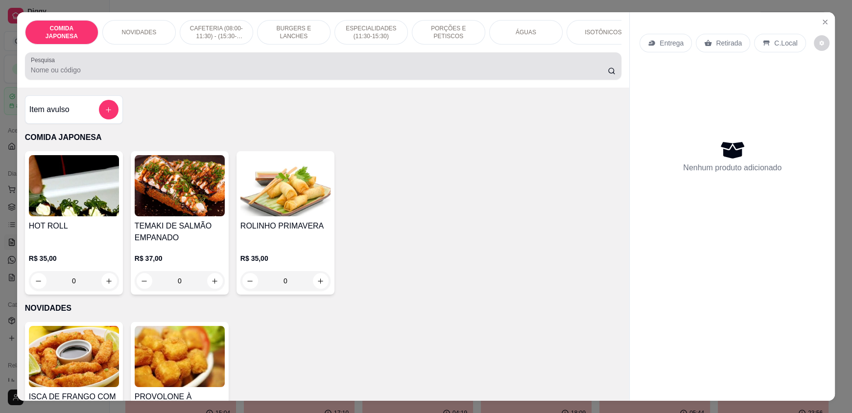
click at [200, 69] on div at bounding box center [323, 66] width 585 height 20
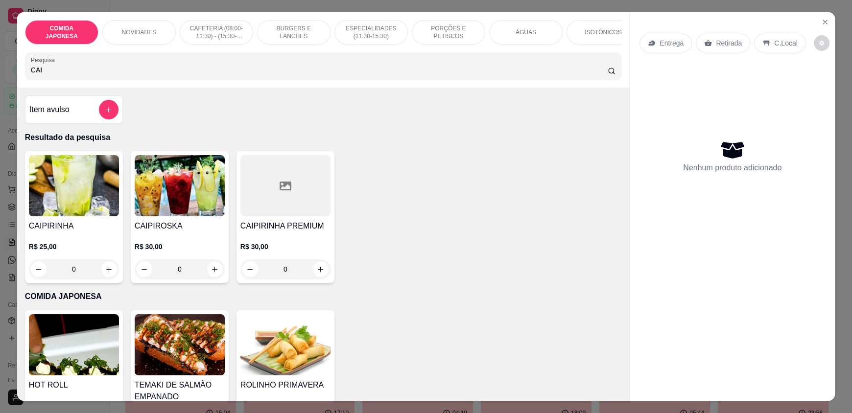
type input "CAI"
click at [211, 278] on div "0" at bounding box center [180, 270] width 90 height 20
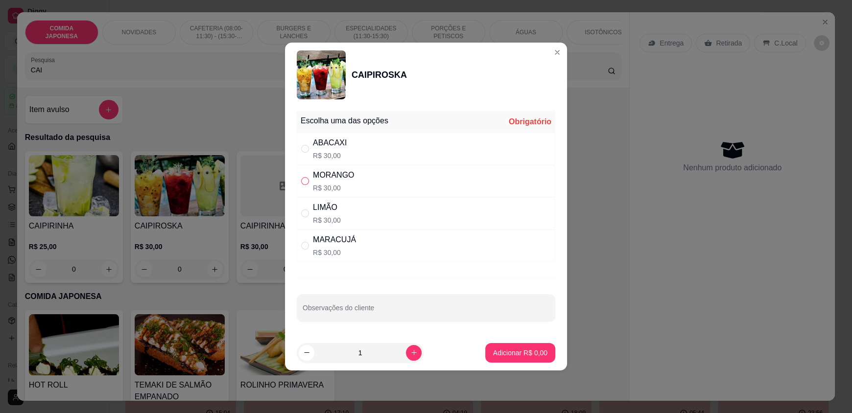
click at [304, 185] on label "" at bounding box center [305, 181] width 8 height 11
click at [304, 185] on input "" at bounding box center [305, 181] width 8 height 8
click at [308, 181] on input "" at bounding box center [305, 181] width 8 height 8
radio input "true"
click at [522, 352] on p "Adicionar R$ 30,00" at bounding box center [518, 352] width 57 height 9
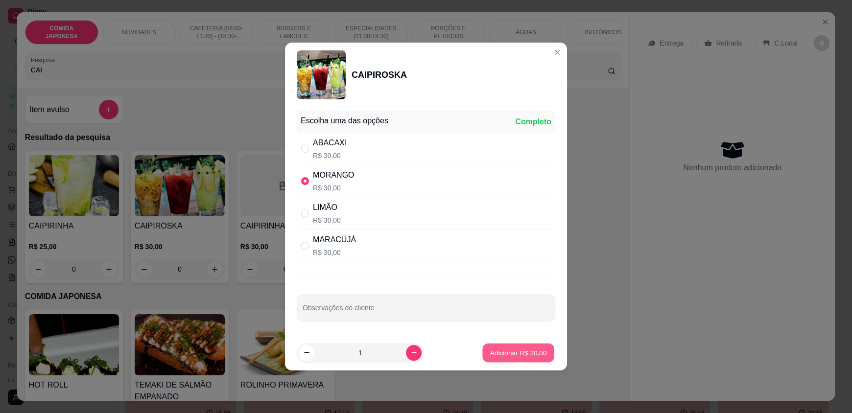
type input "1"
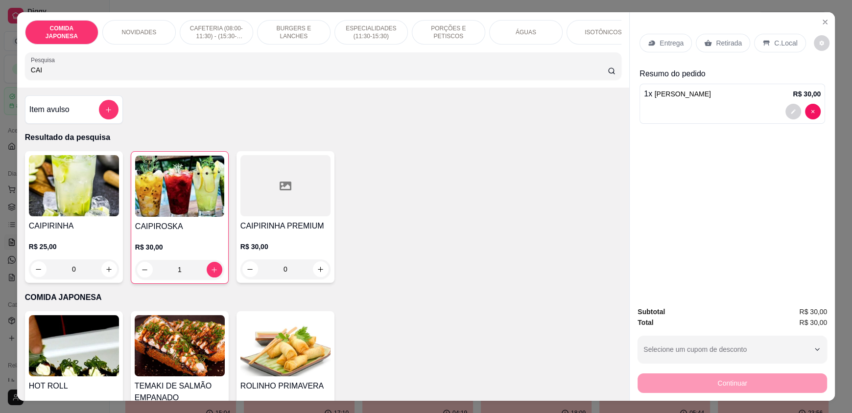
click at [718, 46] on p "Retirada" at bounding box center [729, 43] width 26 height 10
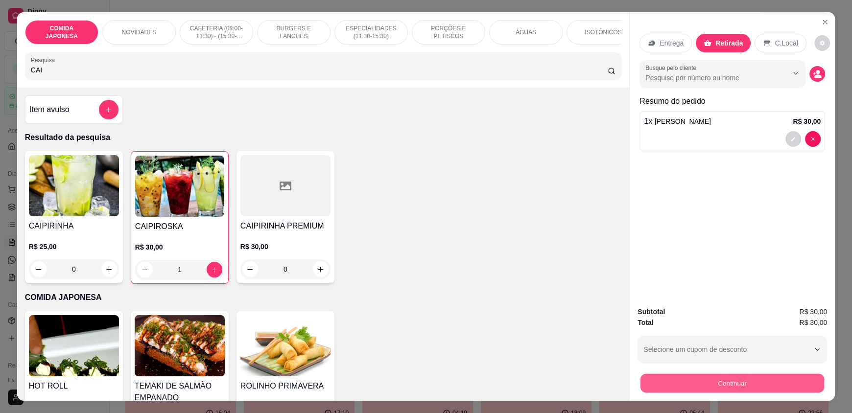
click at [699, 385] on button "Continuar" at bounding box center [733, 383] width 184 height 19
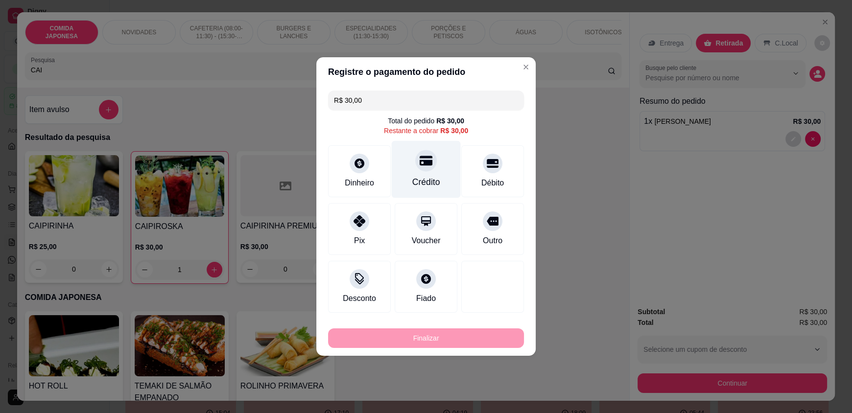
click at [426, 168] on div at bounding box center [426, 161] width 22 height 22
type input "R$ 0,00"
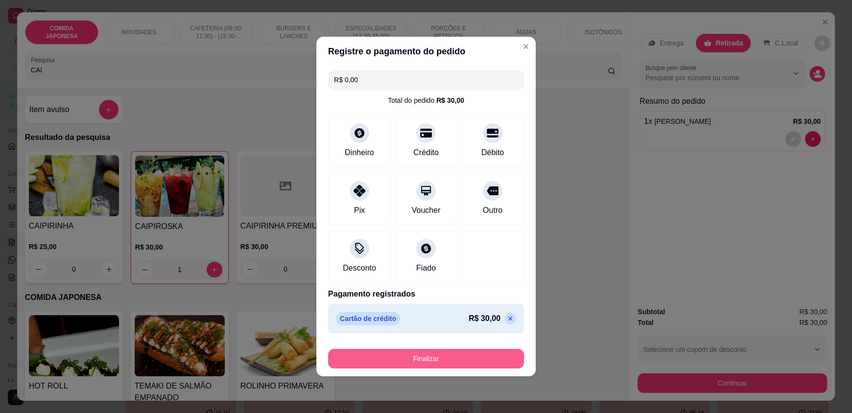
click at [408, 359] on button "Finalizar" at bounding box center [426, 359] width 196 height 20
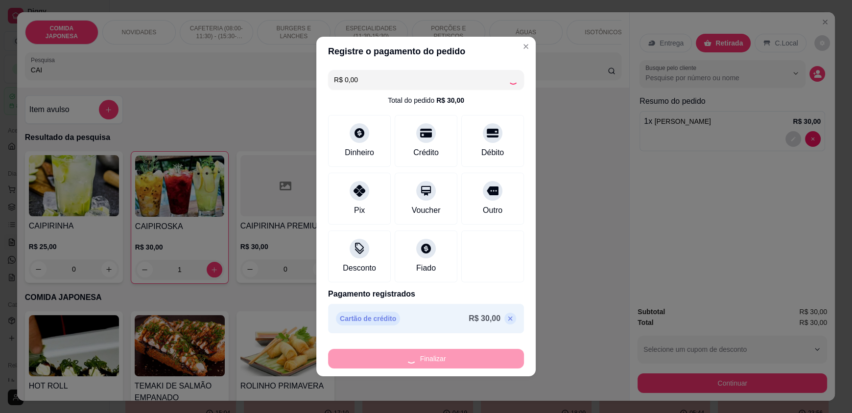
type input "0"
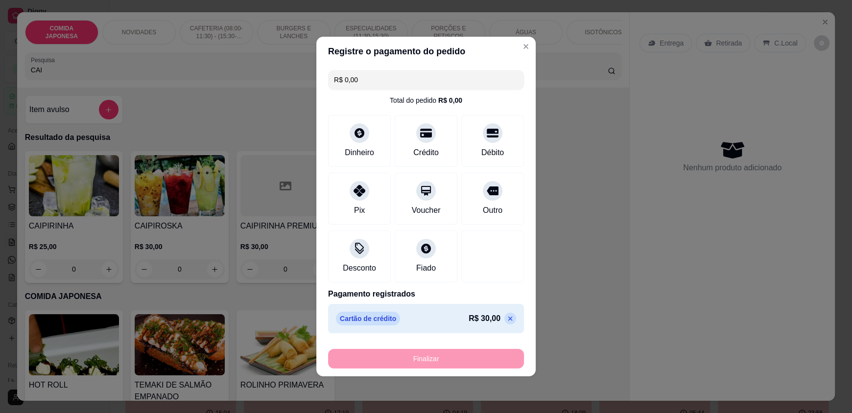
type input "-R$ 30,00"
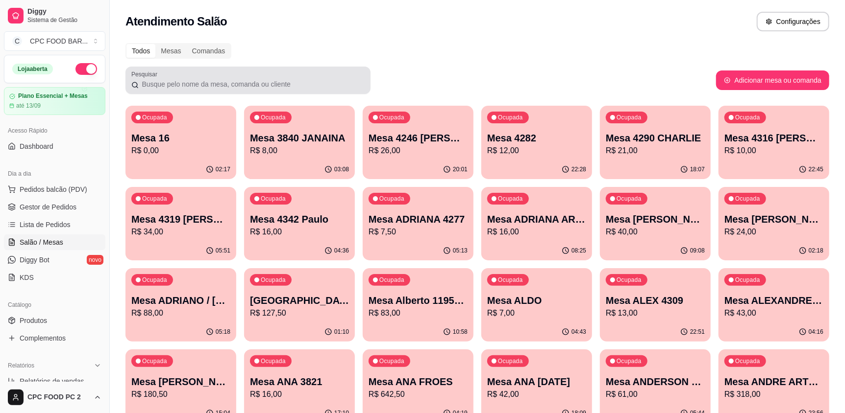
click at [239, 90] on div "Pesquisar" at bounding box center [247, 80] width 245 height 27
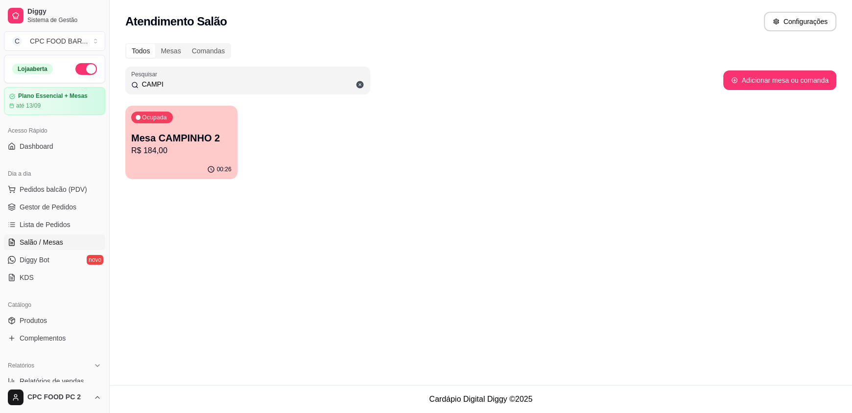
type input "CAMPI"
click at [220, 117] on div "Ocupada Mesa CAMPINHO 2 R$ 184,00" at bounding box center [181, 133] width 112 height 54
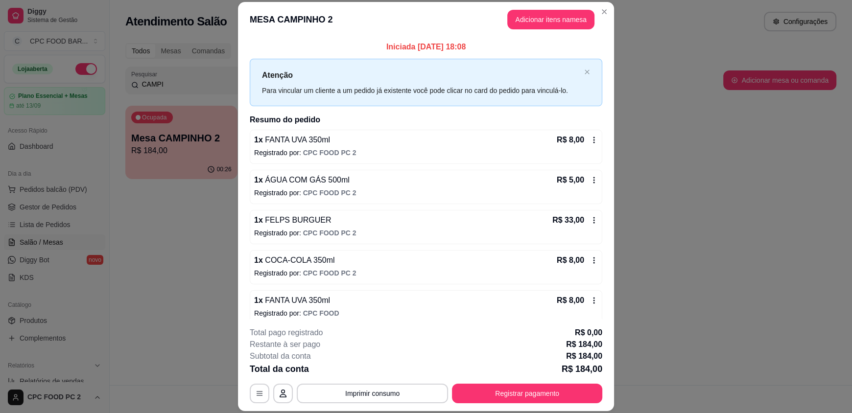
click at [532, 22] on button "Adicionar itens na mesa" at bounding box center [551, 20] width 87 height 20
click at [421, 75] on input "Pesquisa" at bounding box center [320, 70] width 578 height 10
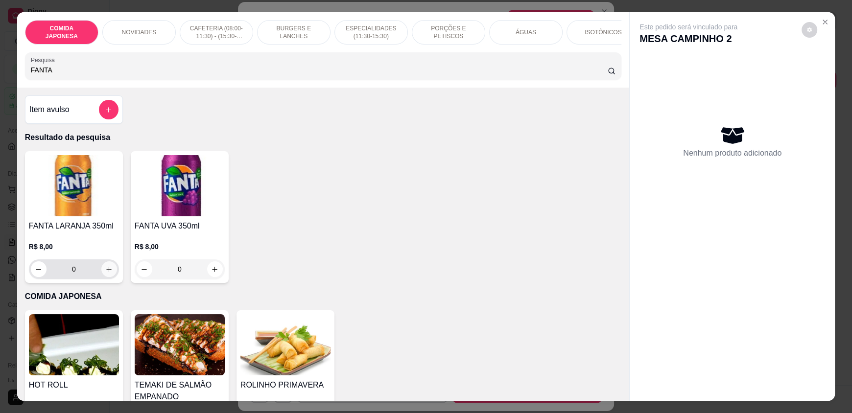
type input "FANTA"
click at [110, 275] on button "increase-product-quantity" at bounding box center [108, 269] width 15 height 15
type input "1"
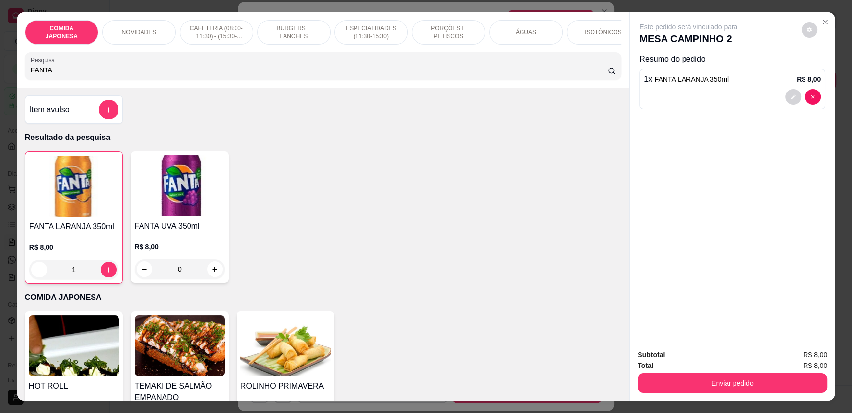
drag, startPoint x: 147, startPoint y: 80, endPoint x: 18, endPoint y: 80, distance: 129.3
click at [17, 82] on div "COMIDA JAPONESA NOVIDADES CAFETERIA (08:00-11:30) - (15:30-18:00) BURGERS E LAN…" at bounding box center [323, 49] width 612 height 75
click at [679, 376] on button "Enviar pedido" at bounding box center [733, 384] width 190 height 20
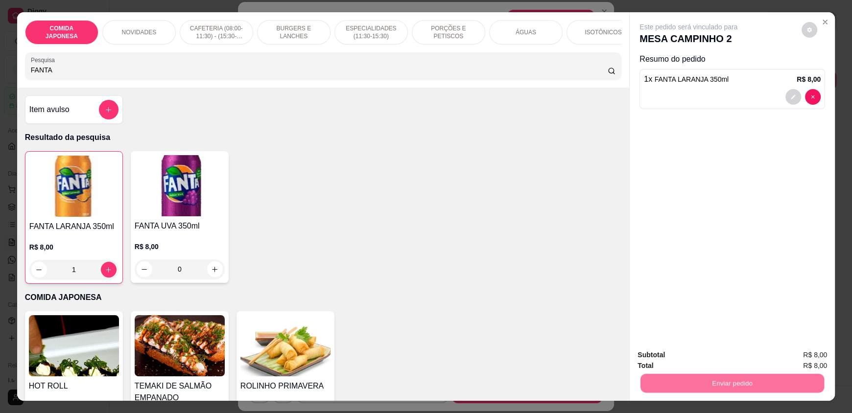
click at [683, 362] on button "Não registrar e enviar pedido" at bounding box center [700, 359] width 102 height 19
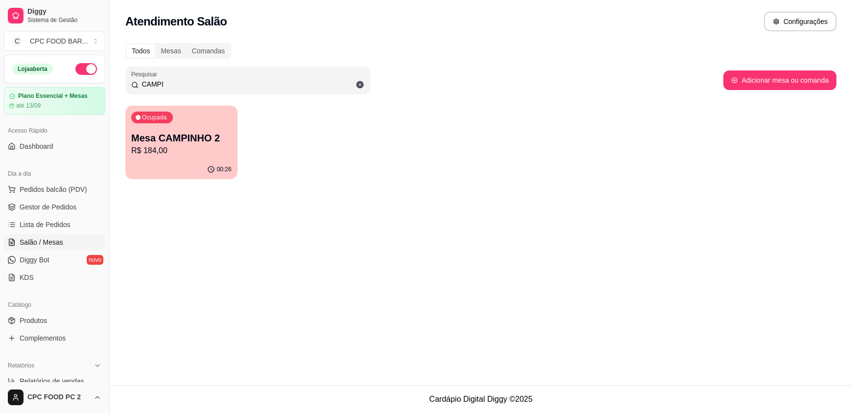
drag, startPoint x: 326, startPoint y: 84, endPoint x: 130, endPoint y: 90, distance: 196.5
click at [130, 90] on div "Pesquisar CAMPI" at bounding box center [247, 80] width 245 height 27
type input "BERO"
click at [151, 147] on p "R$ 89,50" at bounding box center [181, 151] width 100 height 12
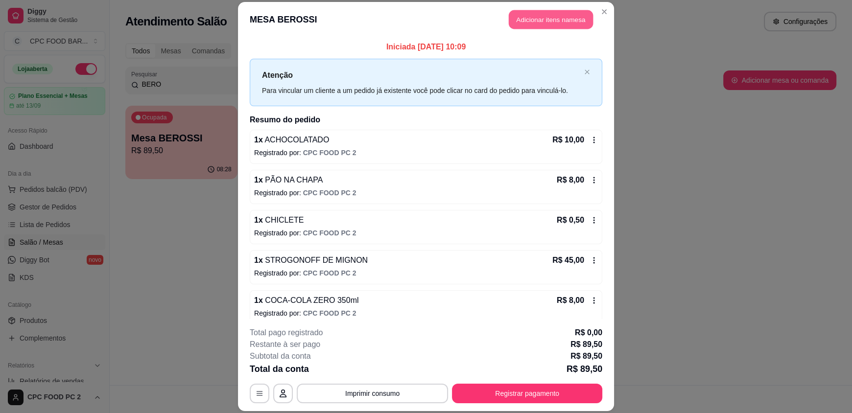
click at [553, 20] on button "Adicionar itens na mesa" at bounding box center [551, 19] width 84 height 19
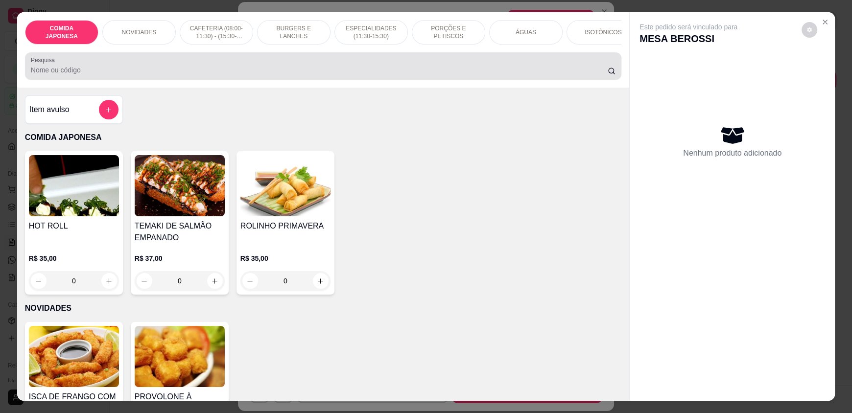
click at [428, 75] on input "Pesquisa" at bounding box center [320, 70] width 578 height 10
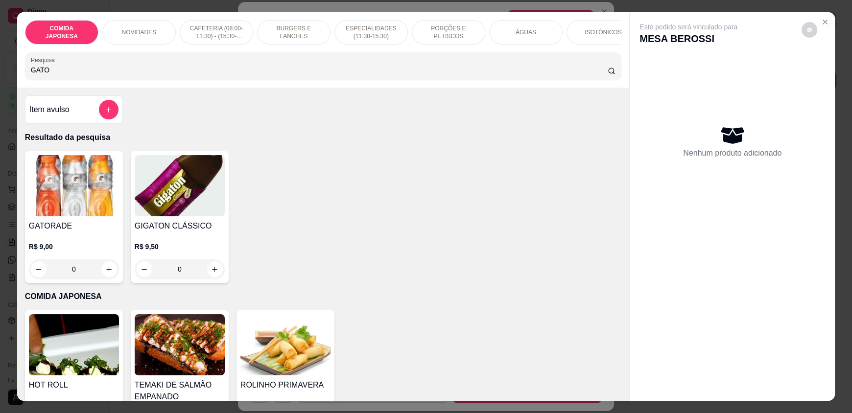
type input "GATO"
click at [106, 273] on icon "increase-product-quantity" at bounding box center [109, 269] width 7 height 7
type input "1"
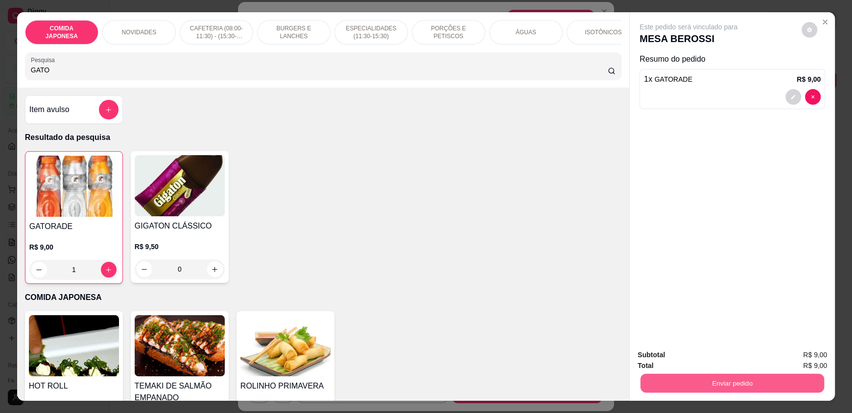
click at [651, 386] on button "Enviar pedido" at bounding box center [733, 383] width 184 height 19
click at [668, 365] on button "Não registrar e enviar pedido" at bounding box center [700, 359] width 102 height 19
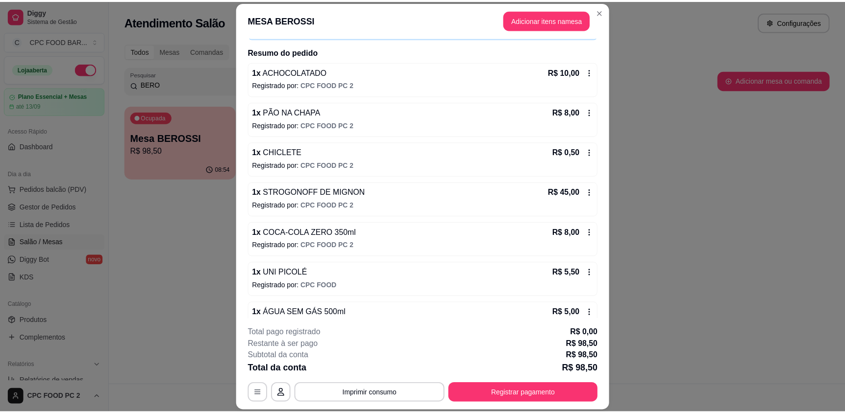
scroll to position [169, 0]
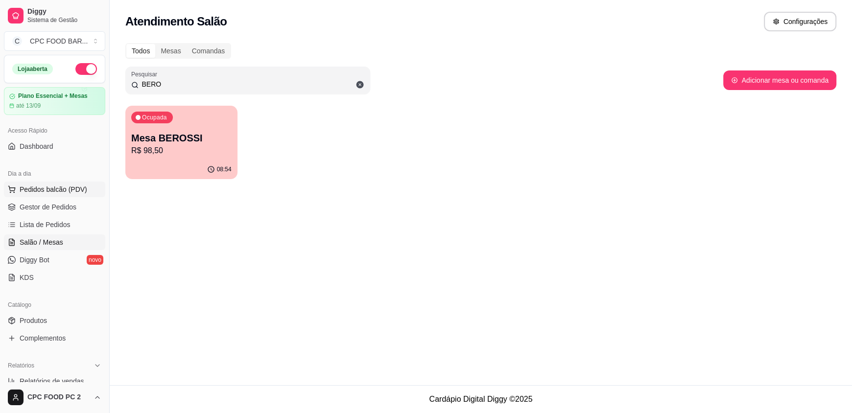
click at [46, 190] on span "Pedidos balcão (PDV)" at bounding box center [54, 190] width 68 height 10
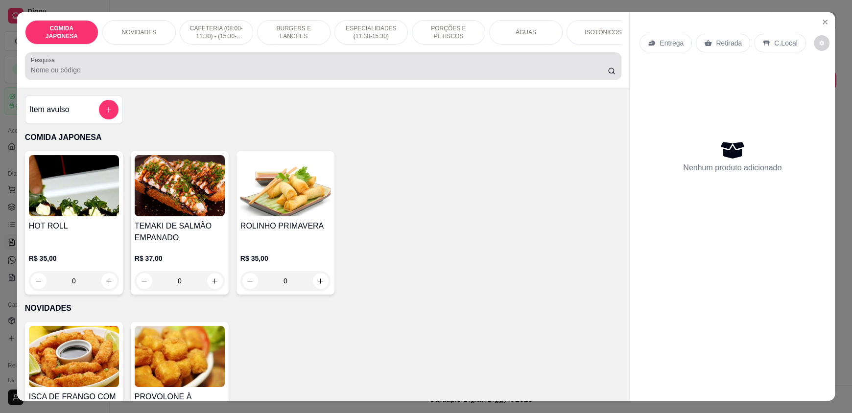
click at [110, 76] on div at bounding box center [323, 66] width 585 height 20
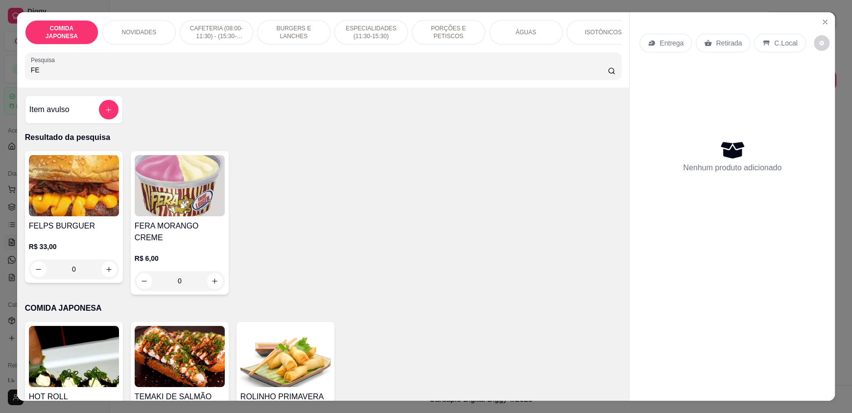
type input "FE"
click at [111, 273] on div "0" at bounding box center [74, 270] width 90 height 20
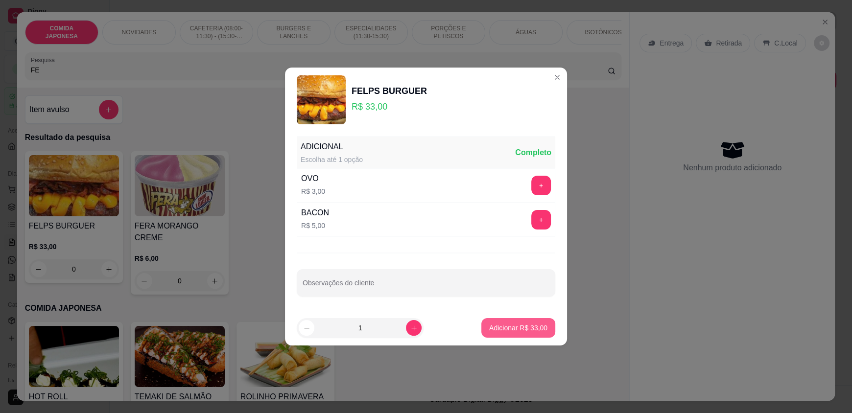
click at [519, 325] on p "Adicionar R$ 33,00" at bounding box center [518, 328] width 58 height 10
type input "1"
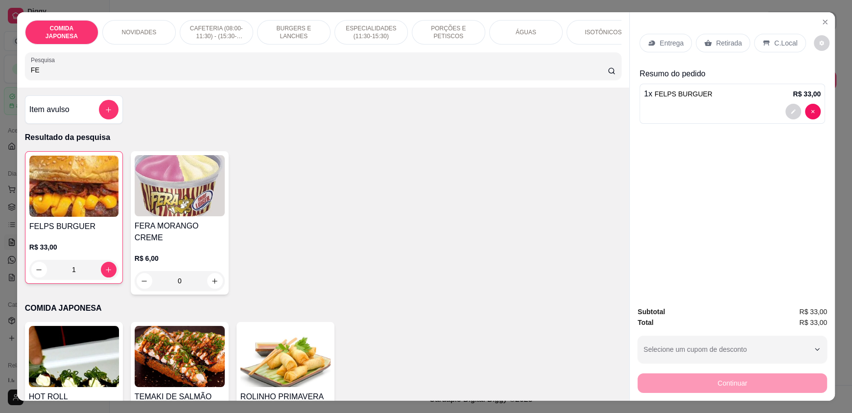
drag, startPoint x: 146, startPoint y: 80, endPoint x: 0, endPoint y: 79, distance: 145.5
click at [0, 79] on div "COMIDA JAPONESA NOVIDADES CAFETERIA (08:00-11:30) - (15:30-18:00) BURGERS E LAN…" at bounding box center [426, 206] width 852 height 413
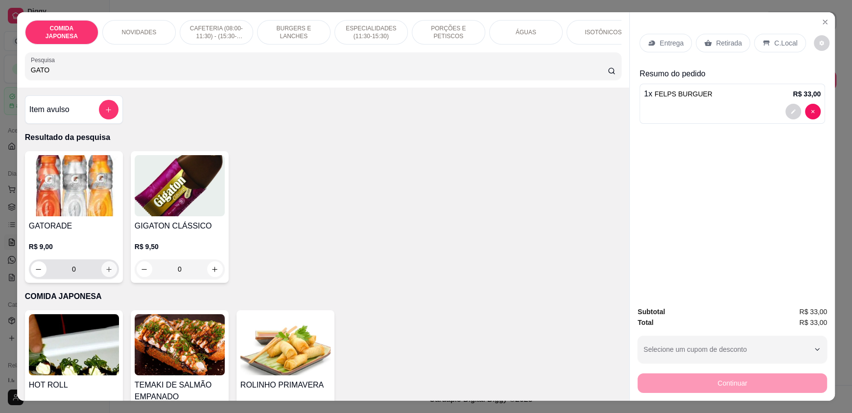
type input "GATO"
click at [105, 273] on icon "increase-product-quantity" at bounding box center [108, 269] width 7 height 7
type input "1"
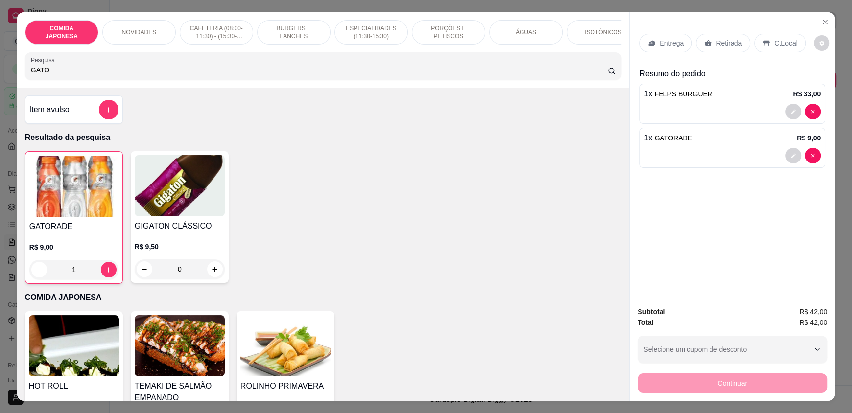
click at [779, 43] on p "C.Local" at bounding box center [786, 43] width 23 height 10
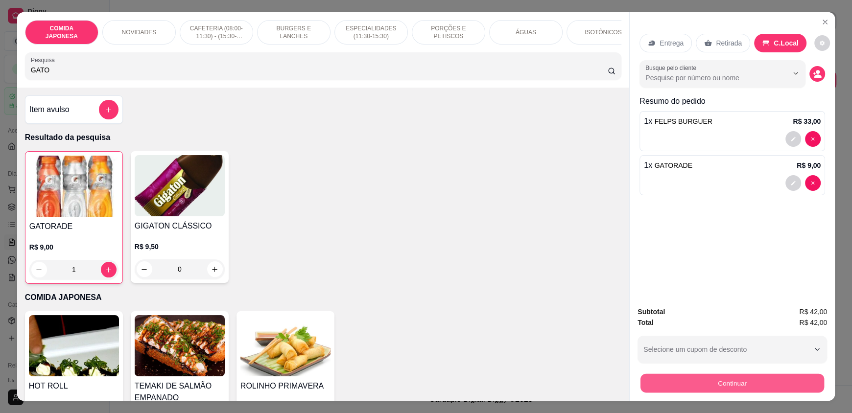
click at [738, 380] on button "Continuar" at bounding box center [733, 383] width 184 height 19
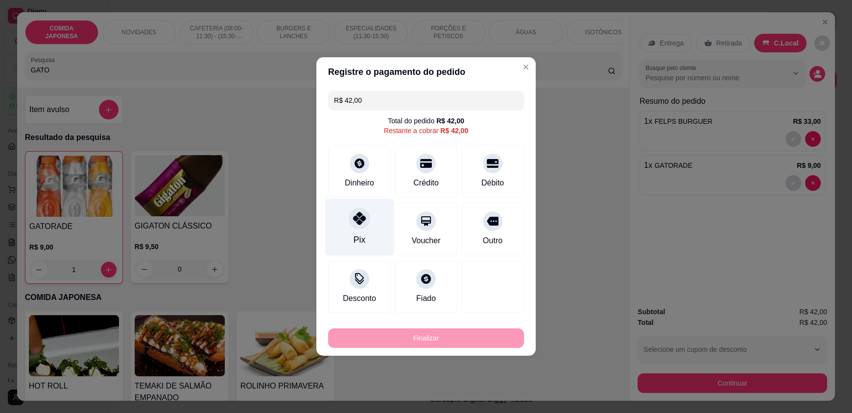
click at [364, 230] on div "Pix" at bounding box center [359, 227] width 69 height 57
type input "R$ 0,00"
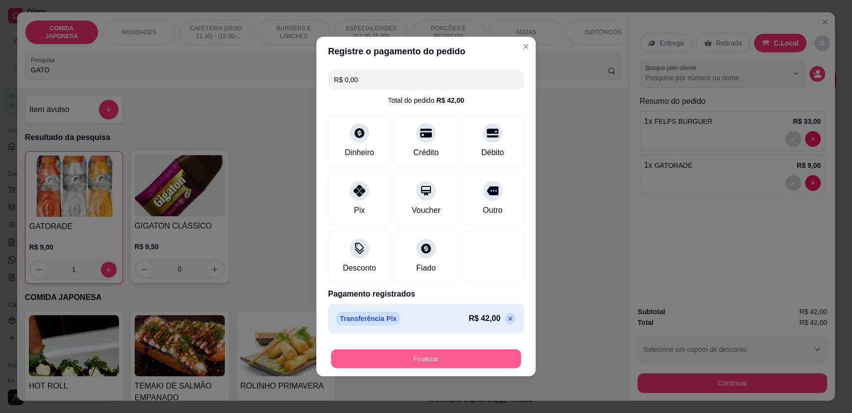
click at [406, 358] on button "Finalizar" at bounding box center [426, 359] width 190 height 19
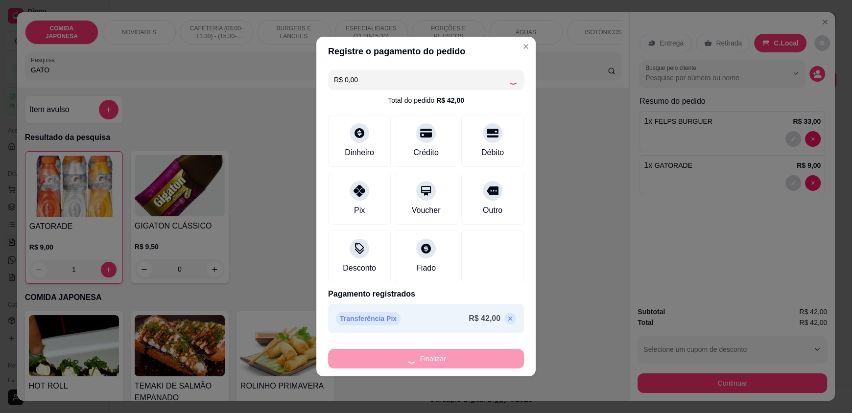
type input "0"
type input "-R$ 42,00"
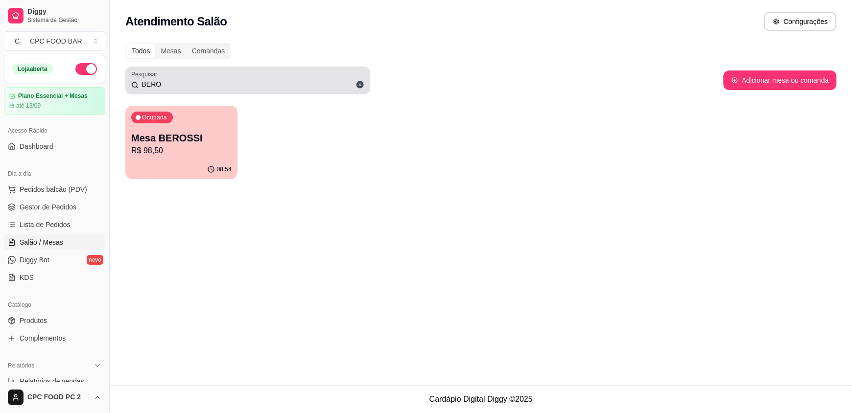
click at [357, 83] on icon at bounding box center [360, 84] width 7 height 7
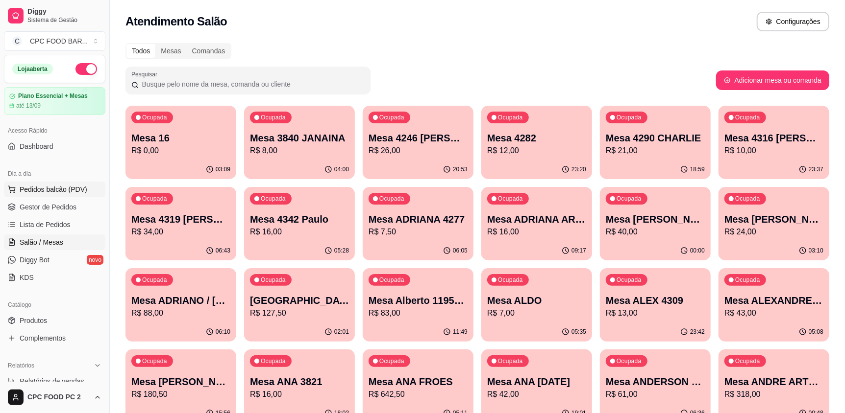
click at [56, 188] on span "Pedidos balcão (PDV)" at bounding box center [54, 190] width 68 height 10
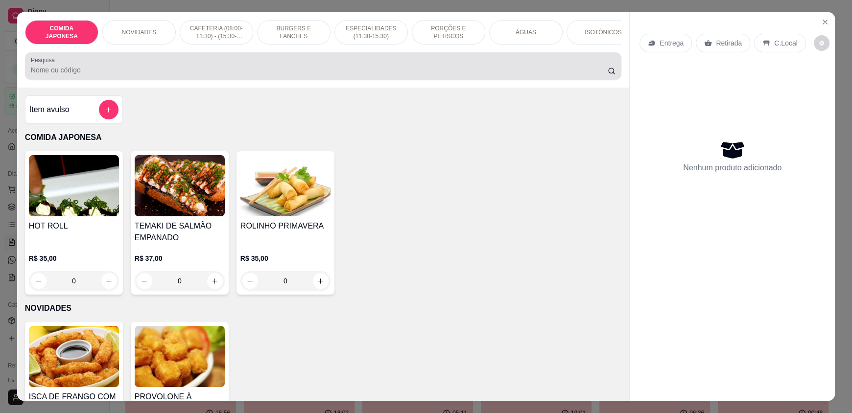
click at [167, 75] on input "Pesquisa" at bounding box center [320, 70] width 578 height 10
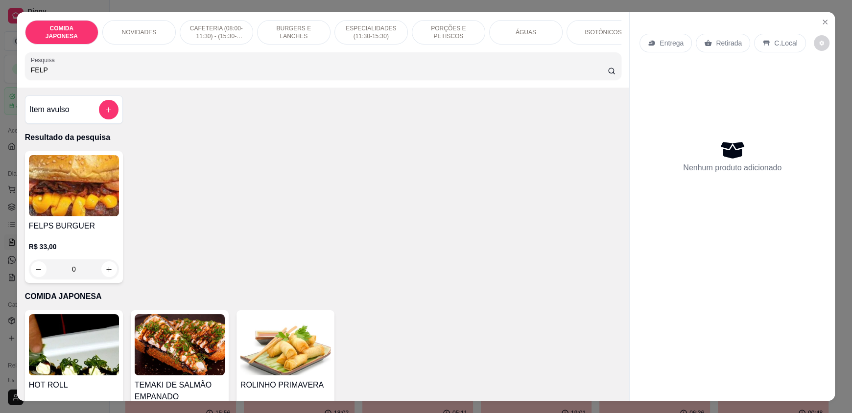
type input "FELP"
click at [111, 277] on div "0" at bounding box center [74, 270] width 90 height 20
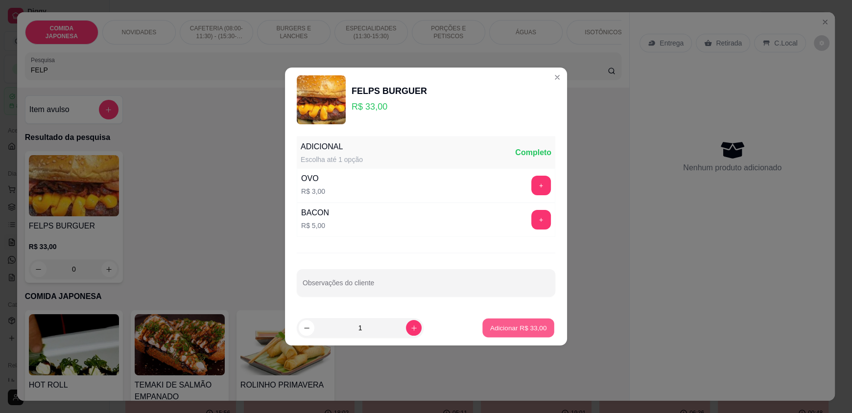
click at [517, 330] on p "Adicionar R$ 33,00" at bounding box center [518, 327] width 57 height 9
type input "1"
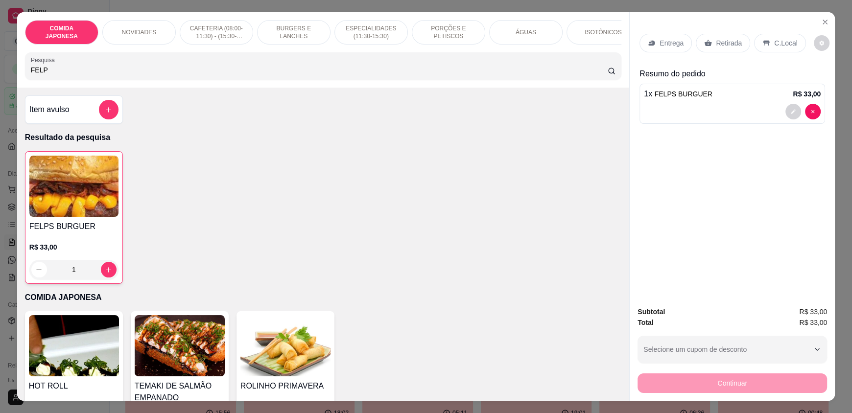
drag, startPoint x: 53, startPoint y: 77, endPoint x: 0, endPoint y: 78, distance: 53.4
click at [0, 78] on div "COMIDA JAPONESA NOVIDADES CAFETERIA (08:00-11:30) - (15:30-18:00) BURGERS E LAN…" at bounding box center [426, 206] width 852 height 413
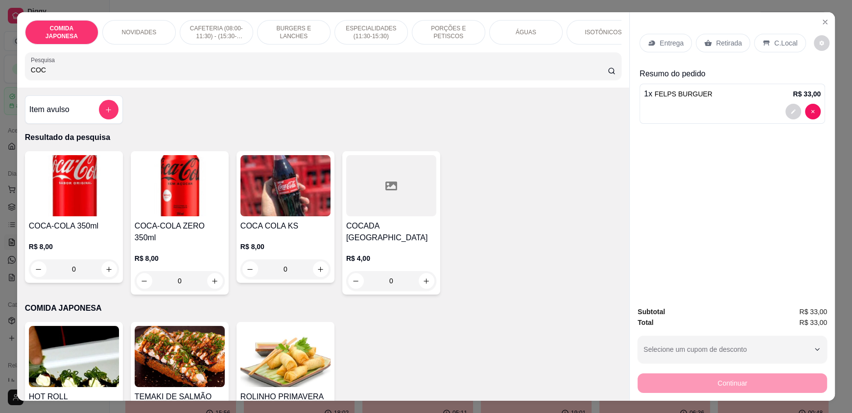
type input "COC"
click at [106, 273] on icon "increase-product-quantity" at bounding box center [109, 269] width 7 height 7
type input "1"
click at [776, 48] on div "C.Local" at bounding box center [779, 43] width 51 height 19
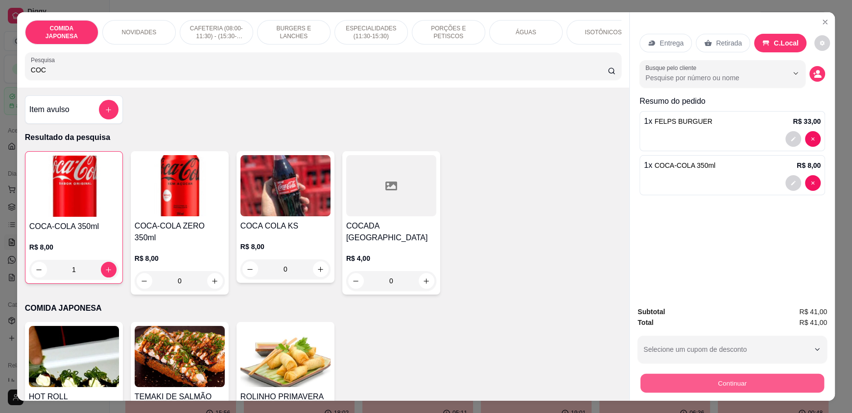
click at [718, 380] on button "Continuar" at bounding box center [733, 383] width 184 height 19
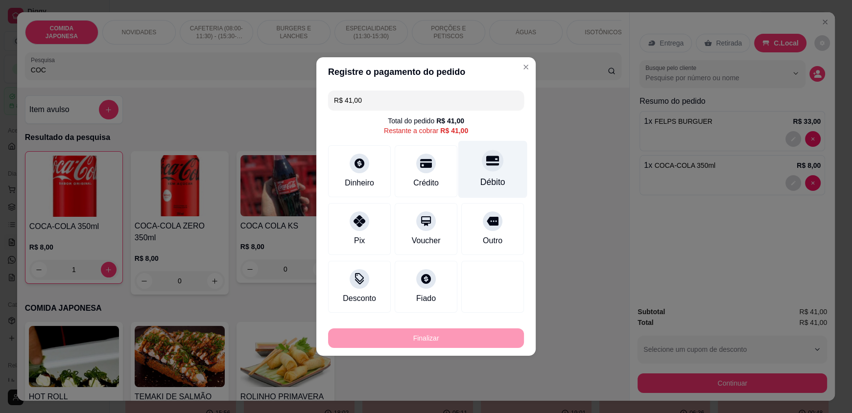
click at [484, 182] on div "Débito" at bounding box center [493, 182] width 25 height 13
type input "R$ 0,00"
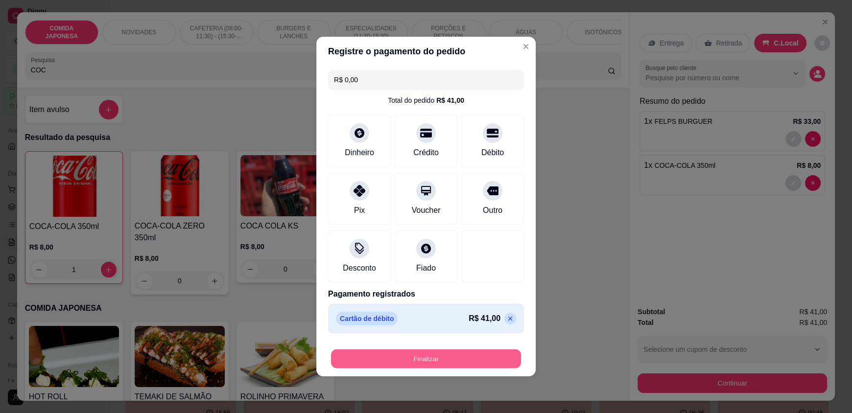
click at [423, 358] on button "Finalizar" at bounding box center [426, 359] width 190 height 19
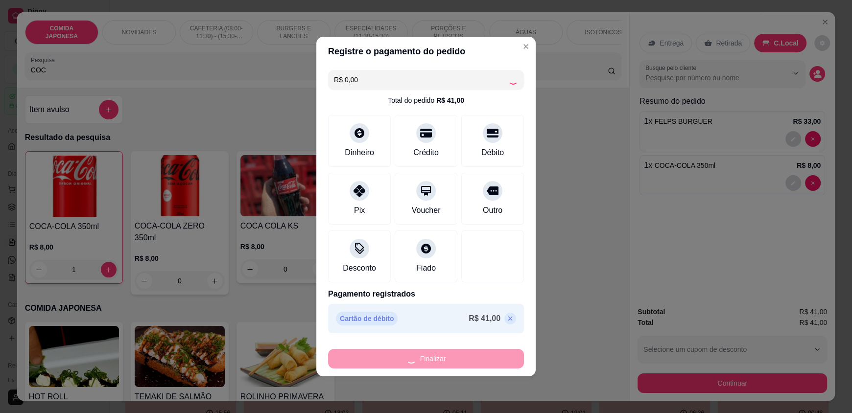
type input "0"
type input "-R$ 41,00"
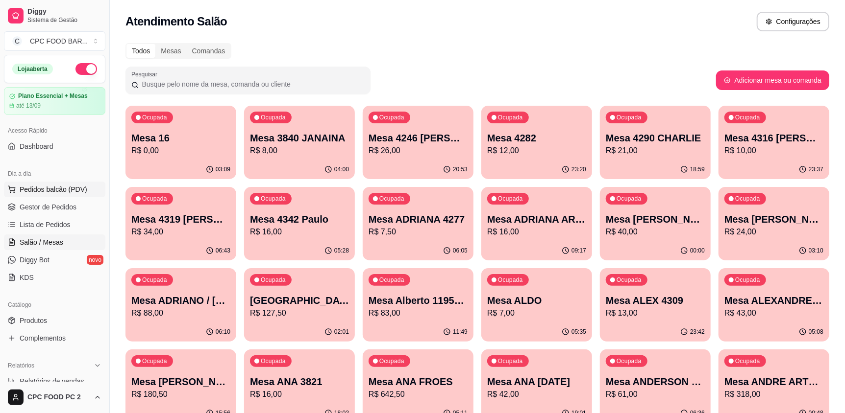
click at [51, 190] on span "Pedidos balcão (PDV)" at bounding box center [54, 190] width 68 height 10
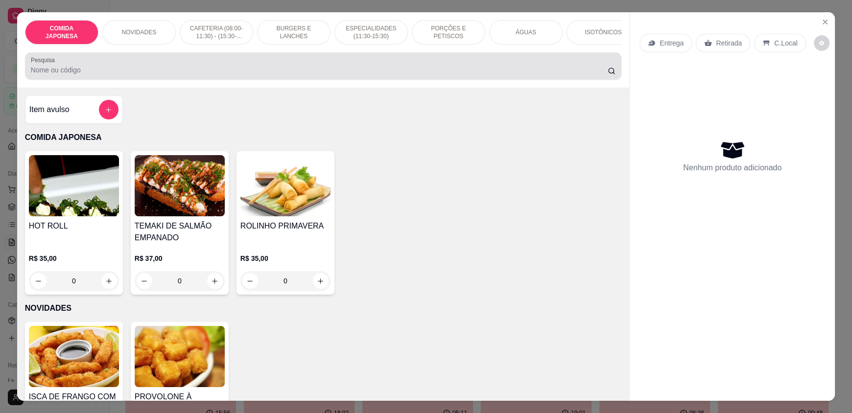
click at [119, 73] on input "Pesquisa" at bounding box center [320, 70] width 578 height 10
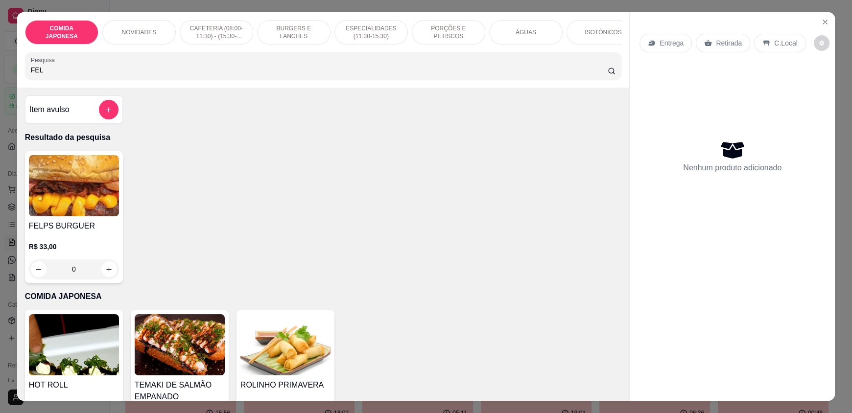
type input "FEL"
click at [106, 279] on div "0" at bounding box center [74, 270] width 90 height 20
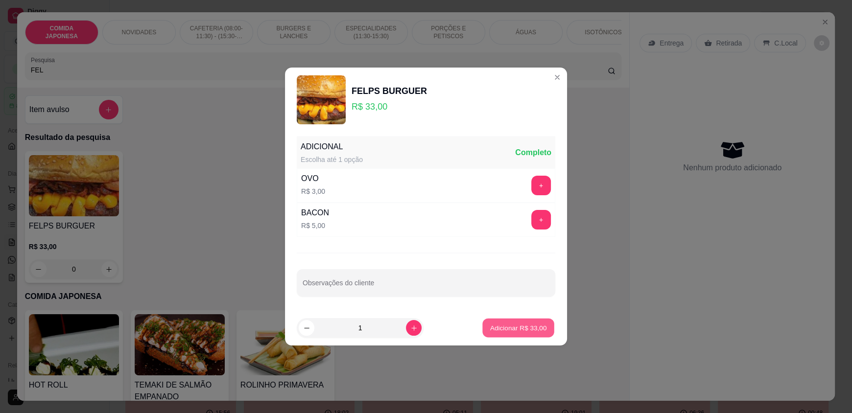
click at [504, 329] on p "Adicionar R$ 33,00" at bounding box center [518, 327] width 57 height 9
type input "1"
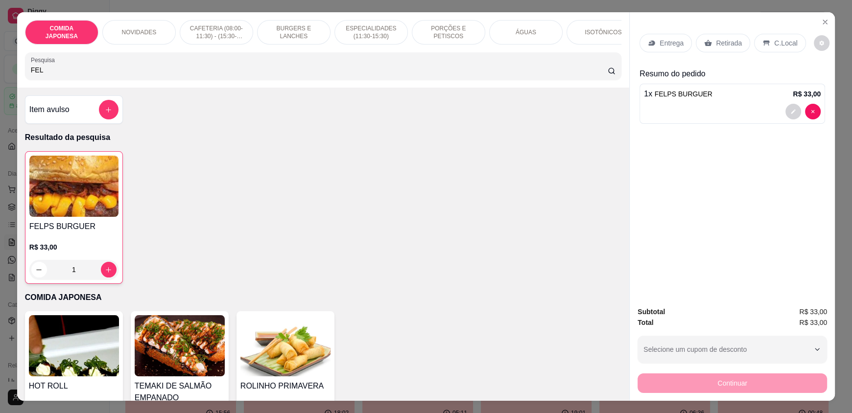
drag, startPoint x: 119, startPoint y: 81, endPoint x: 0, endPoint y: 79, distance: 118.6
click at [0, 79] on div "COMIDA JAPONESA NOVIDADES CAFETERIA (08:00-11:30) - (15:30-18:00) BURGERS E LAN…" at bounding box center [426, 206] width 852 height 413
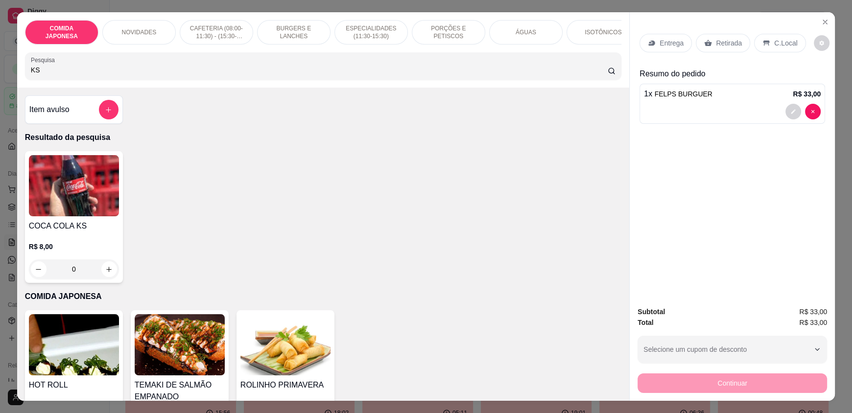
type input "KS"
click at [107, 272] on button "increase-product-quantity" at bounding box center [108, 269] width 15 height 15
type input "1"
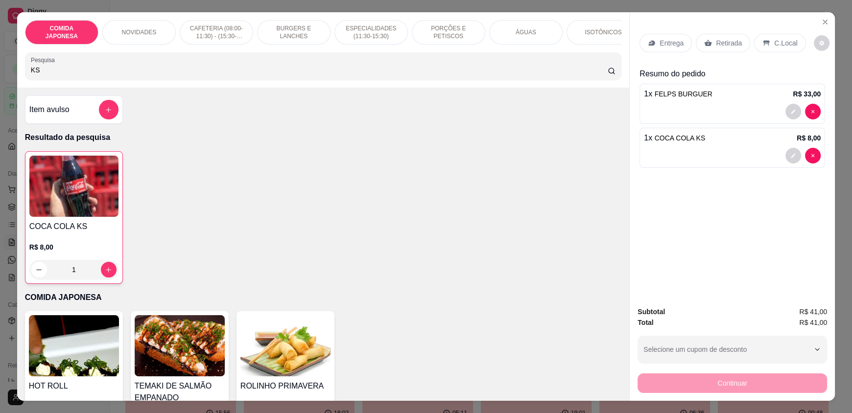
click at [776, 43] on p "C.Local" at bounding box center [786, 43] width 23 height 10
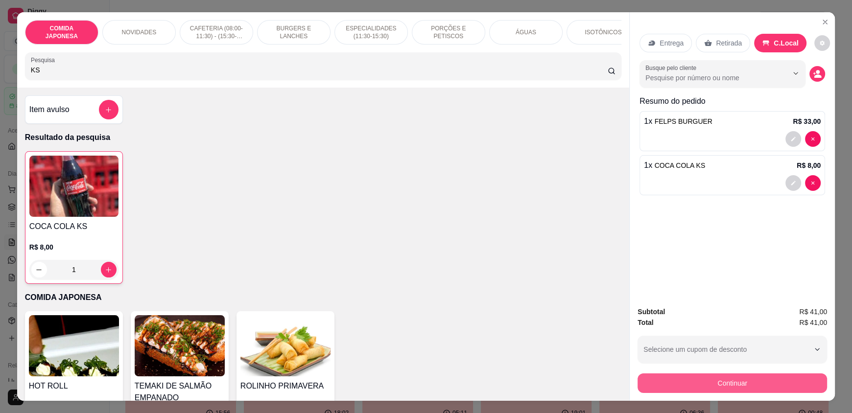
click at [735, 383] on button "Continuar" at bounding box center [733, 384] width 190 height 20
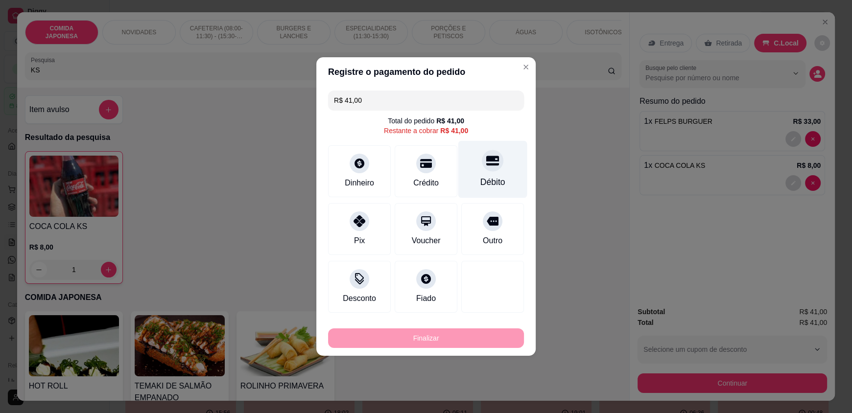
click at [492, 173] on div "Débito" at bounding box center [493, 169] width 69 height 57
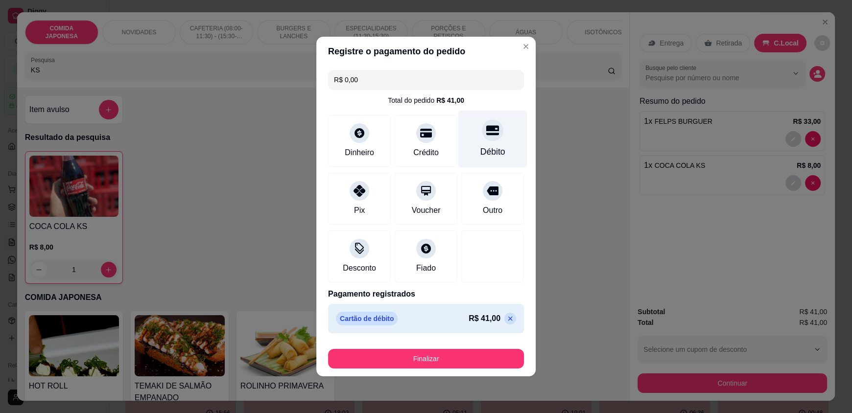
type input "R$ 0,00"
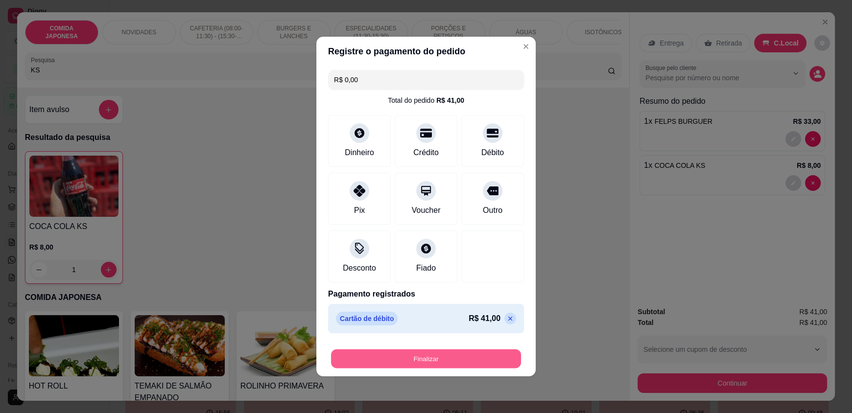
click at [445, 359] on button "Finalizar" at bounding box center [426, 359] width 190 height 19
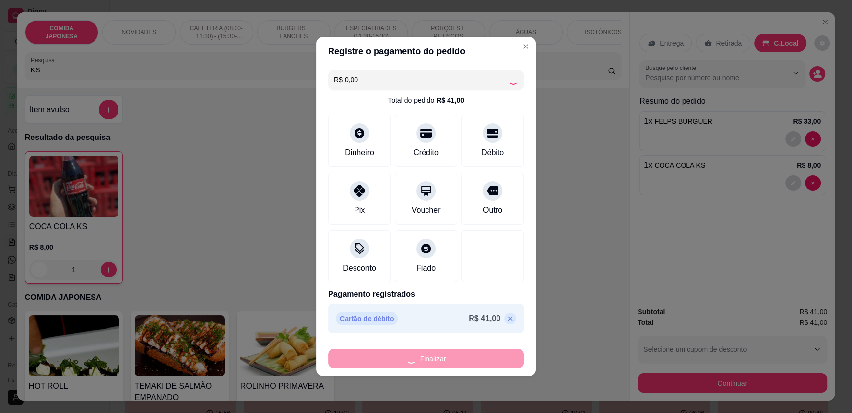
type input "0"
type input "-R$ 41,00"
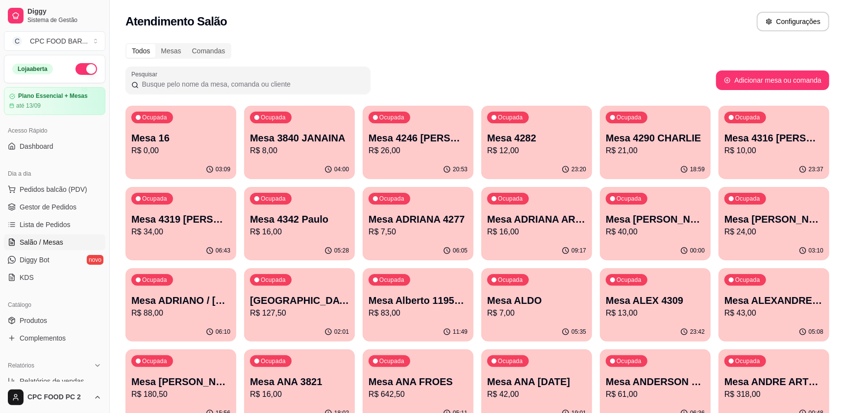
click at [250, 85] on input "Pesquisar" at bounding box center [252, 84] width 226 height 10
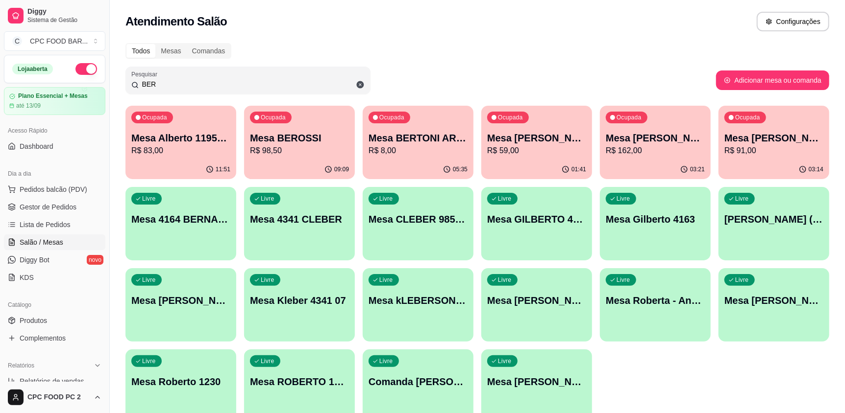
type input "BER"
click at [308, 148] on p "R$ 98,50" at bounding box center [299, 150] width 96 height 11
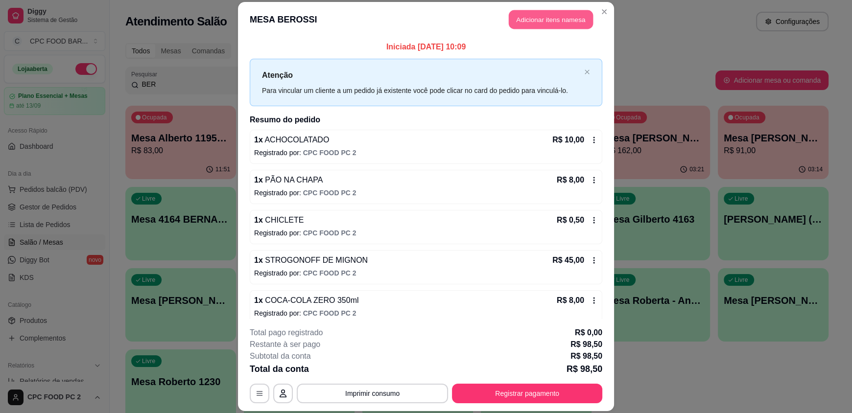
click at [529, 18] on button "Adicionar itens na mesa" at bounding box center [551, 19] width 84 height 19
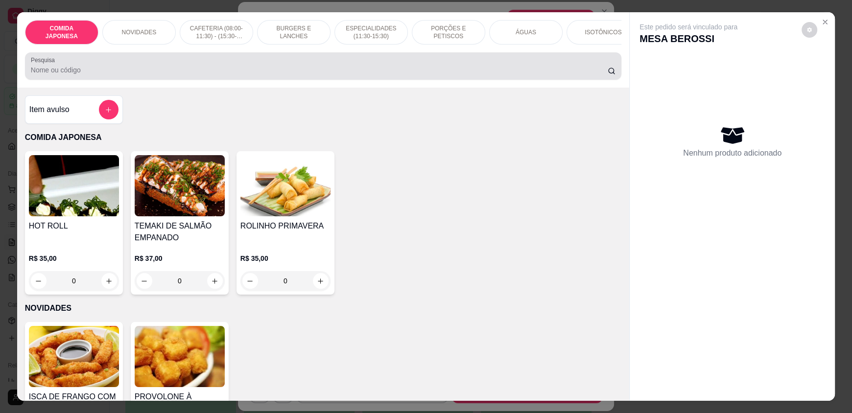
click at [259, 75] on input "Pesquisa" at bounding box center [320, 70] width 578 height 10
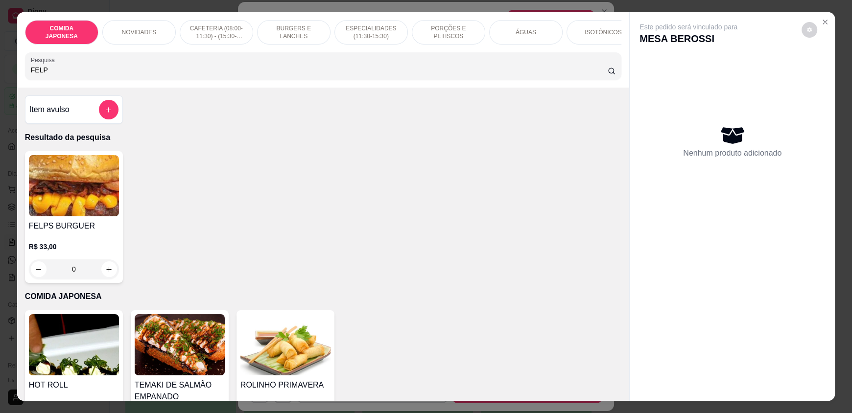
type input "FELP"
click at [108, 275] on div "0" at bounding box center [74, 270] width 90 height 20
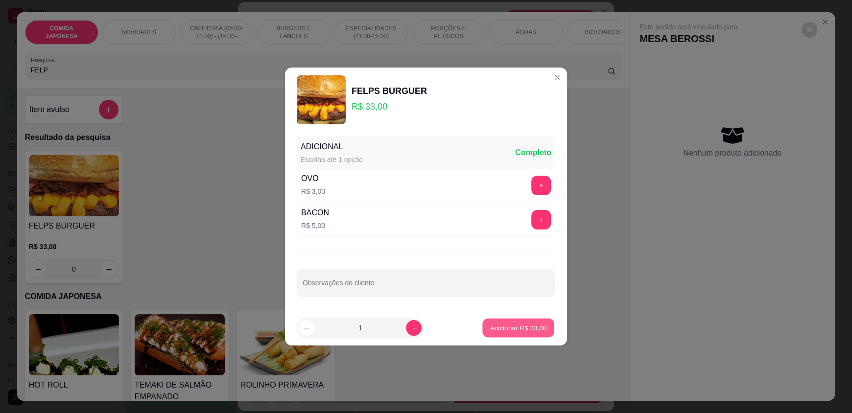
click at [518, 323] on p "Adicionar R$ 33,00" at bounding box center [518, 327] width 57 height 9
type input "1"
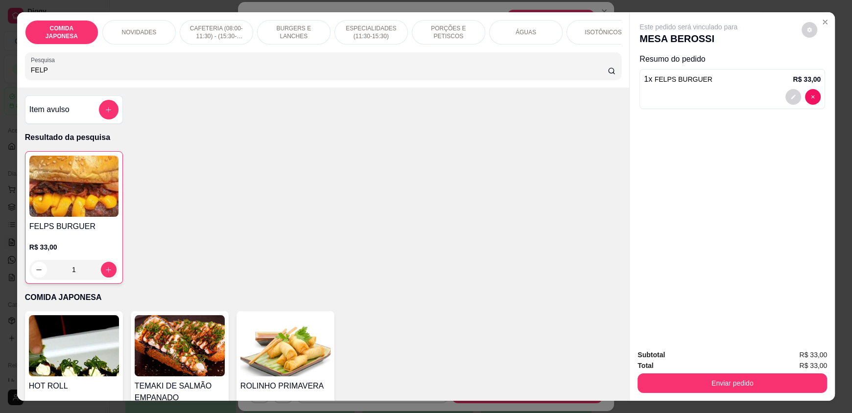
drag, startPoint x: 173, startPoint y: 79, endPoint x: 0, endPoint y: 77, distance: 172.9
click at [0, 78] on div "COMIDA JAPONESA NOVIDADES CAFETERIA (08:00-11:30) - (15:30-18:00) BURGERS E LAN…" at bounding box center [426, 206] width 852 height 413
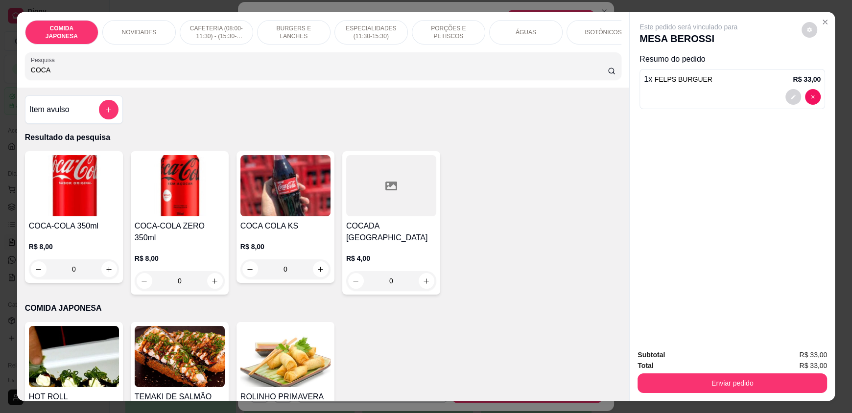
type input "COCA"
click at [212, 278] on icon "increase-product-quantity" at bounding box center [215, 281] width 7 height 7
type input "1"
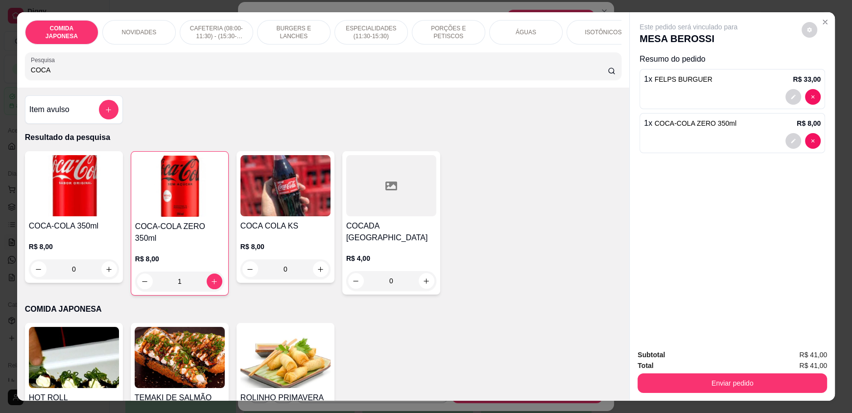
click at [695, 370] on div "Total R$ 41,00" at bounding box center [733, 366] width 190 height 11
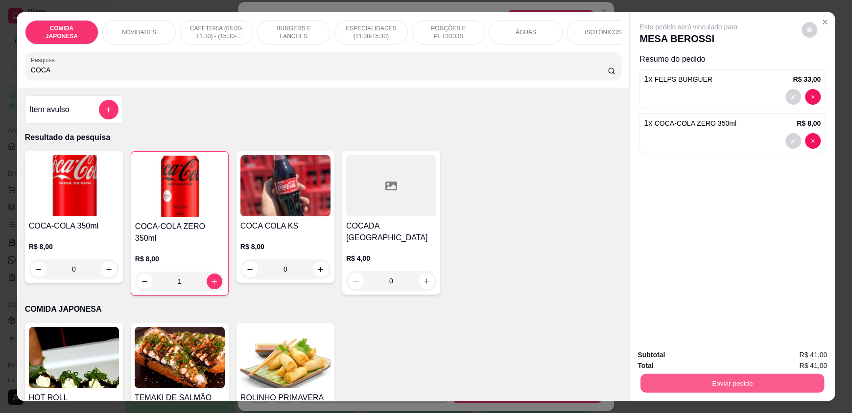
click at [691, 381] on button "Enviar pedido" at bounding box center [733, 383] width 184 height 19
click at [687, 363] on button "Não registrar e enviar pedido" at bounding box center [700, 359] width 102 height 19
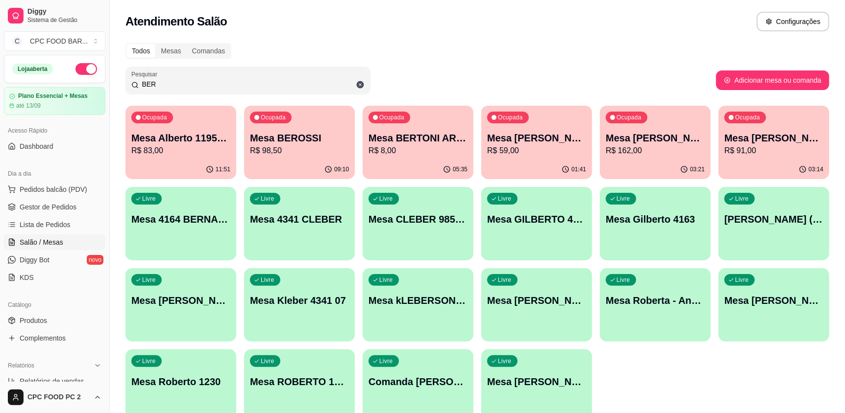
drag, startPoint x: 268, startPoint y: 84, endPoint x: 94, endPoint y: 80, distance: 174.5
click at [100, 86] on div "Diggy Sistema de Gestão C CPC FOOD BAR ... Loja aberta Plano Essencial + Mesas …" at bounding box center [422, 231] width 845 height 463
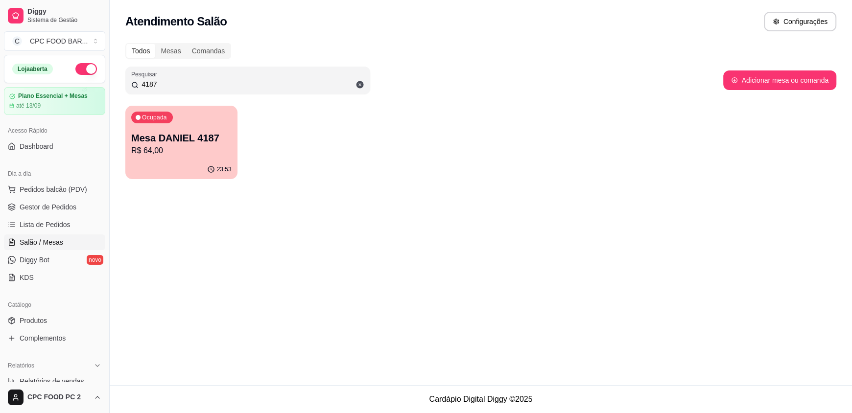
type input "4187"
click at [159, 138] on p "Mesa DANIEL 4187" at bounding box center [181, 138] width 100 height 14
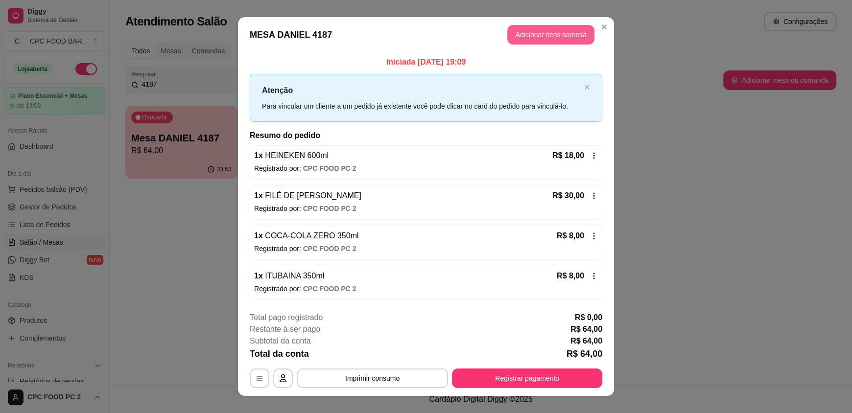
click at [524, 39] on button "Adicionar itens na mesa" at bounding box center [551, 35] width 87 height 20
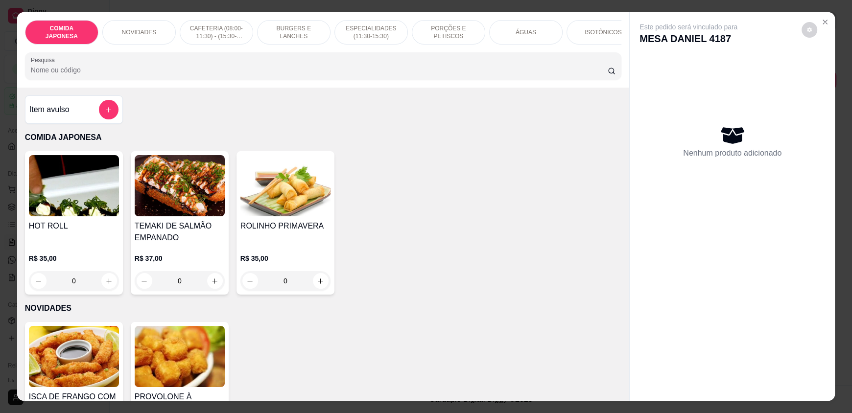
click at [332, 75] on input "Pesquisa" at bounding box center [320, 70] width 578 height 10
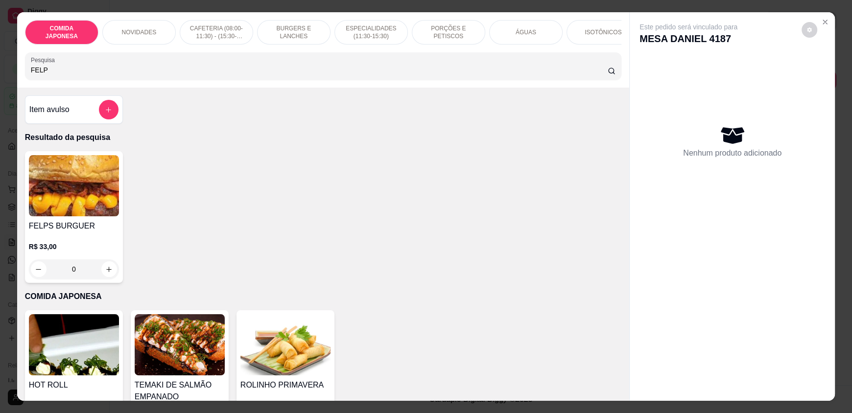
type input "FELP"
click at [108, 279] on div "0" at bounding box center [74, 270] width 90 height 20
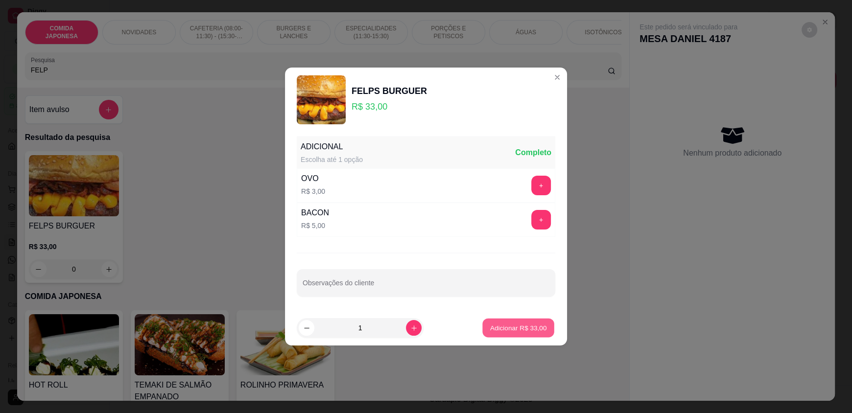
click at [503, 325] on p "Adicionar R$ 33,00" at bounding box center [518, 327] width 57 height 9
type input "1"
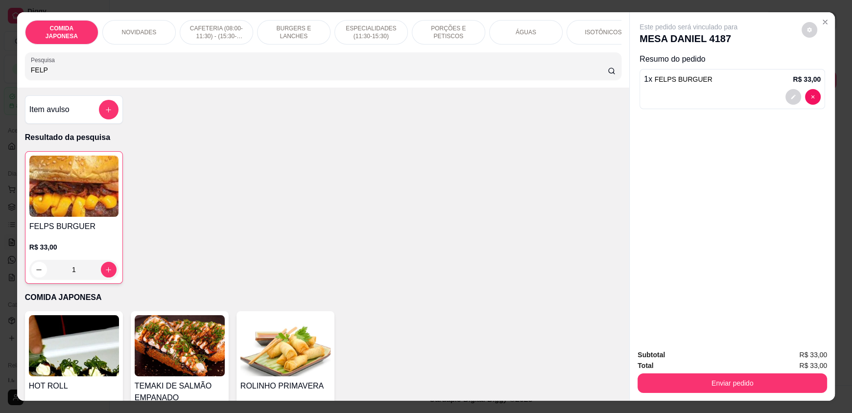
drag, startPoint x: 197, startPoint y: 77, endPoint x: 16, endPoint y: 82, distance: 181.8
click at [17, 82] on div "COMIDA JAPONESA NOVIDADES CAFETERIA (08:00-11:30) - (15:30-18:00) BURGERS E LAN…" at bounding box center [323, 49] width 612 height 75
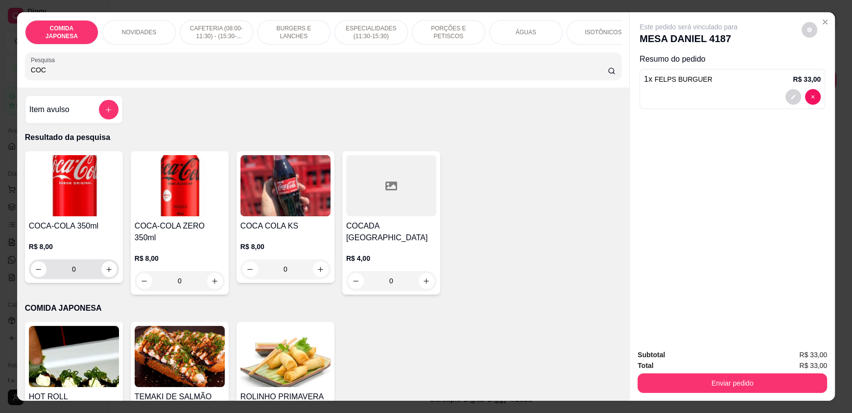
type input "COC"
click at [110, 277] on button "increase-product-quantity" at bounding box center [108, 269] width 15 height 15
type input "1"
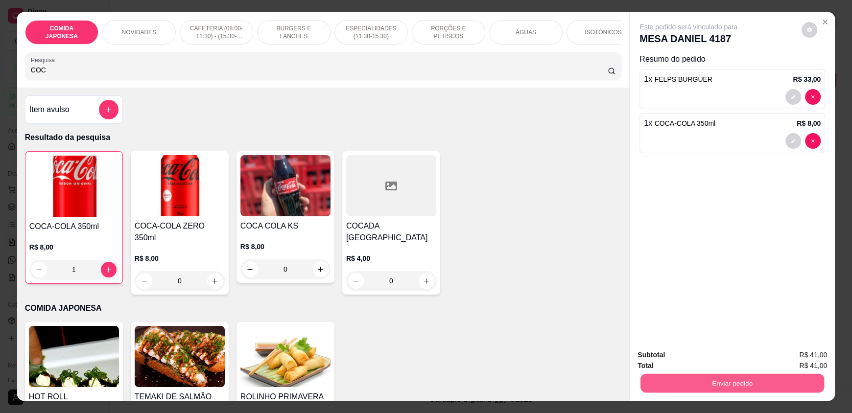
click at [706, 376] on button "Enviar pedido" at bounding box center [733, 383] width 184 height 19
click at [701, 358] on button "Não registrar e enviar pedido" at bounding box center [700, 359] width 102 height 19
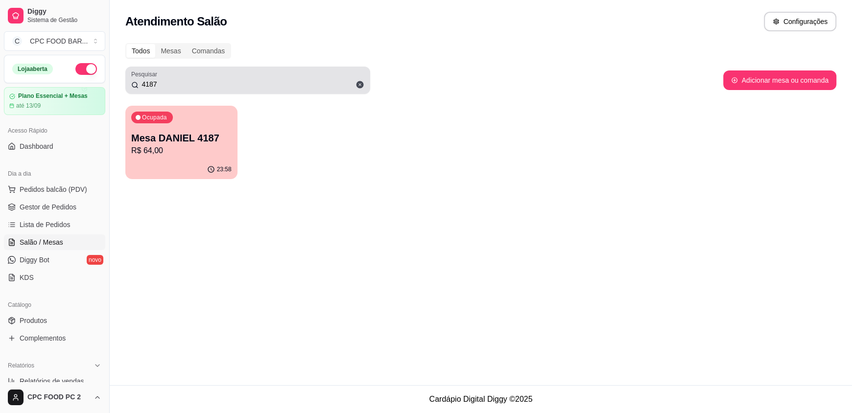
click at [356, 85] on icon at bounding box center [360, 84] width 9 height 9
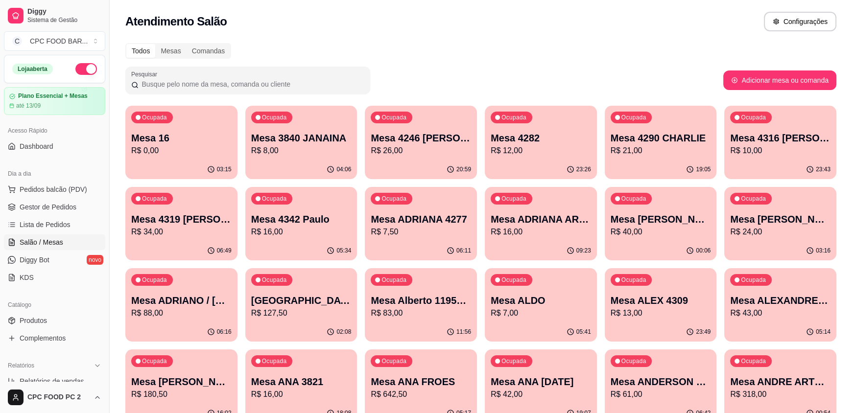
click at [358, 81] on input "Pesquisar" at bounding box center [252, 84] width 226 height 10
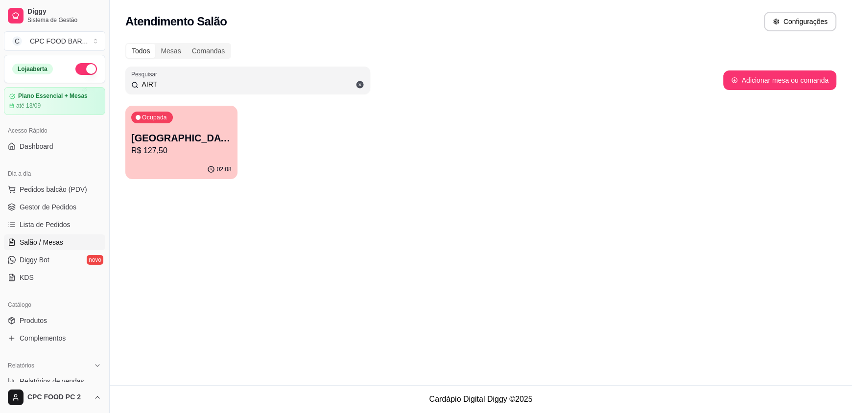
type input "AIRT"
click at [182, 122] on div "Ocupada Mesa AIRTON MESA 11 R$ 127,50" at bounding box center [181, 133] width 112 height 54
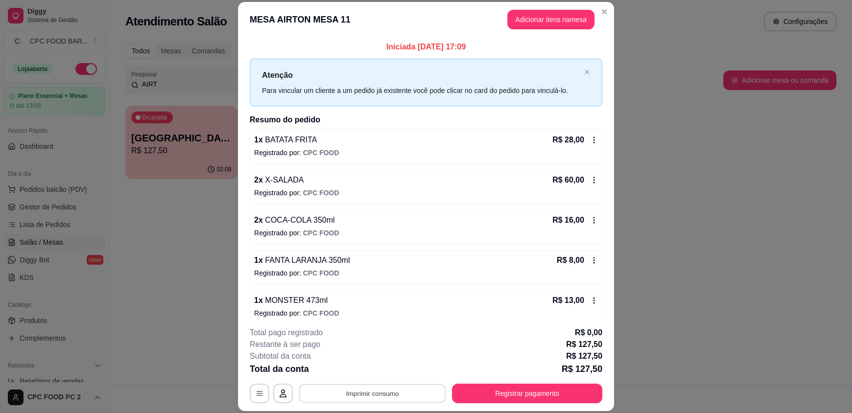
click at [360, 393] on button "Imprimir consumo" at bounding box center [372, 393] width 147 height 19
click at [356, 369] on button "IMPRESSORA" at bounding box center [372, 372] width 71 height 16
click at [582, 385] on button "Registrar pagamento" at bounding box center [527, 394] width 150 height 20
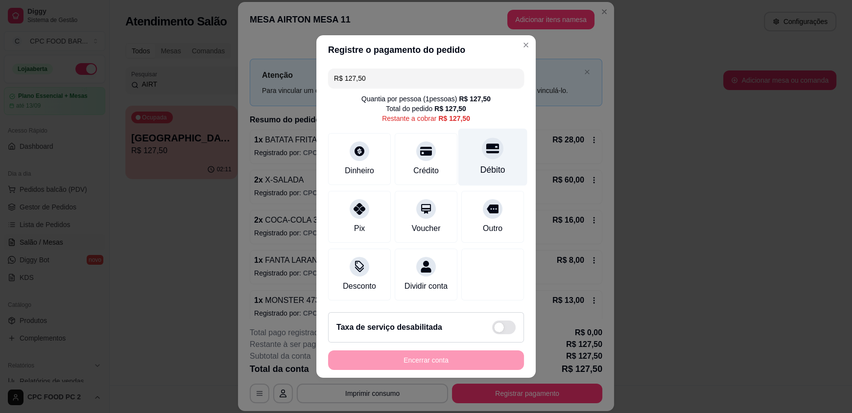
click at [485, 164] on div "Débito" at bounding box center [493, 170] width 25 height 13
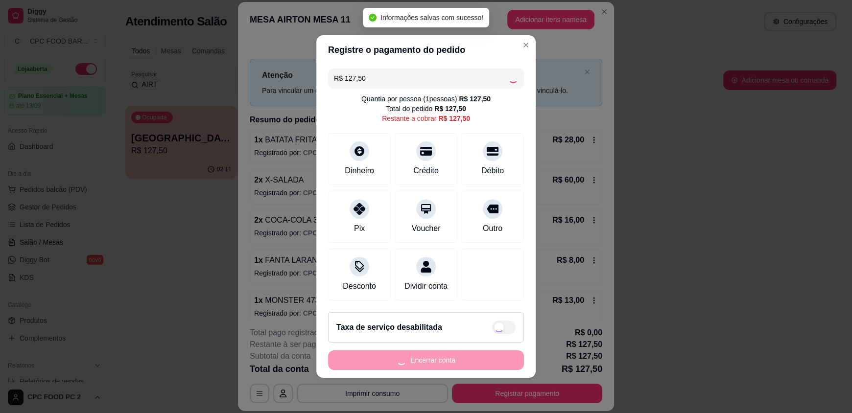
type input "R$ 0,00"
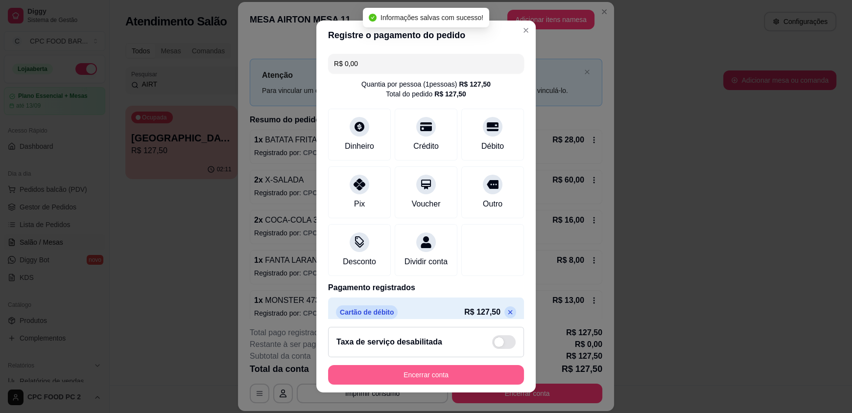
click at [480, 370] on button "Encerrar conta" at bounding box center [426, 375] width 196 height 20
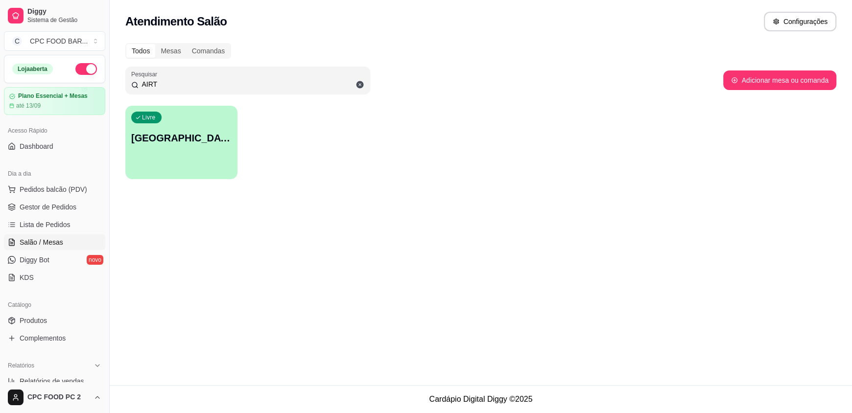
drag, startPoint x: 279, startPoint y: 88, endPoint x: 140, endPoint y: 83, distance: 139.2
click at [140, 83] on input "AIRT" at bounding box center [252, 84] width 226 height 10
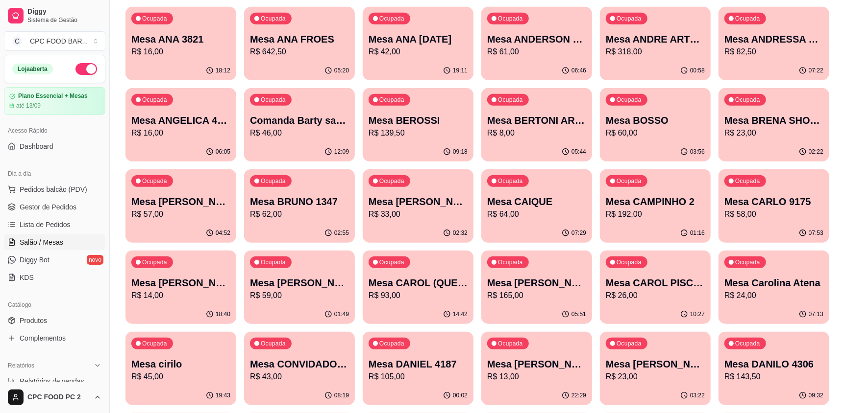
scroll to position [441, 0]
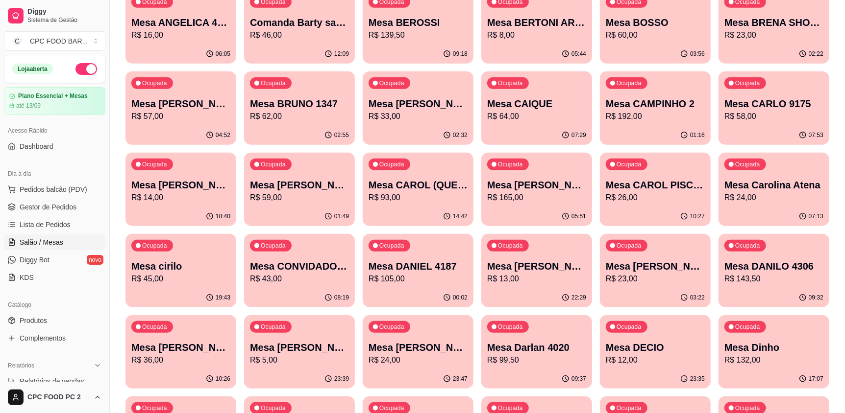
click at [293, 263] on p "Mesa CONVIDADO BOSSO" at bounding box center [299, 267] width 99 height 14
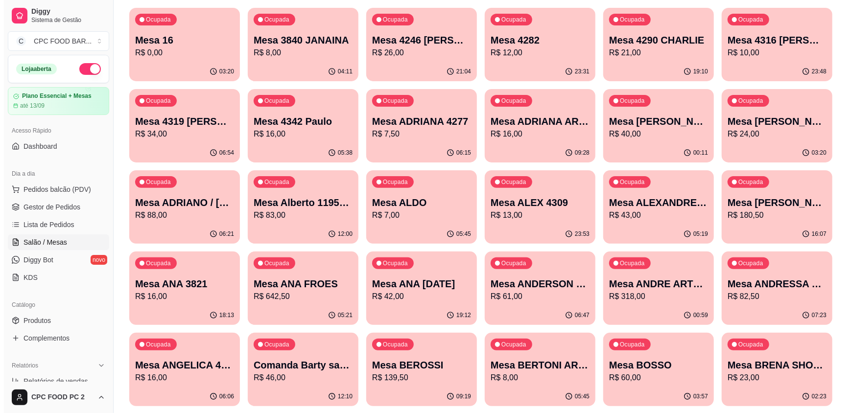
scroll to position [0, 0]
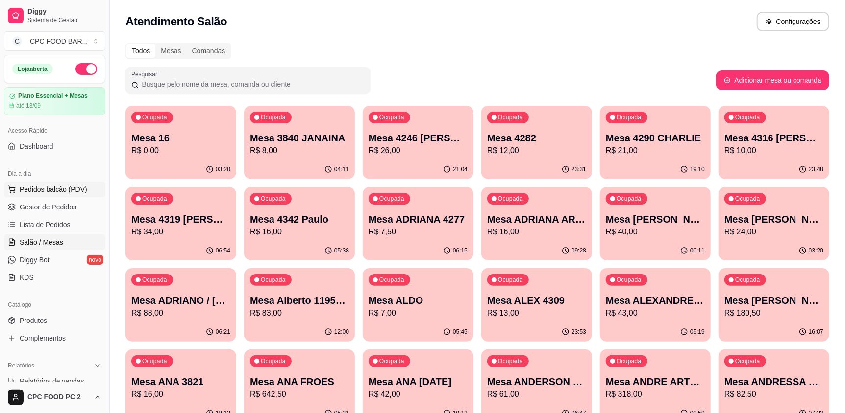
click at [29, 193] on span "Pedidos balcão (PDV)" at bounding box center [54, 190] width 68 height 10
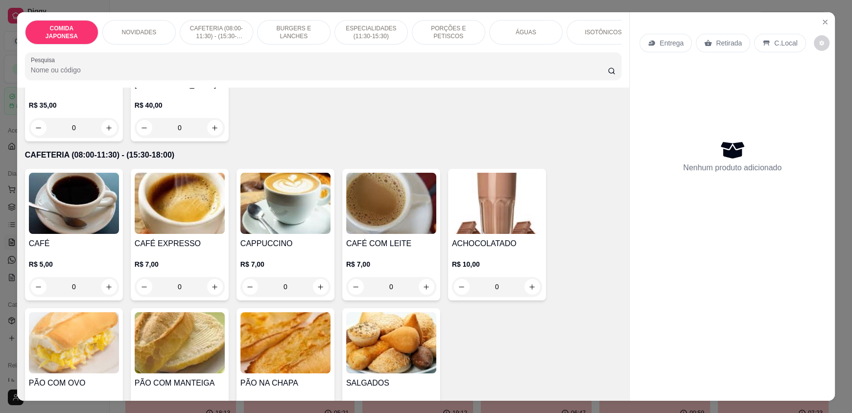
scroll to position [294, 0]
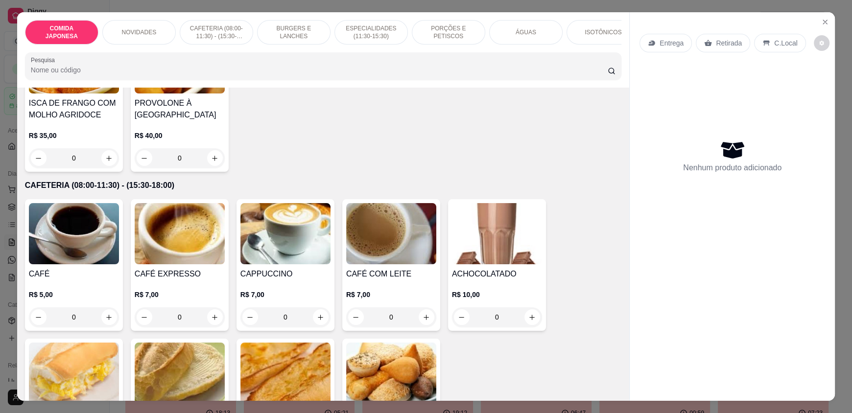
click at [204, 75] on input "Pesquisa" at bounding box center [320, 70] width 578 height 10
click at [300, 31] on p "BURGERS E LANCHES" at bounding box center [294, 32] width 57 height 16
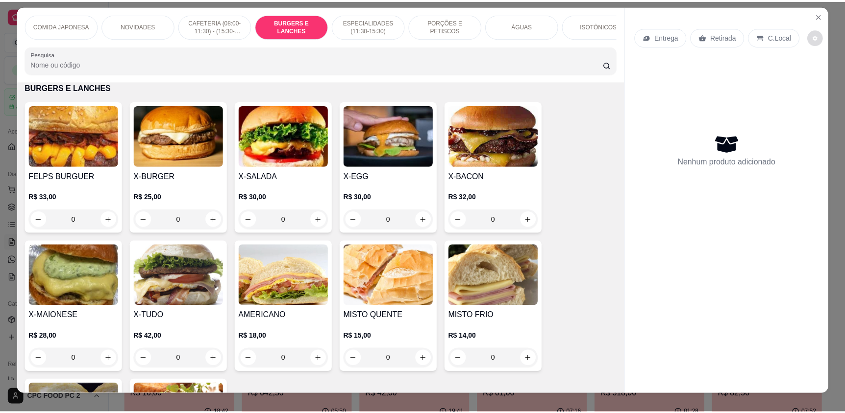
scroll to position [0, 0]
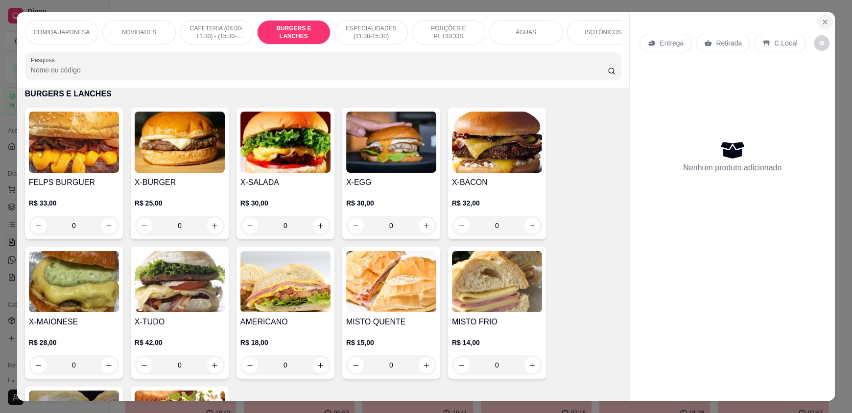
click at [819, 27] on button "Close" at bounding box center [826, 22] width 16 height 16
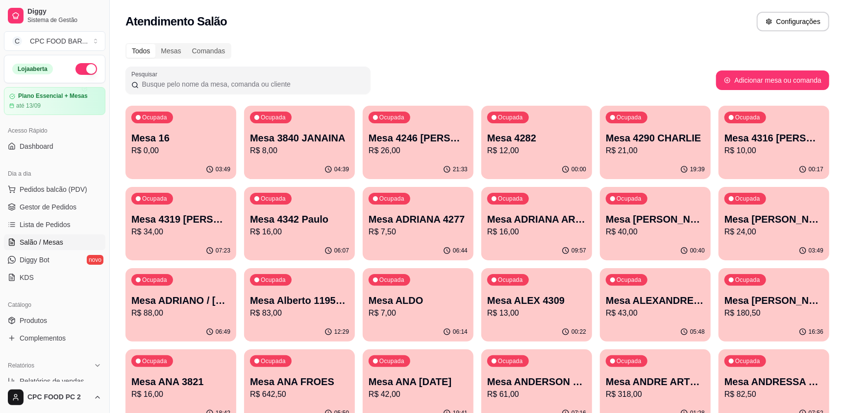
click at [322, 84] on input "Pesquisar" at bounding box center [252, 84] width 226 height 10
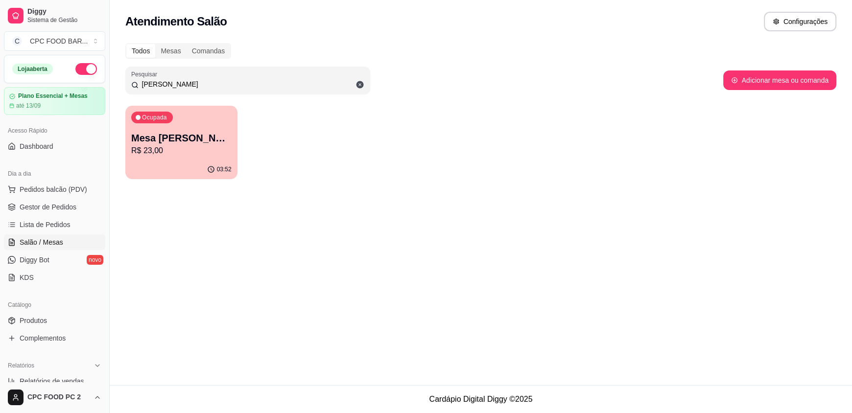
type input "DANIELE"
click at [221, 127] on div "Ocupada Mesa DANIELE ATENA R$ 23,00" at bounding box center [181, 133] width 112 height 54
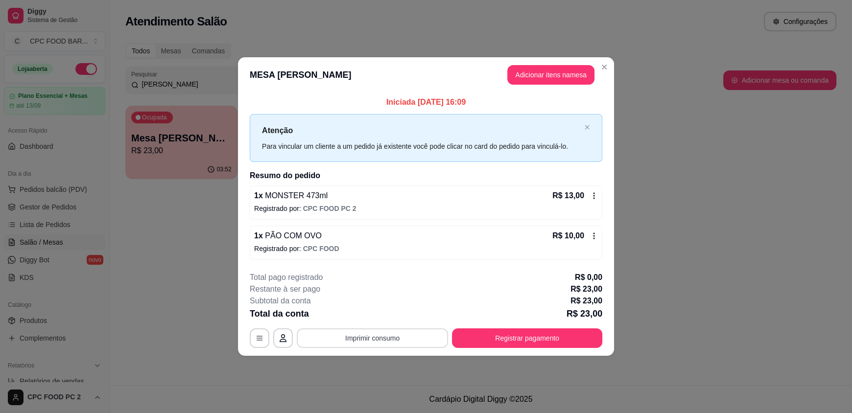
click at [343, 342] on button "Imprimir consumo" at bounding box center [372, 339] width 151 height 20
click at [368, 310] on button "IMPRESSORA" at bounding box center [375, 315] width 69 height 15
click at [480, 332] on button "Registrar pagamento" at bounding box center [528, 338] width 146 height 19
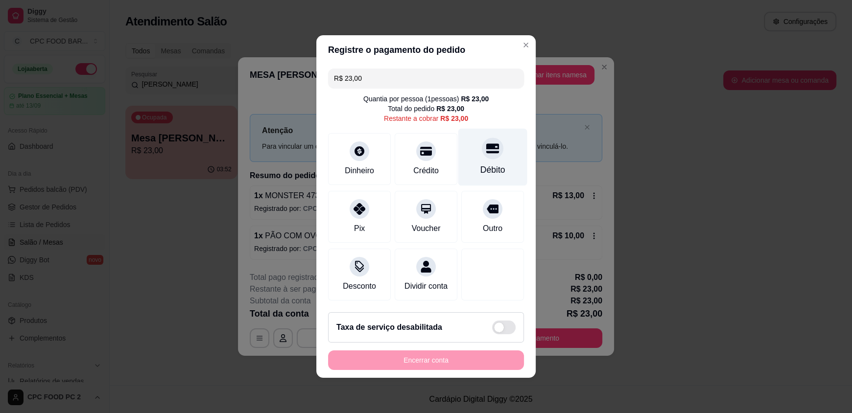
click at [481, 164] on div "Débito" at bounding box center [493, 170] width 25 height 13
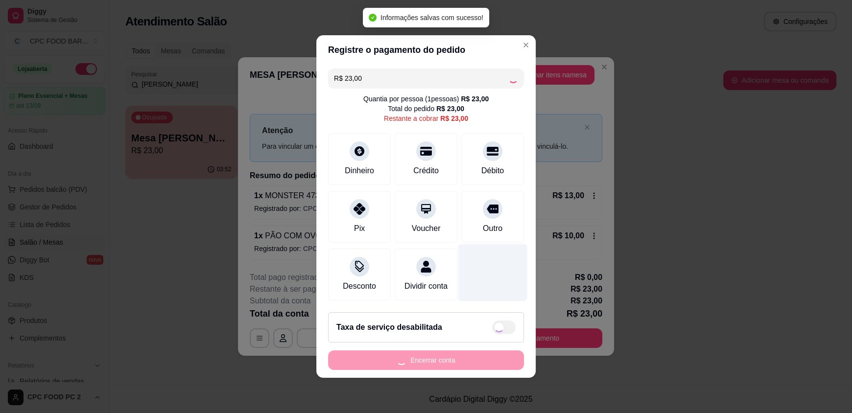
type input "R$ 0,00"
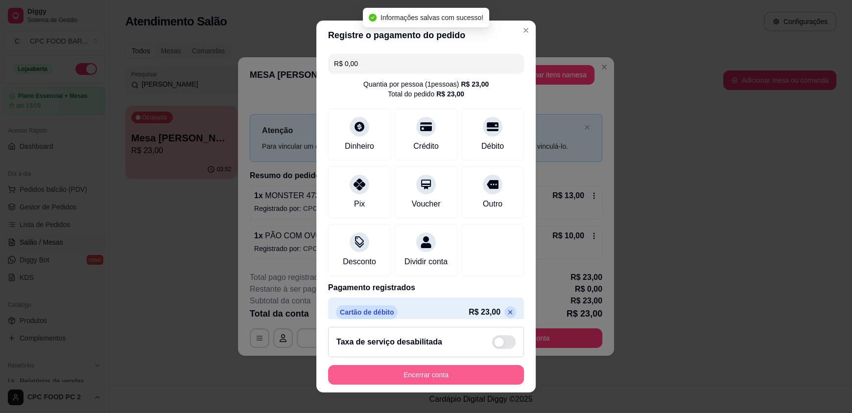
click at [474, 379] on button "Encerrar conta" at bounding box center [426, 375] width 196 height 20
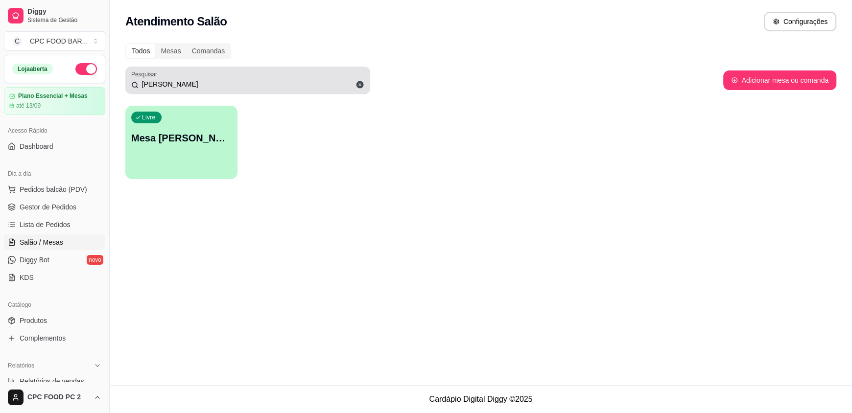
click at [362, 85] on icon at bounding box center [360, 84] width 7 height 7
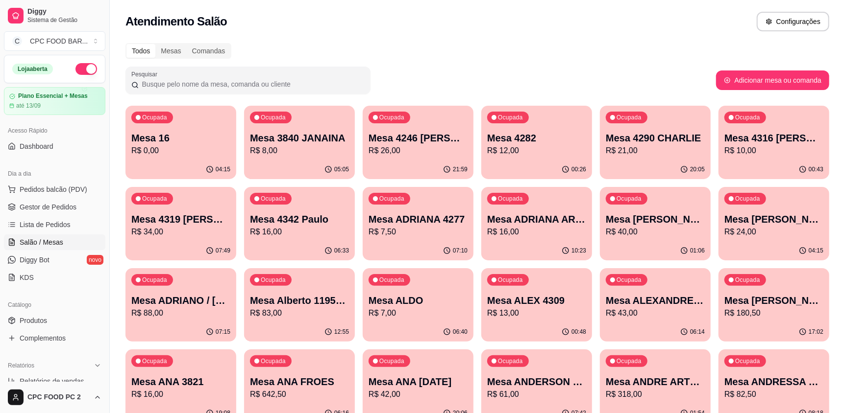
click at [184, 84] on input "Pesquisar" at bounding box center [252, 84] width 226 height 10
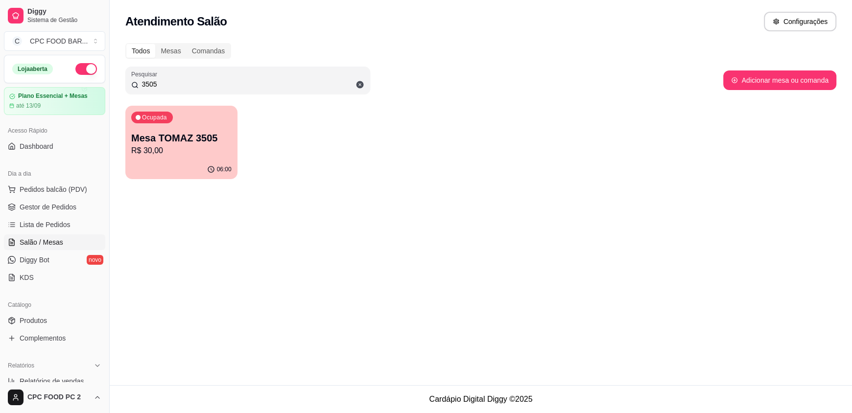
click at [187, 134] on p "Mesa TOMAZ 3505" at bounding box center [181, 138] width 100 height 14
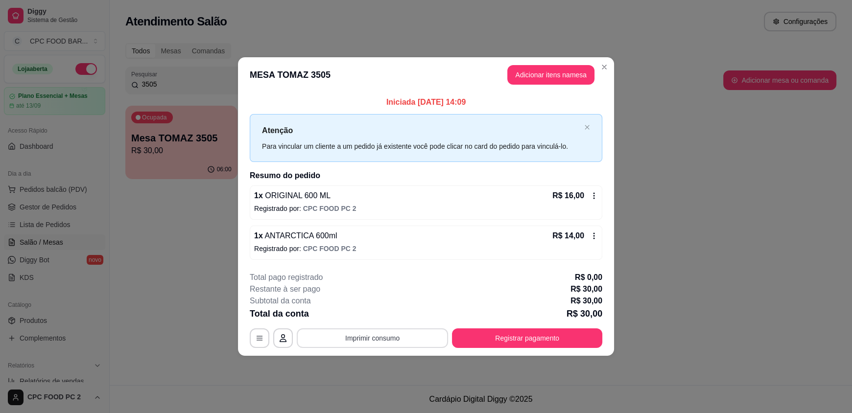
click at [348, 335] on button "Imprimir consumo" at bounding box center [372, 339] width 151 height 20
click at [389, 316] on button "IMPRESSORA" at bounding box center [375, 315] width 69 height 15
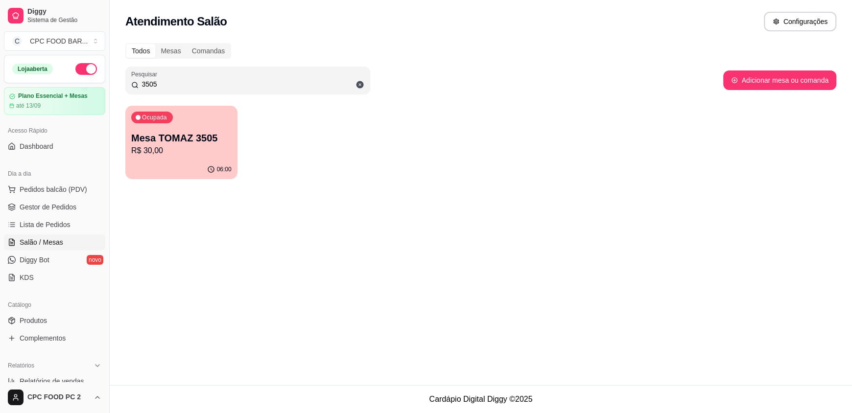
drag, startPoint x: 218, startPoint y: 84, endPoint x: 123, endPoint y: 92, distance: 94.4
click at [123, 92] on div "Todos Mesas Comandas Pesquisar 3505 Adicionar mesa ou comanda Ocupada Mesa TOMA…" at bounding box center [481, 114] width 743 height 154
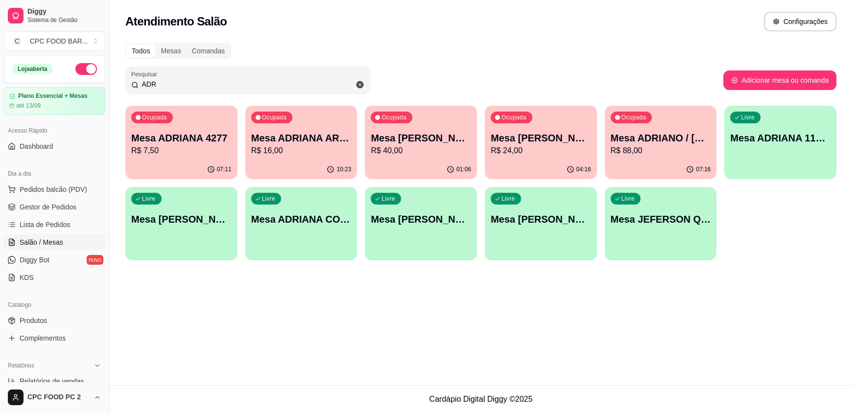
type input "ADR"
click at [681, 150] on p "R$ 88,00" at bounding box center [660, 150] width 97 height 11
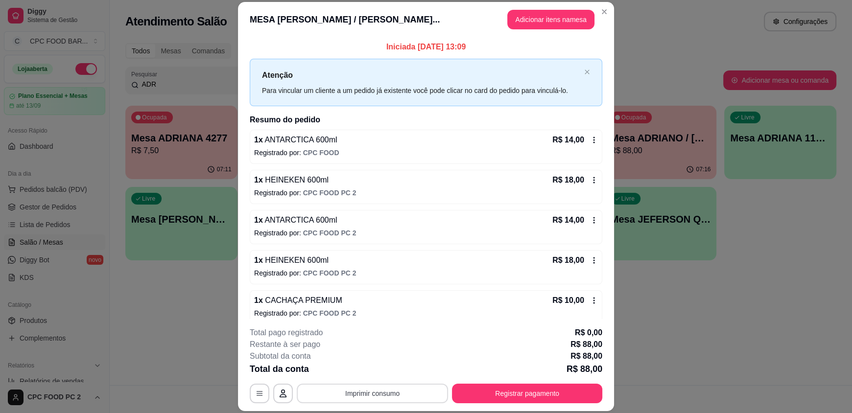
click at [385, 393] on button "Imprimir consumo" at bounding box center [372, 394] width 151 height 20
click at [379, 370] on button "IMPRESSORA" at bounding box center [372, 371] width 69 height 15
click at [539, 396] on button "Registrar pagamento" at bounding box center [528, 393] width 146 height 19
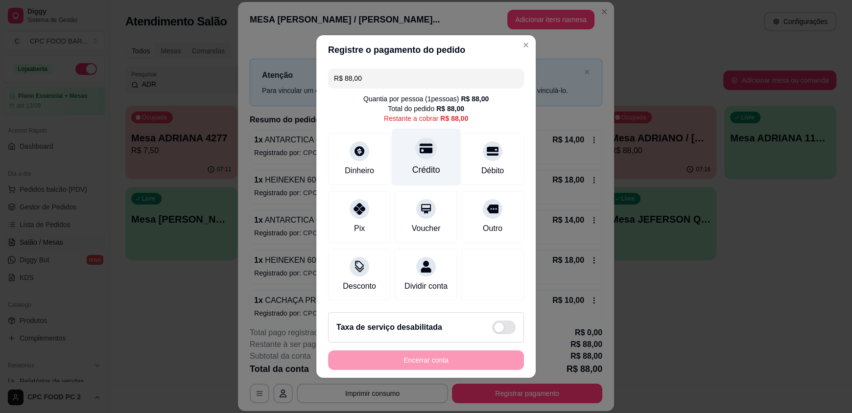
click at [439, 157] on div "Crédito" at bounding box center [426, 157] width 69 height 57
type input "R$ 0,00"
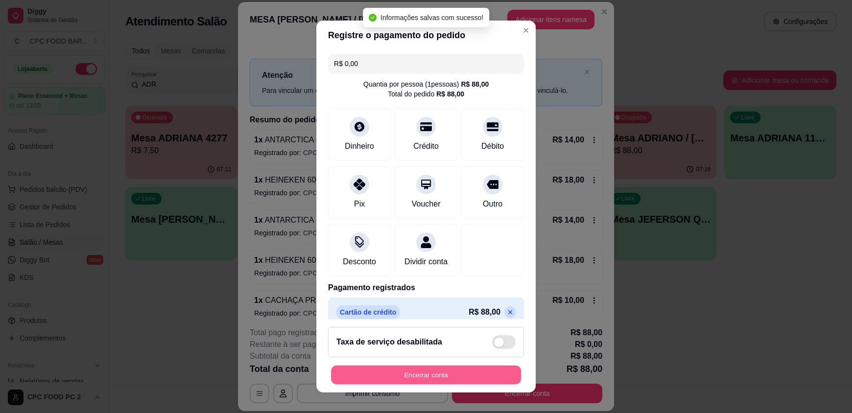
click at [395, 372] on button "Encerrar conta" at bounding box center [426, 374] width 190 height 19
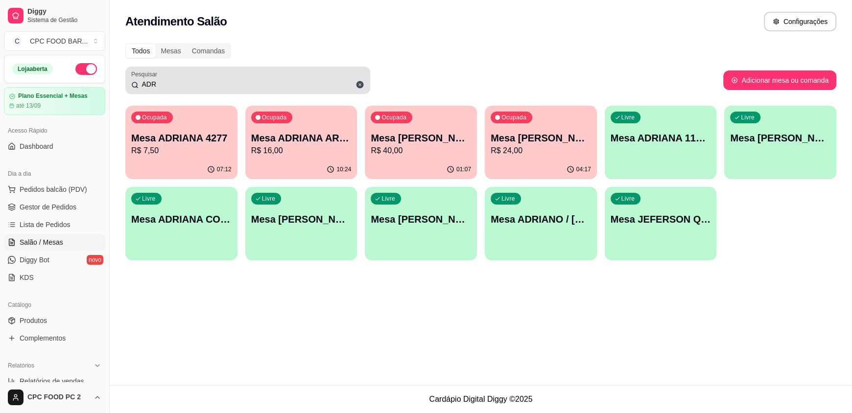
click at [358, 81] on icon at bounding box center [360, 84] width 7 height 7
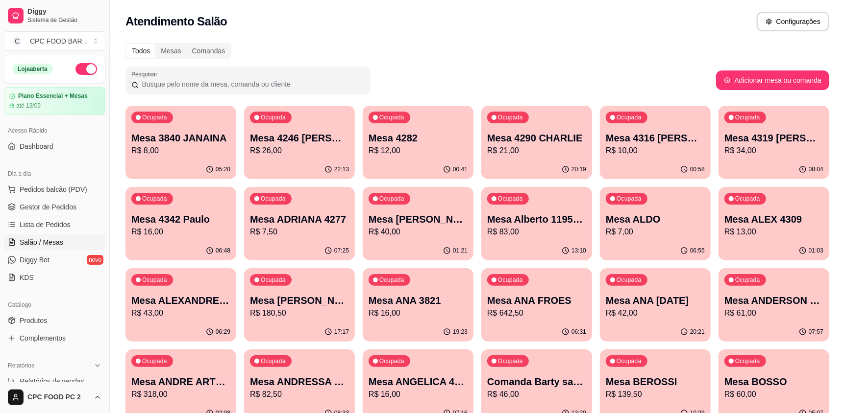
click at [211, 82] on input "Pesquisar" at bounding box center [252, 84] width 226 height 10
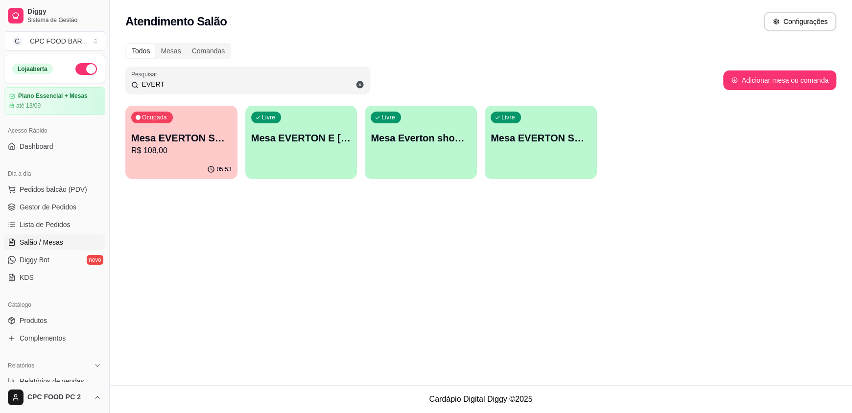
type input "EVERT"
click at [215, 150] on p "R$ 108,00" at bounding box center [181, 151] width 100 height 12
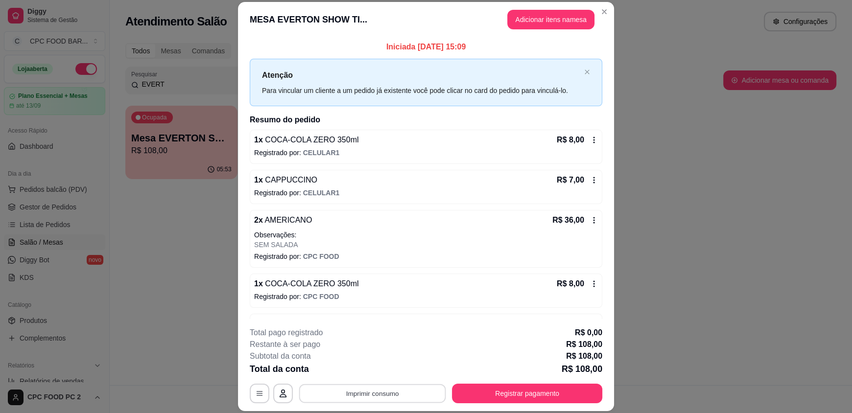
click at [398, 392] on button "Imprimir consumo" at bounding box center [372, 393] width 147 height 19
click at [389, 372] on button "IMPRESSORA" at bounding box center [372, 372] width 71 height 16
click at [578, 390] on button "Registrar pagamento" at bounding box center [528, 393] width 146 height 19
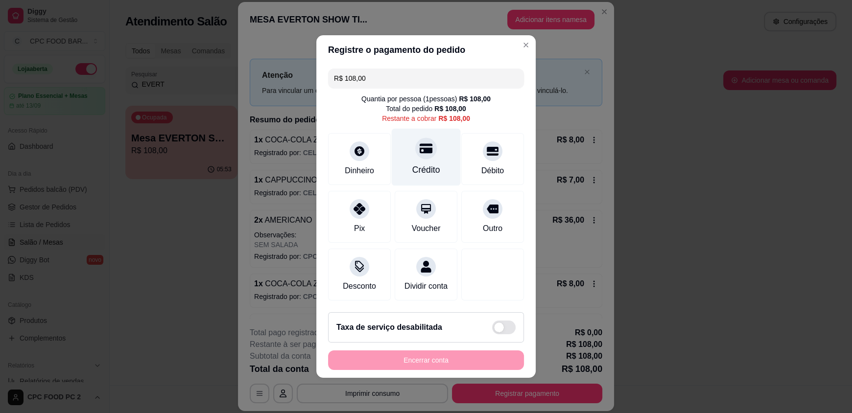
click at [426, 168] on div "Crédito" at bounding box center [427, 170] width 28 height 13
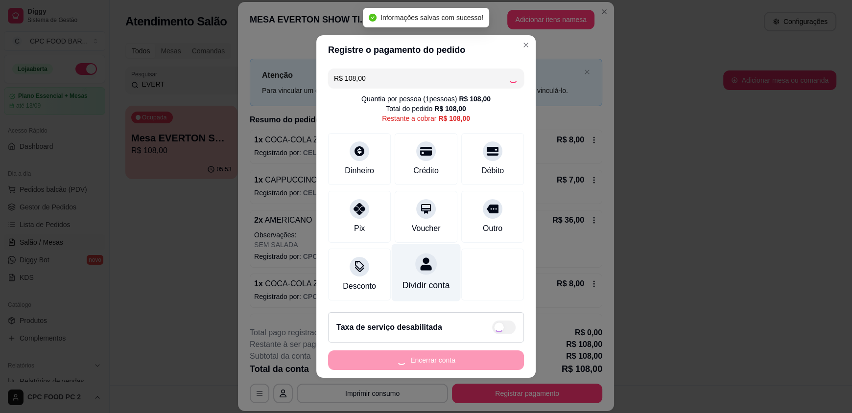
type input "R$ 0,00"
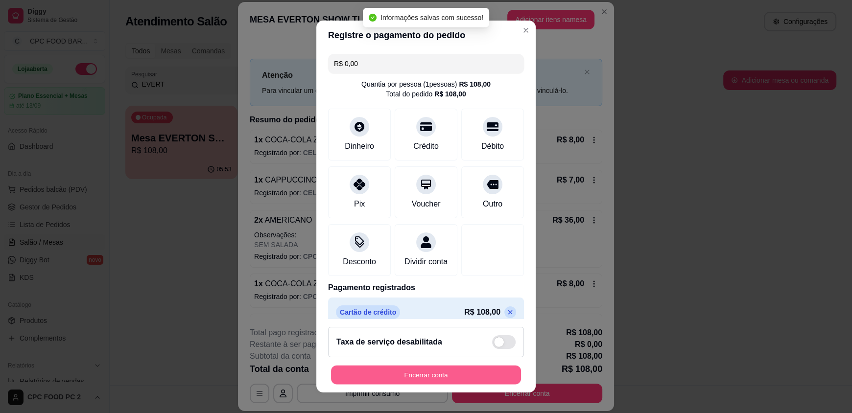
click at [445, 373] on button "Encerrar conta" at bounding box center [426, 374] width 190 height 19
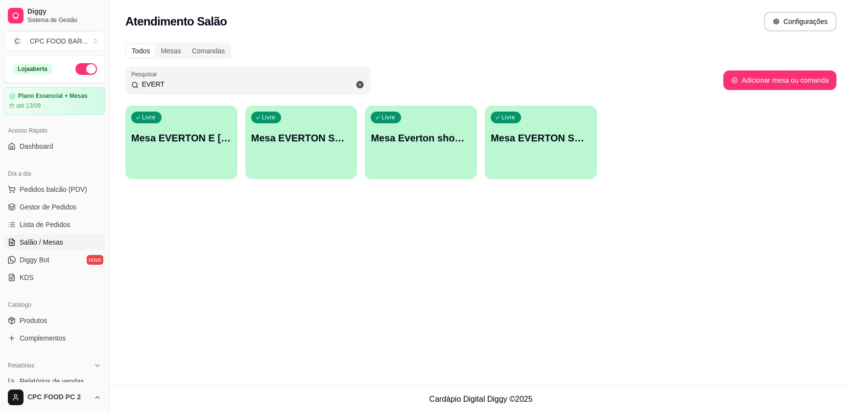
drag, startPoint x: 210, startPoint y: 87, endPoint x: 121, endPoint y: 84, distance: 89.7
click at [121, 84] on div "Todos Mesas Comandas Pesquisar EVERT Adicionar mesa ou comanda Livre Mesa EVERT…" at bounding box center [481, 114] width 743 height 154
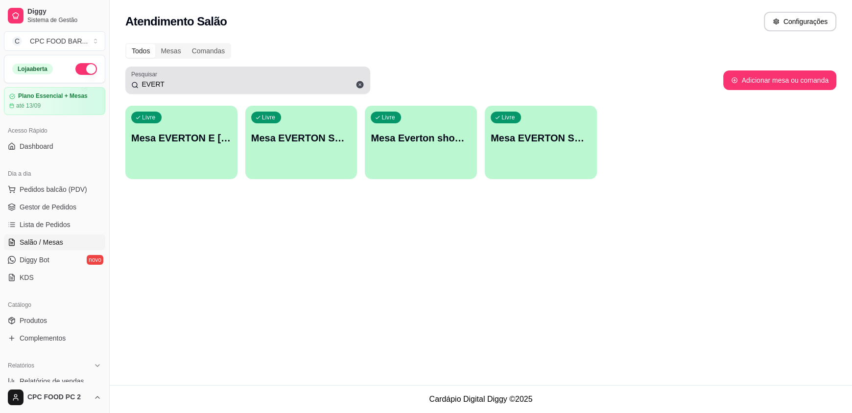
click at [357, 86] on icon at bounding box center [360, 84] width 7 height 7
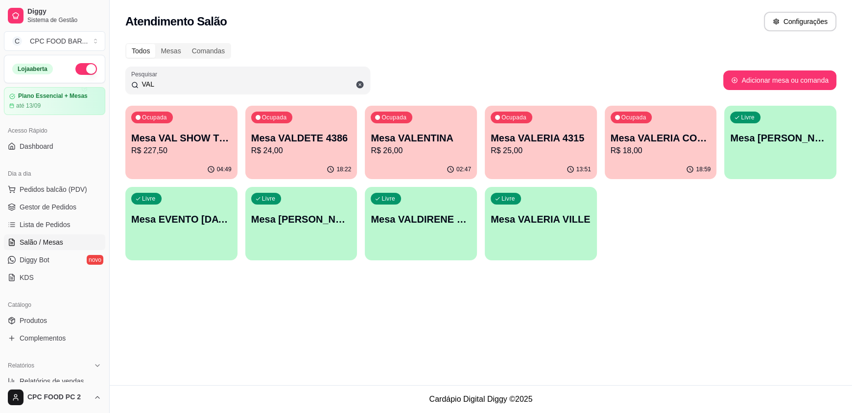
type input "VAL"
click at [207, 159] on div "Ocupada Mesa VAL SHOW TIME R$ 227,50" at bounding box center [181, 133] width 109 height 53
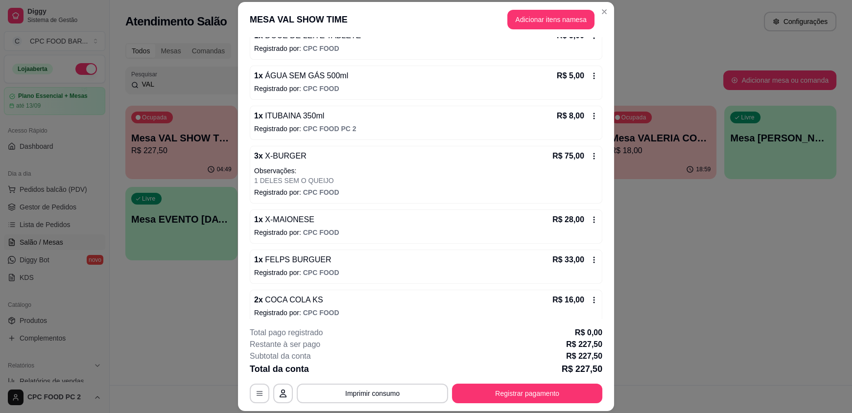
scroll to position [448, 0]
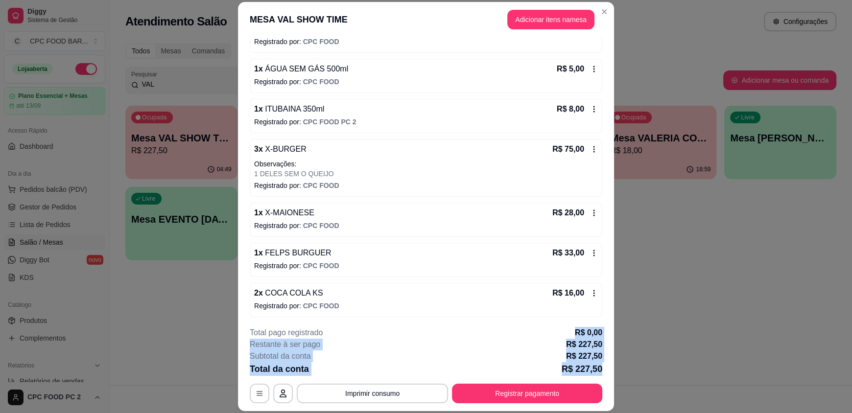
drag, startPoint x: 606, startPoint y: 367, endPoint x: 551, endPoint y: 325, distance: 68.8
click at [551, 325] on footer "**********" at bounding box center [426, 365] width 376 height 92
click at [549, 325] on footer "**********" at bounding box center [426, 365] width 376 height 92
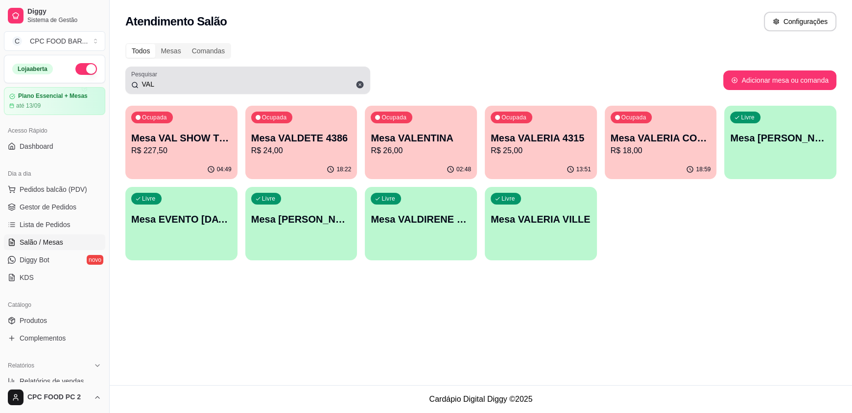
drag, startPoint x: 197, startPoint y: 89, endPoint x: 128, endPoint y: 86, distance: 69.7
click at [128, 86] on div "Pesquisar VAL" at bounding box center [247, 80] width 245 height 27
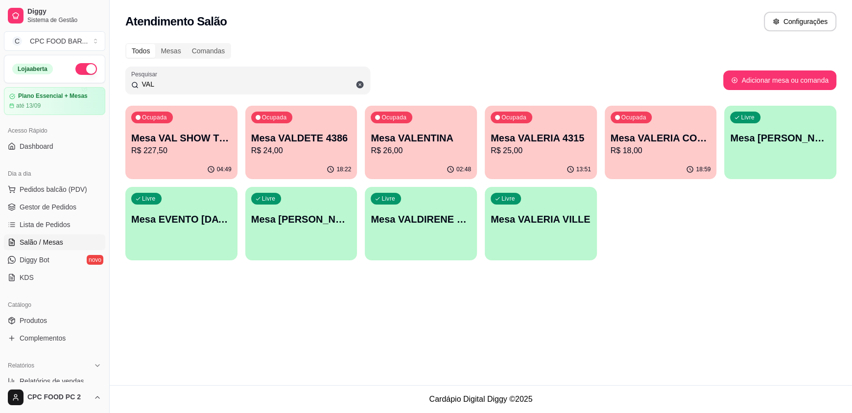
drag, startPoint x: 156, startPoint y: 84, endPoint x: 132, endPoint y: 81, distance: 24.2
click at [132, 81] on div "VAL" at bounding box center [247, 81] width 233 height 20
click at [200, 150] on p "R$ 227,50" at bounding box center [181, 151] width 100 height 12
